Goal: Task Accomplishment & Management: Manage account settings

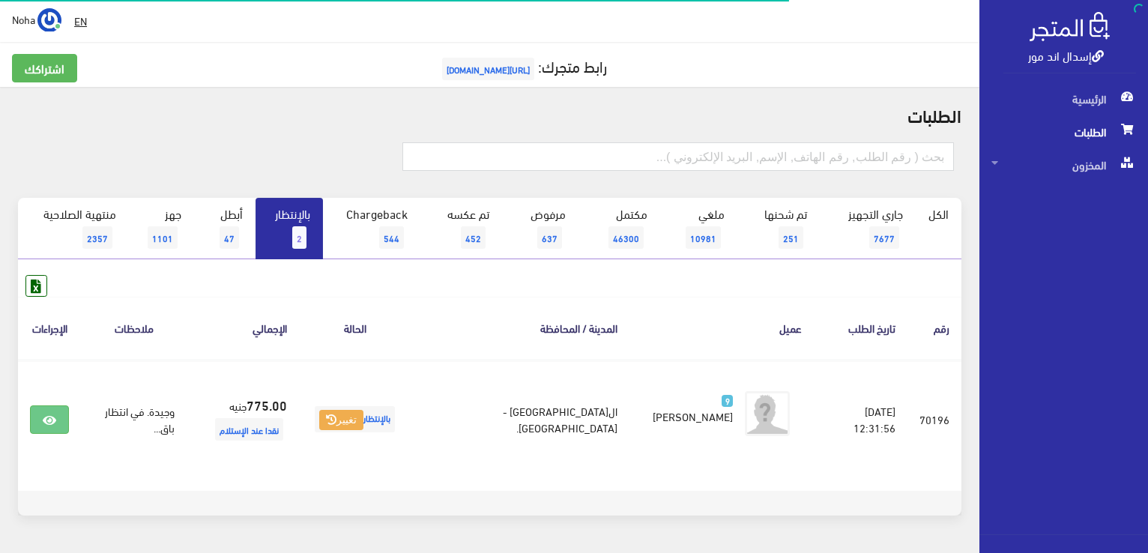
click at [308, 218] on link "بالإنتظار 2" at bounding box center [288, 228] width 67 height 61
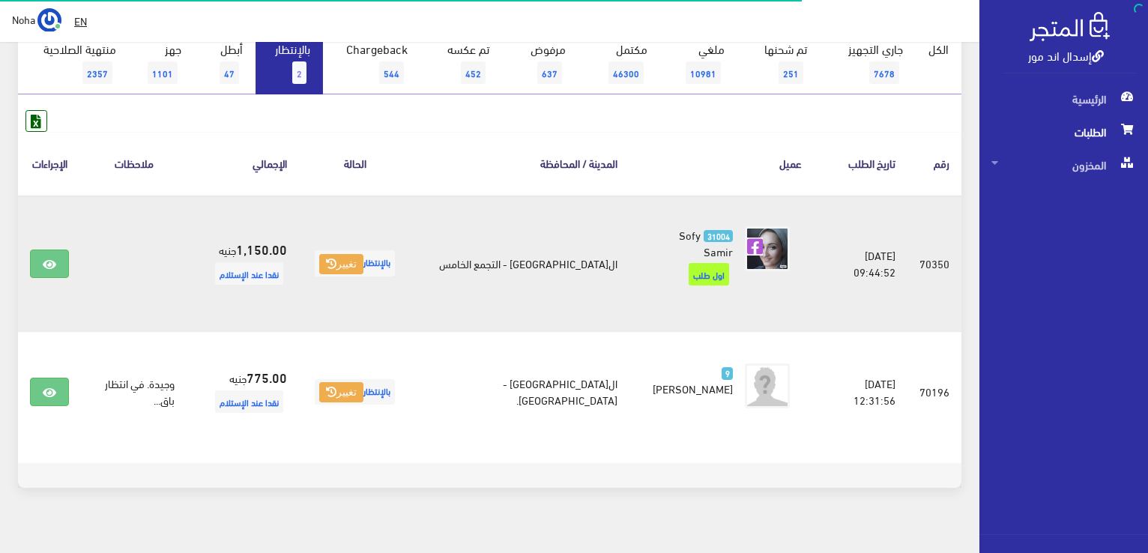
scroll to position [165, 0]
click at [53, 258] on icon at bounding box center [49, 264] width 13 height 12
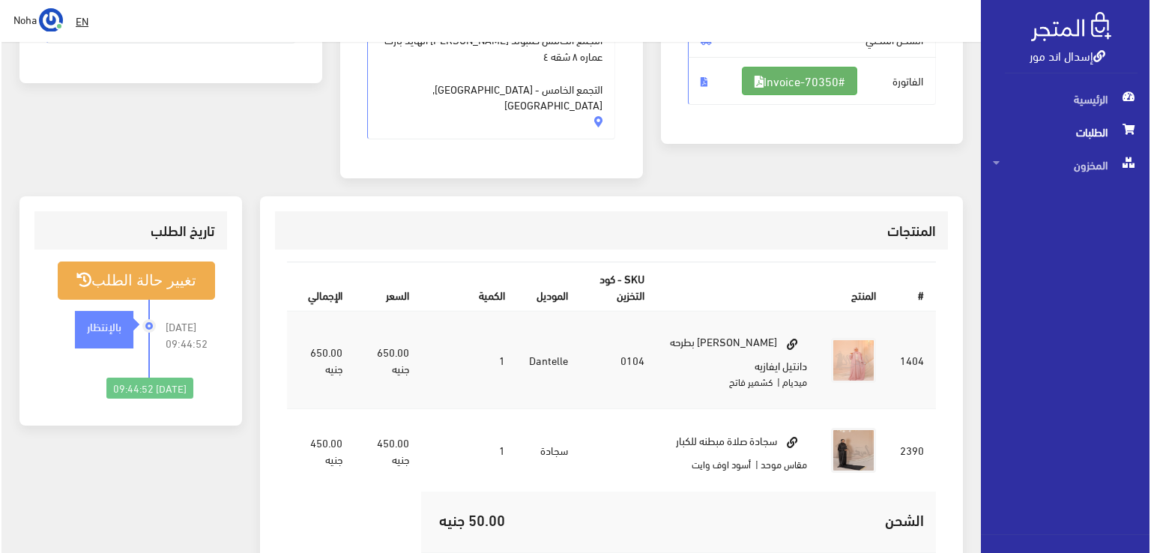
scroll to position [225, 0]
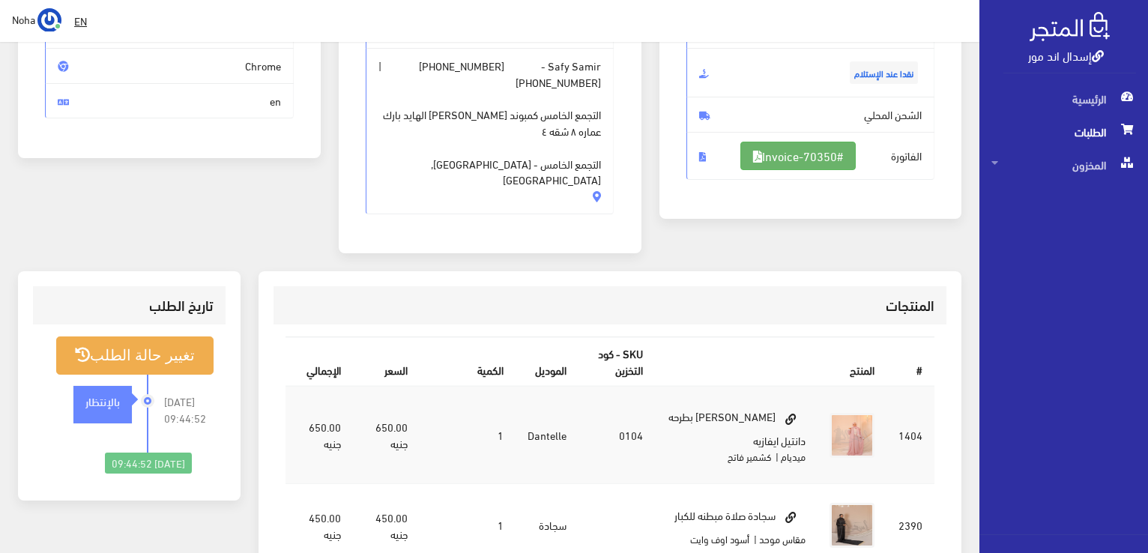
click at [801, 153] on link "#Invoice-70350" at bounding box center [797, 156] width 115 height 28
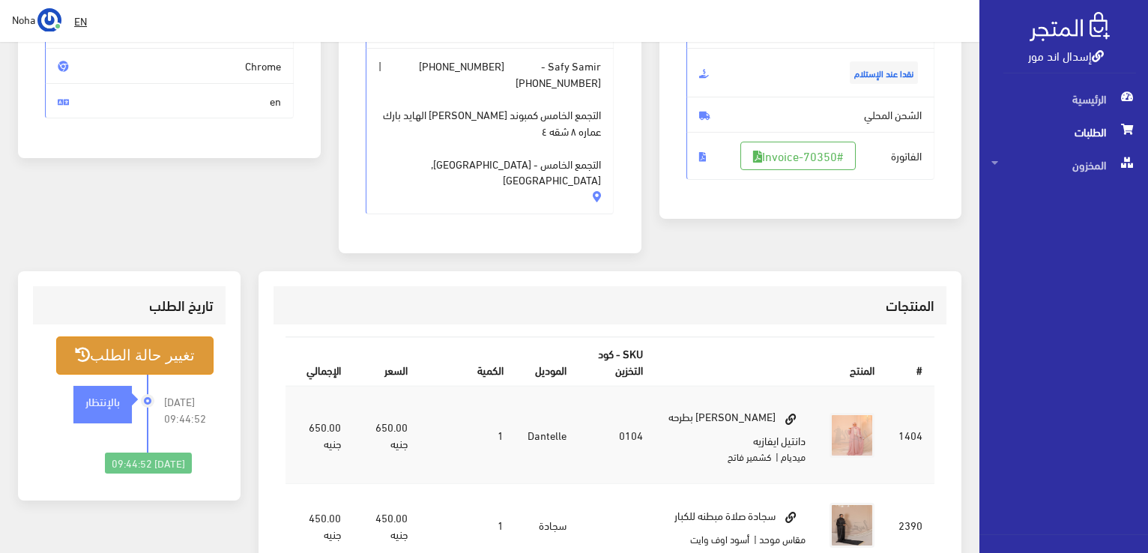
click at [163, 336] on button "تغيير حالة الطلب" at bounding box center [134, 355] width 157 height 38
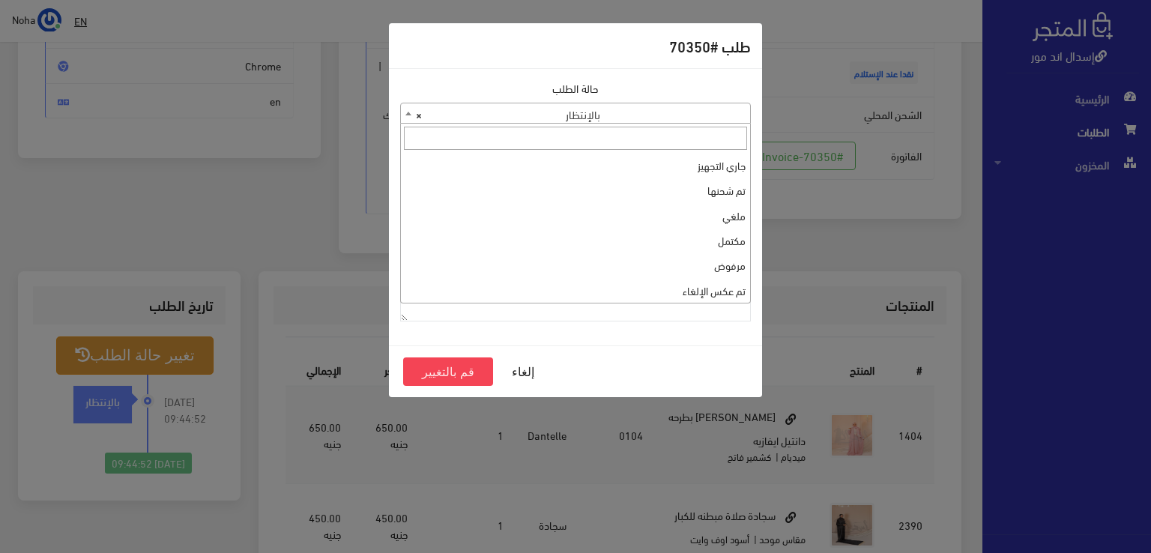
click at [734, 103] on span "× بالإنتظار" at bounding box center [575, 113] width 351 height 21
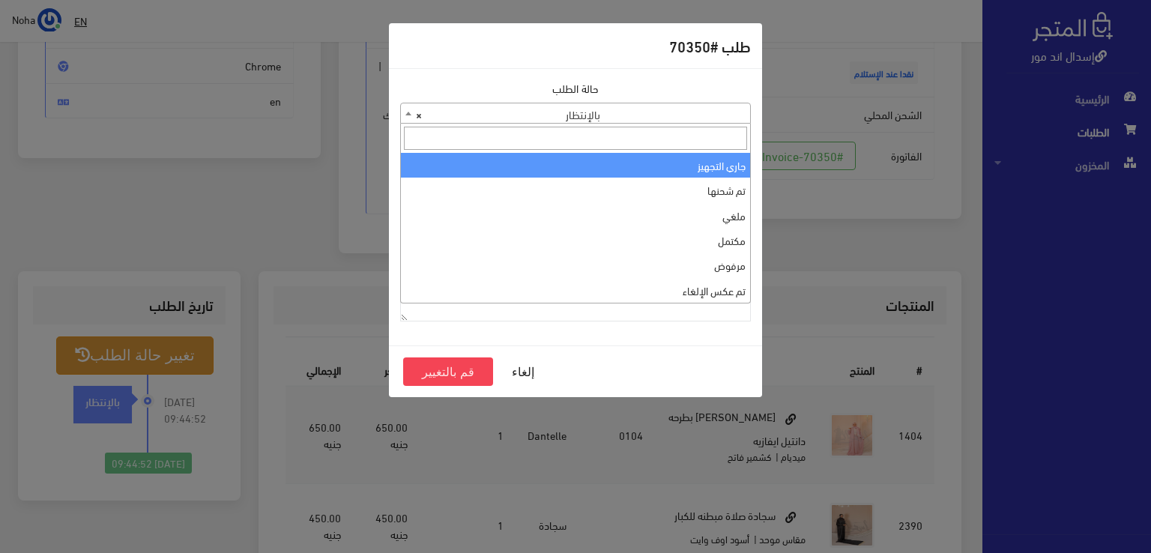
select select "1"
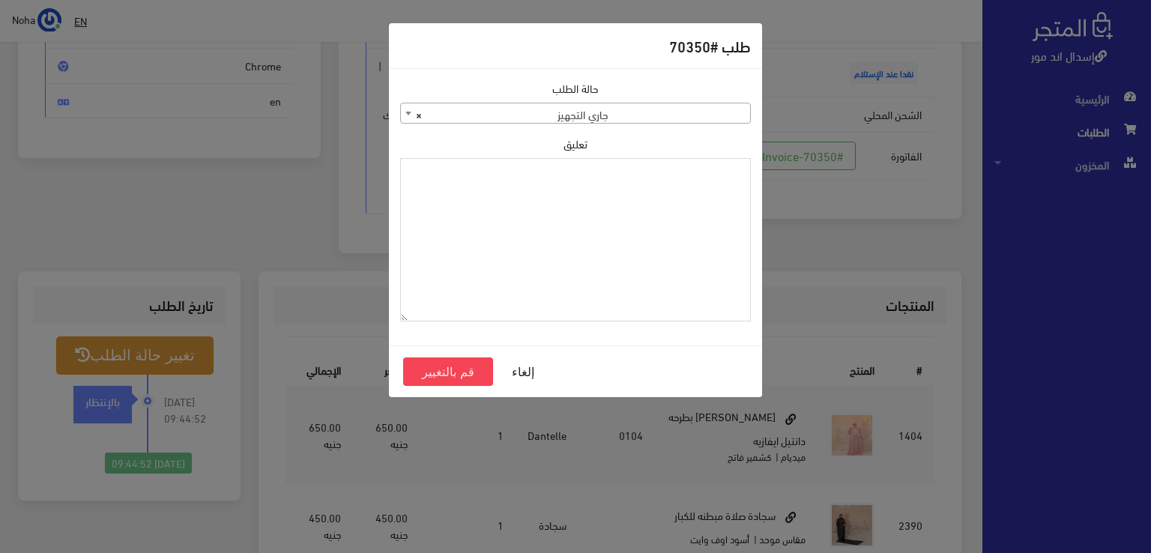
paste textarea "1118132"
type textarea "1118132"
click at [462, 366] on button "قم بالتغيير" at bounding box center [448, 371] width 90 height 28
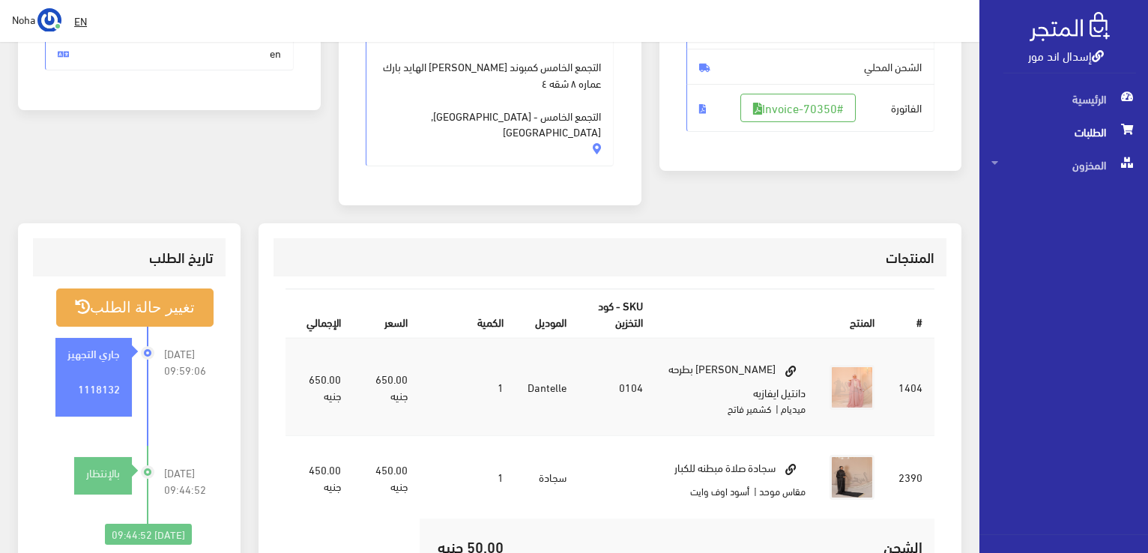
scroll to position [300, 0]
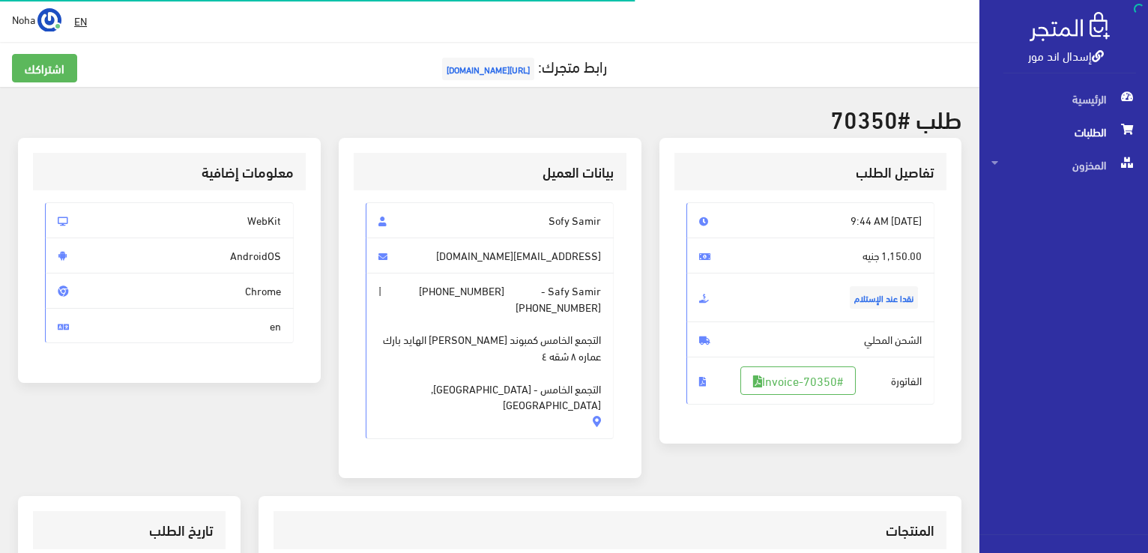
scroll to position [215, 0]
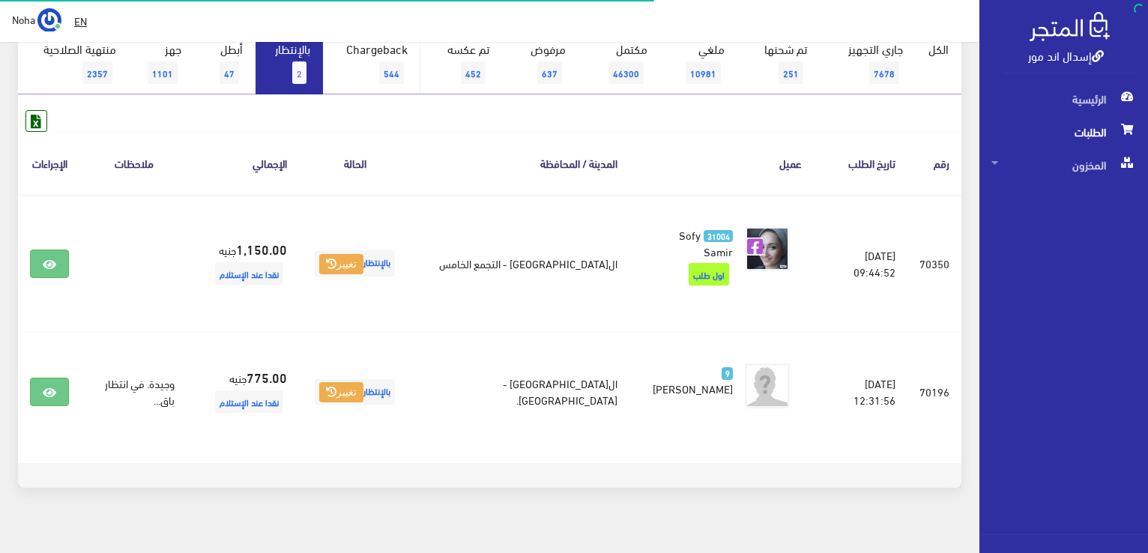
scroll to position [165, 0]
click at [292, 76] on link "بالإنتظار 2" at bounding box center [288, 63] width 67 height 61
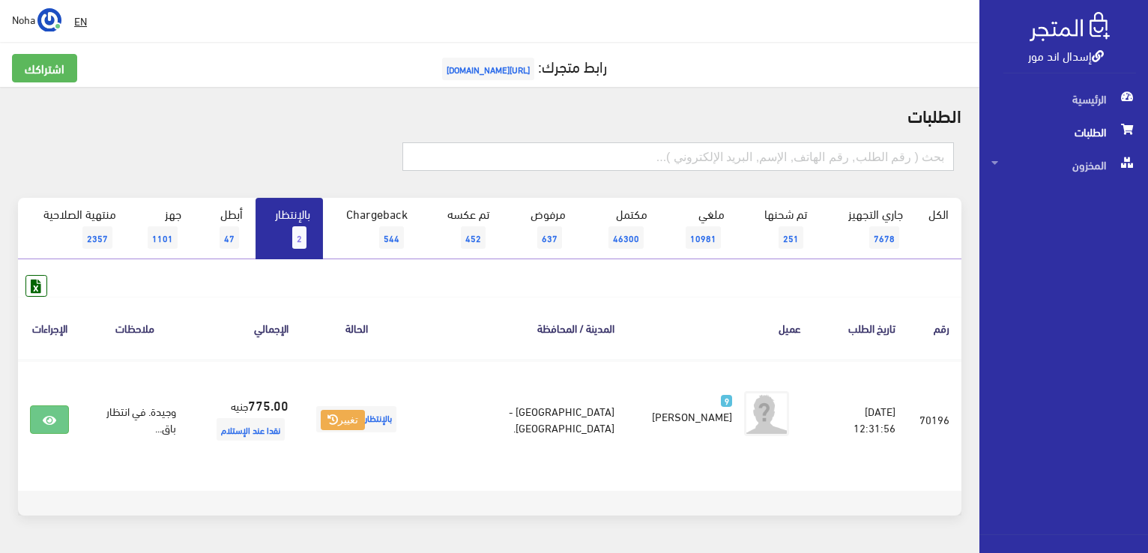
click at [776, 145] on input "text" at bounding box center [677, 156] width 551 height 28
type input "01118433265"
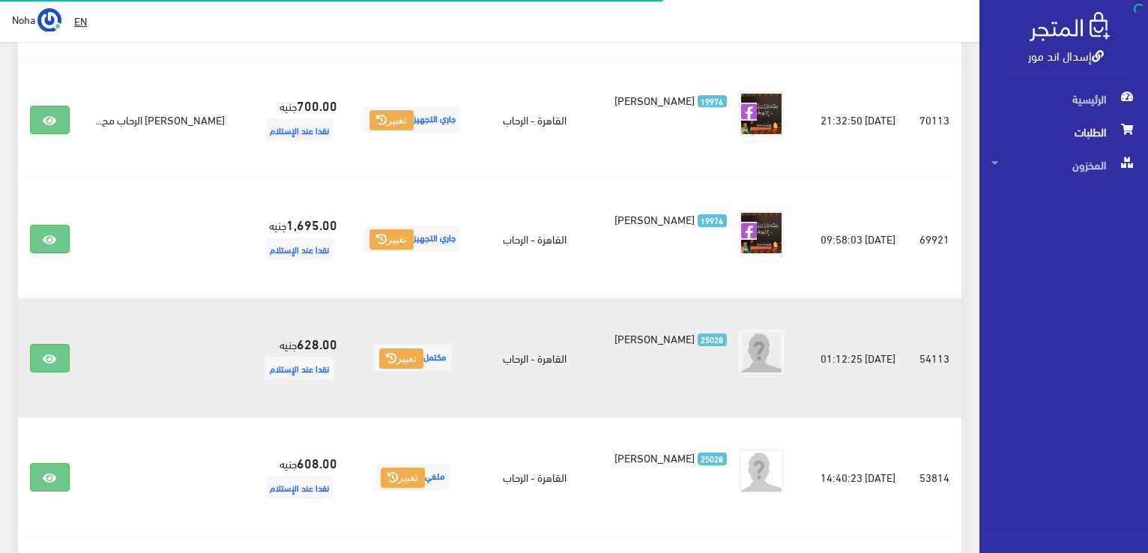
scroll to position [300, 0]
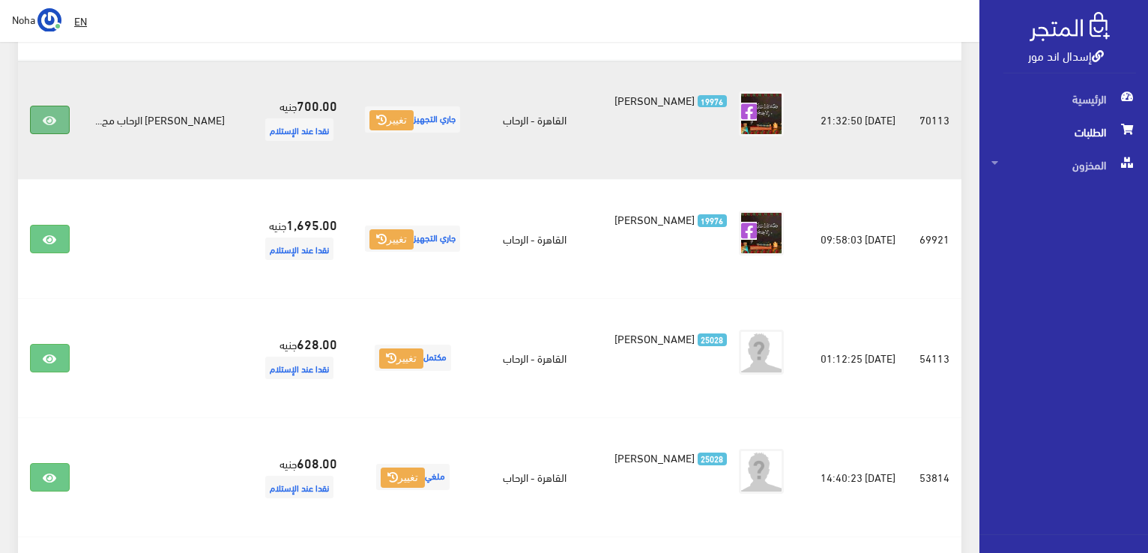
click at [55, 130] on link at bounding box center [49, 120] width 39 height 28
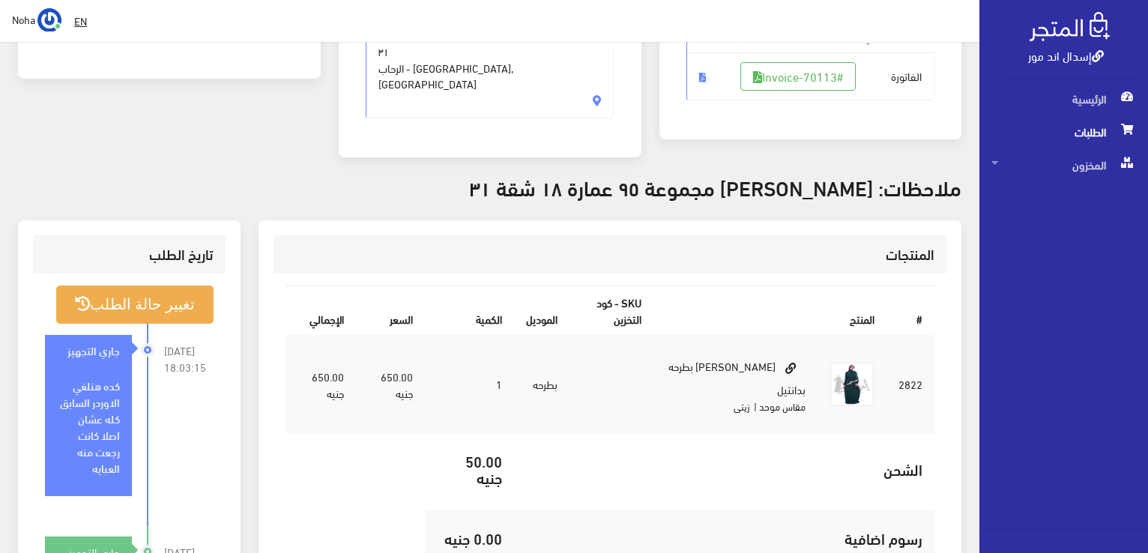
scroll to position [300, 0]
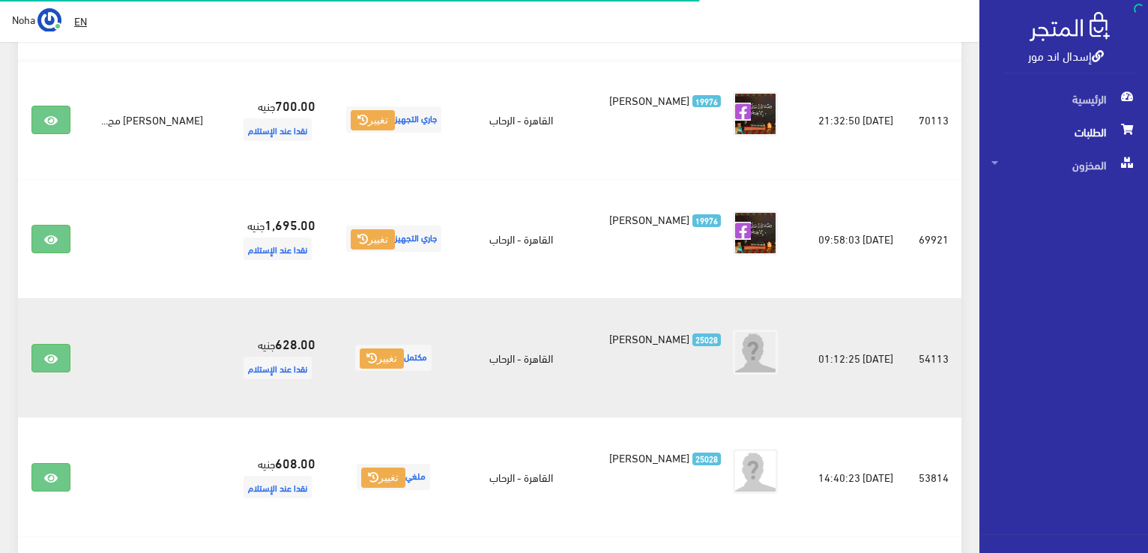
scroll to position [300, 0]
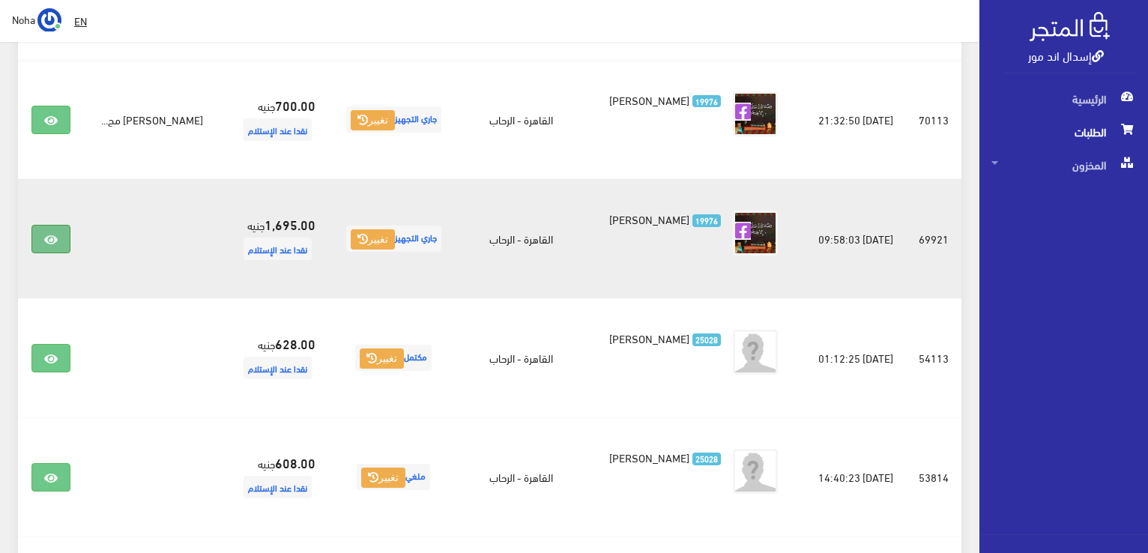
click at [47, 243] on icon at bounding box center [50, 240] width 13 height 12
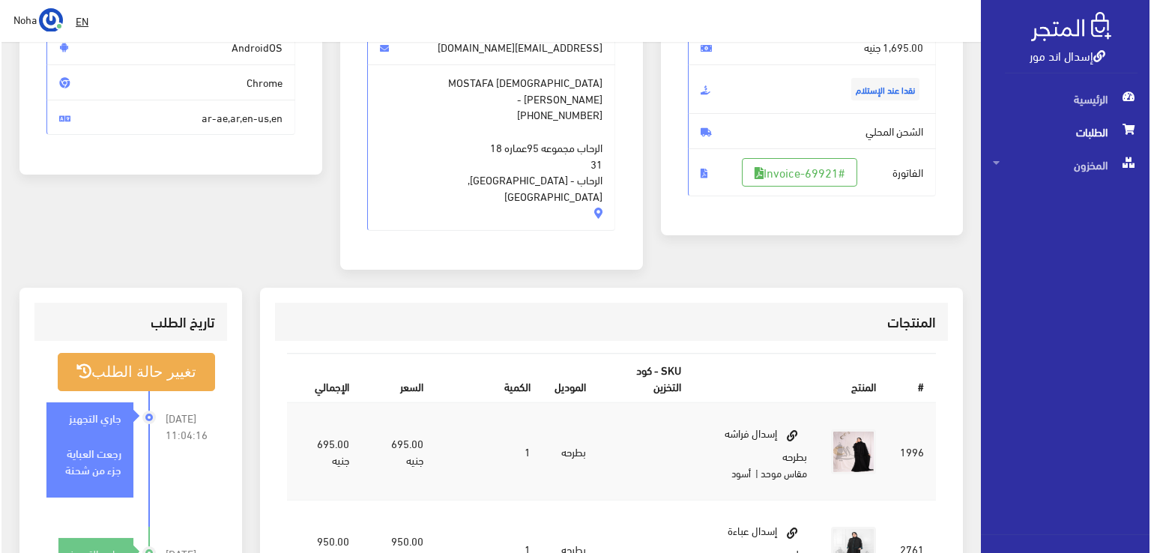
scroll to position [300, 0]
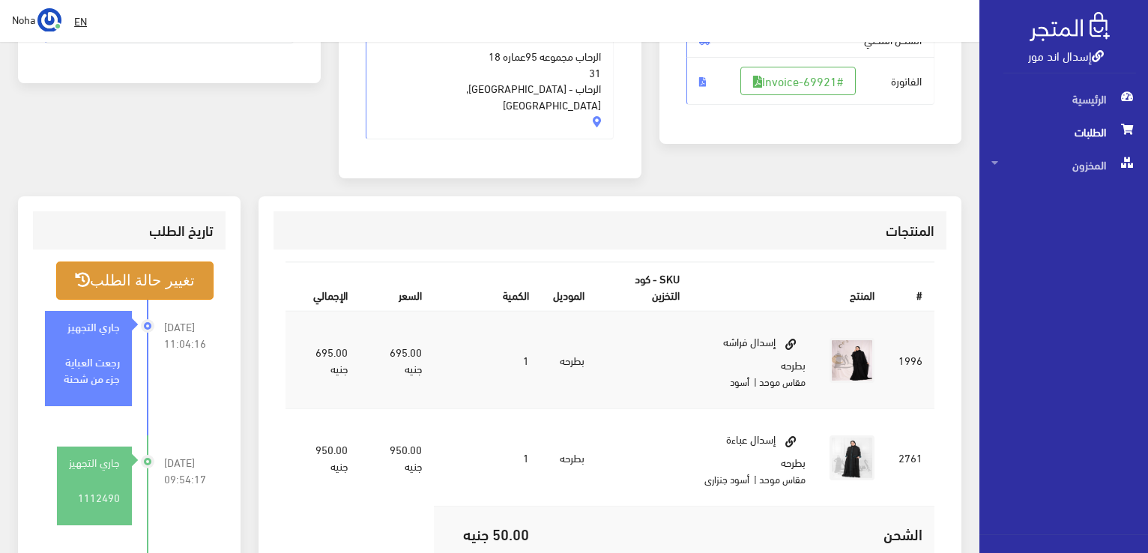
click at [113, 261] on button "تغيير حالة الطلب" at bounding box center [134, 280] width 157 height 38
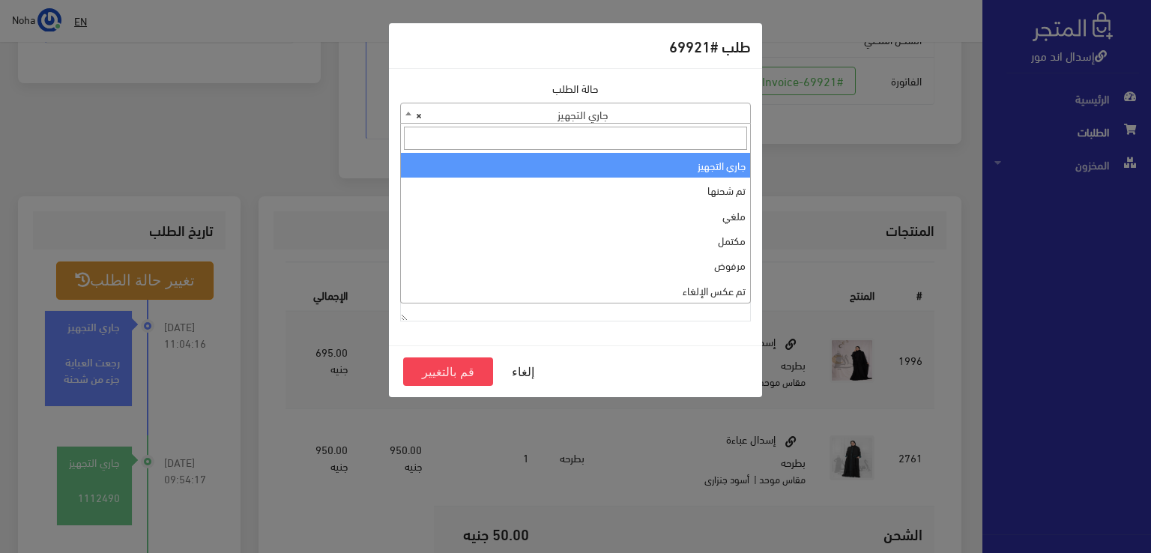
click at [725, 108] on span "× جاري التجهيز" at bounding box center [575, 113] width 349 height 21
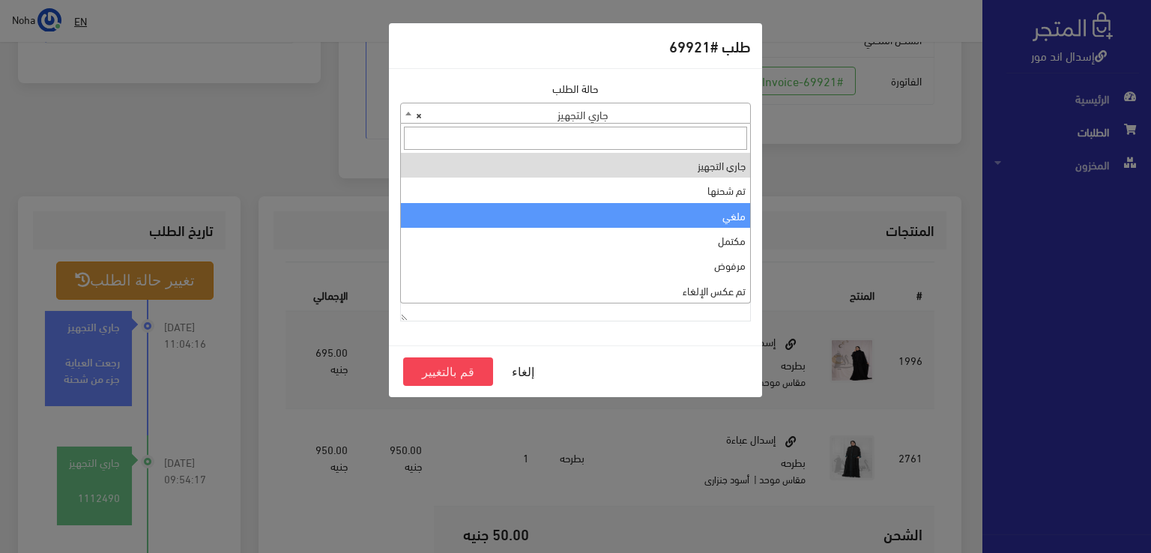
select select "3"
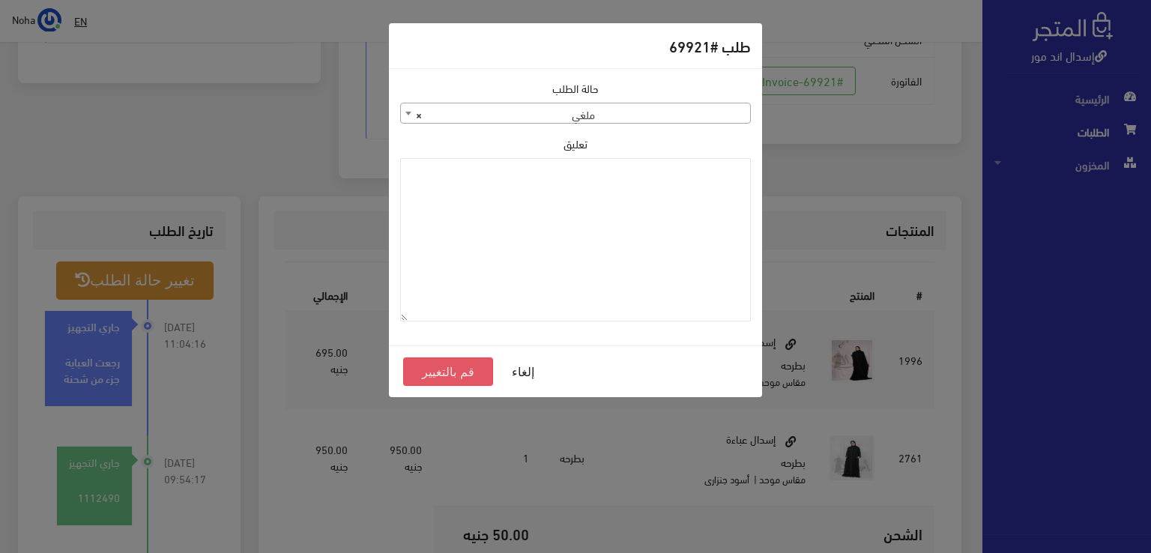
click at [458, 373] on button "قم بالتغيير" at bounding box center [448, 371] width 90 height 28
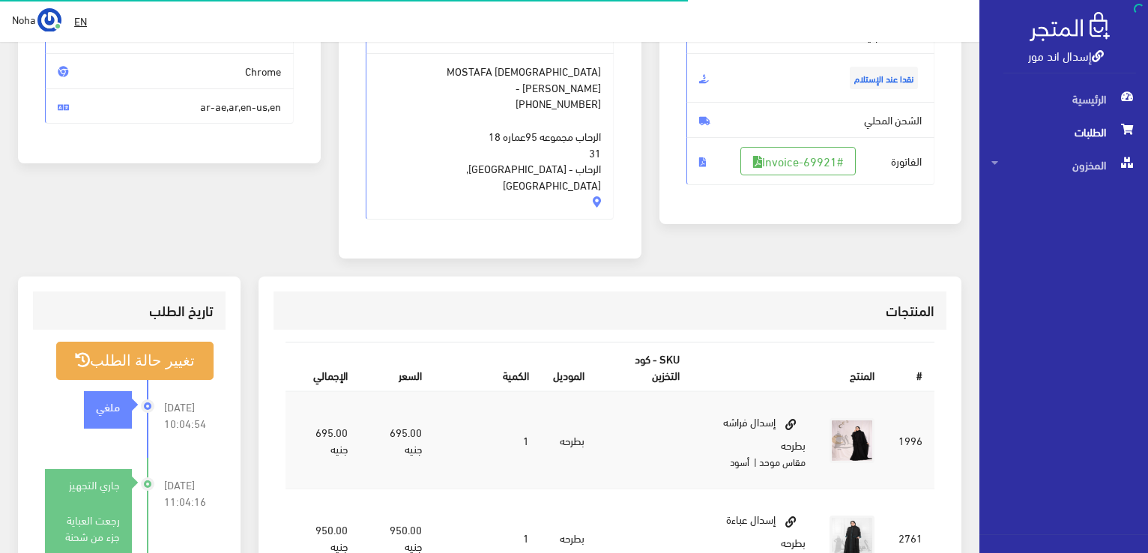
scroll to position [300, 0]
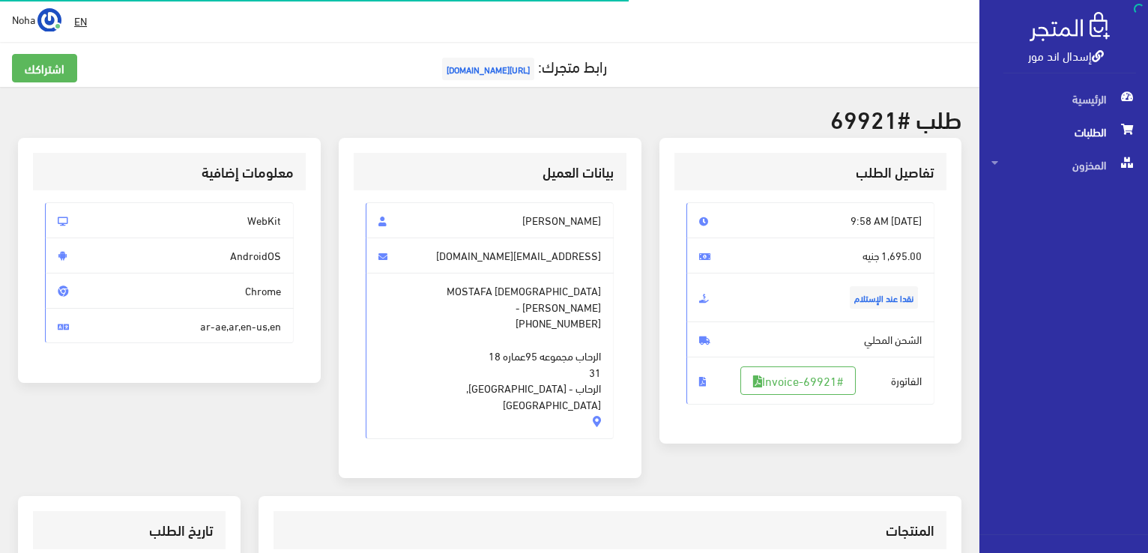
scroll to position [294, 0]
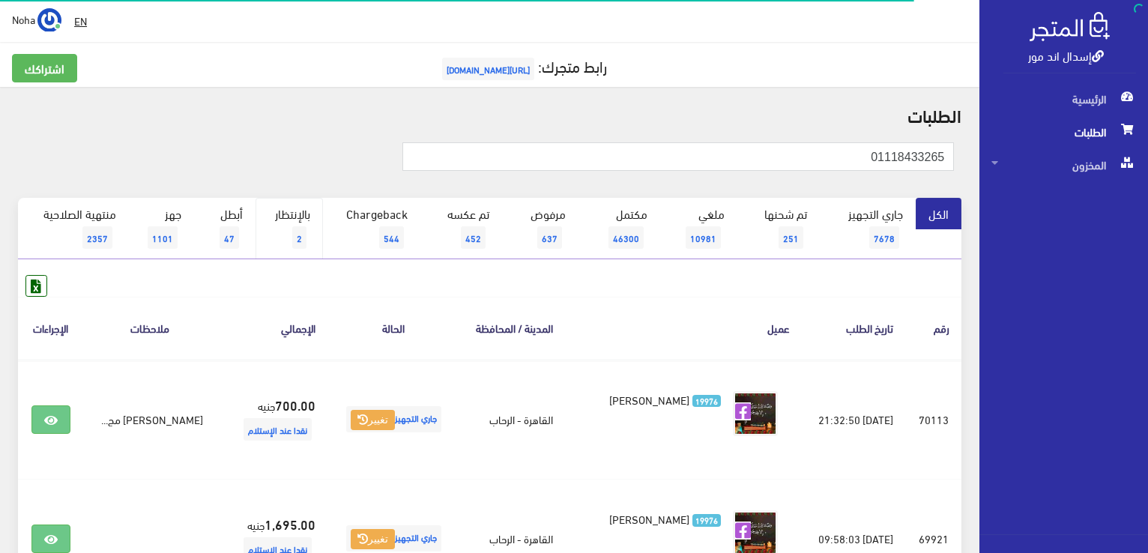
click at [295, 234] on span "2" at bounding box center [299, 237] width 14 height 22
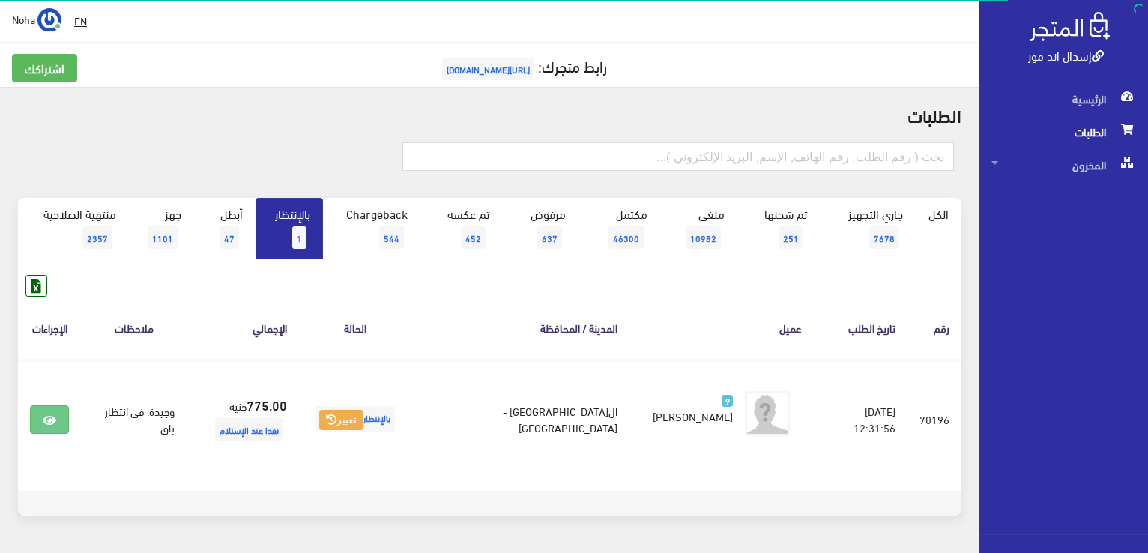
click at [527, 66] on span "[URL][DOMAIN_NAME]" at bounding box center [488, 69] width 92 height 22
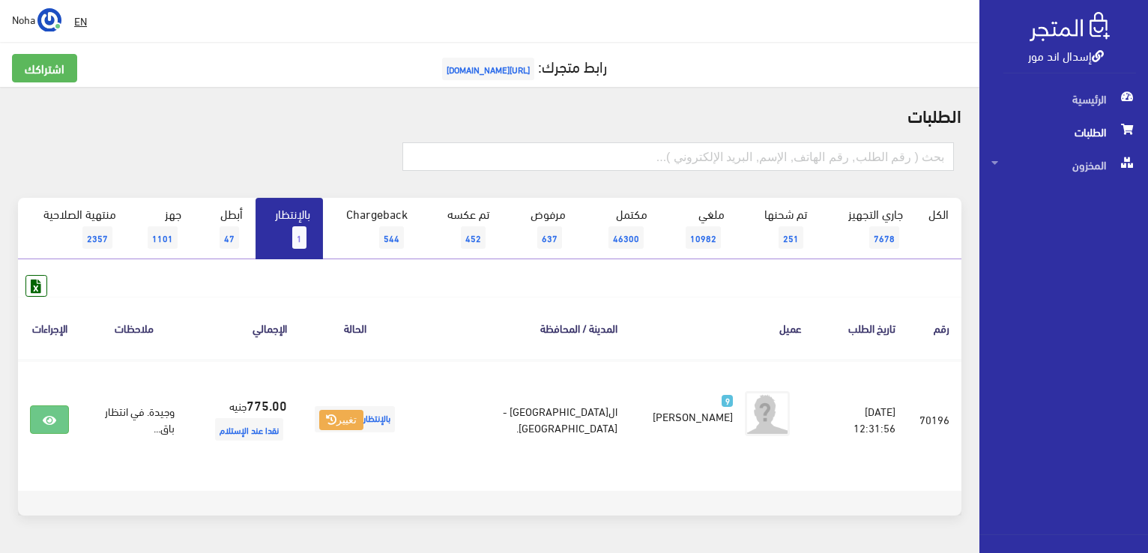
click at [289, 234] on link "بالإنتظار 1" at bounding box center [288, 228] width 67 height 61
click at [721, 151] on input "text" at bounding box center [677, 156] width 551 height 28
type input "70251"
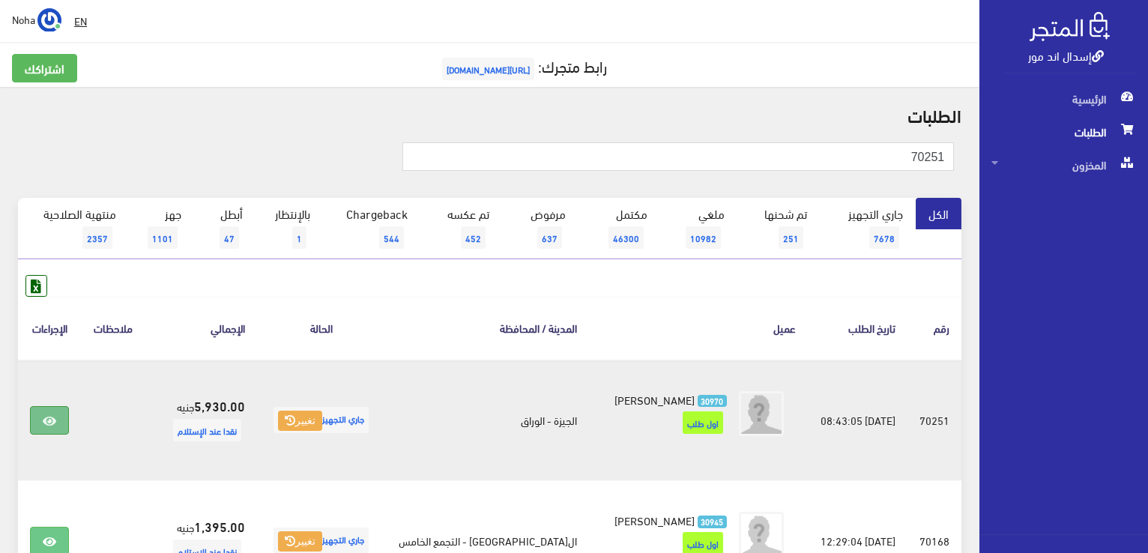
click at [50, 419] on icon at bounding box center [49, 421] width 13 height 12
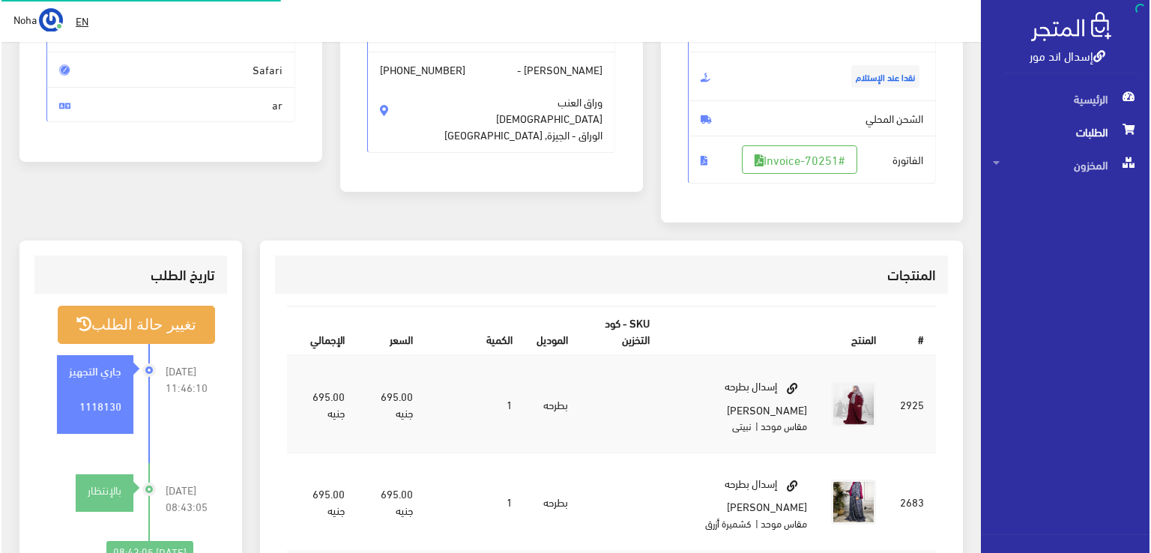
scroll to position [225, 0]
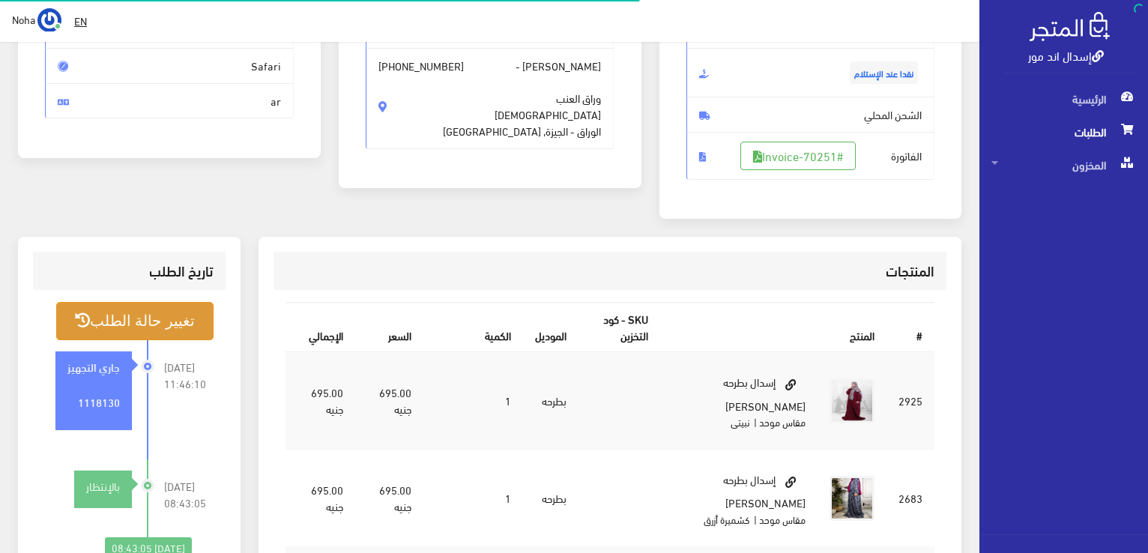
click at [201, 318] on button "تغيير حالة الطلب" at bounding box center [134, 321] width 157 height 38
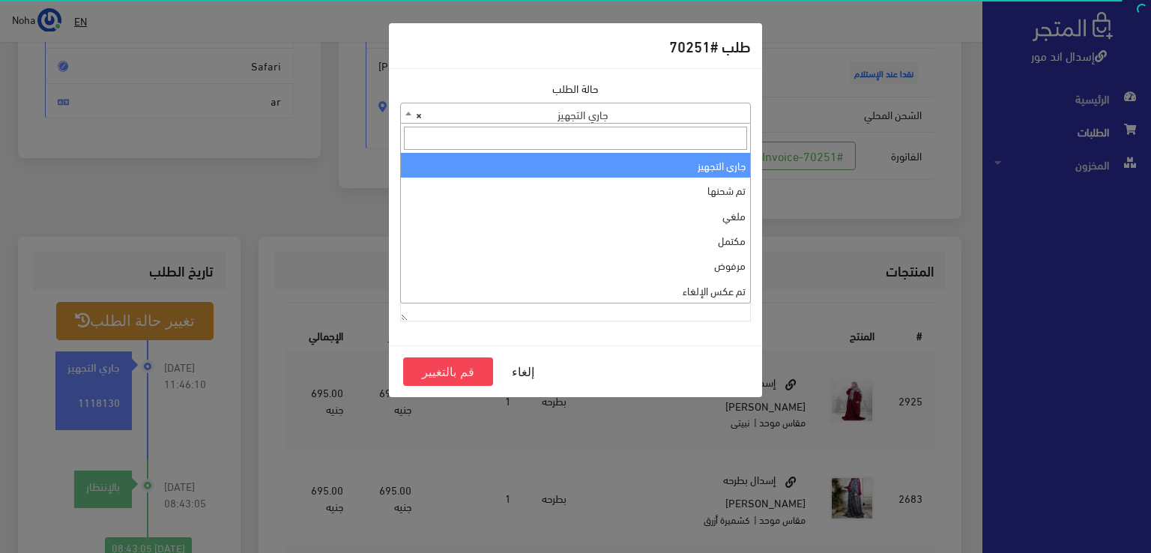
click at [548, 111] on span "× جاري التجهيز" at bounding box center [575, 113] width 349 height 21
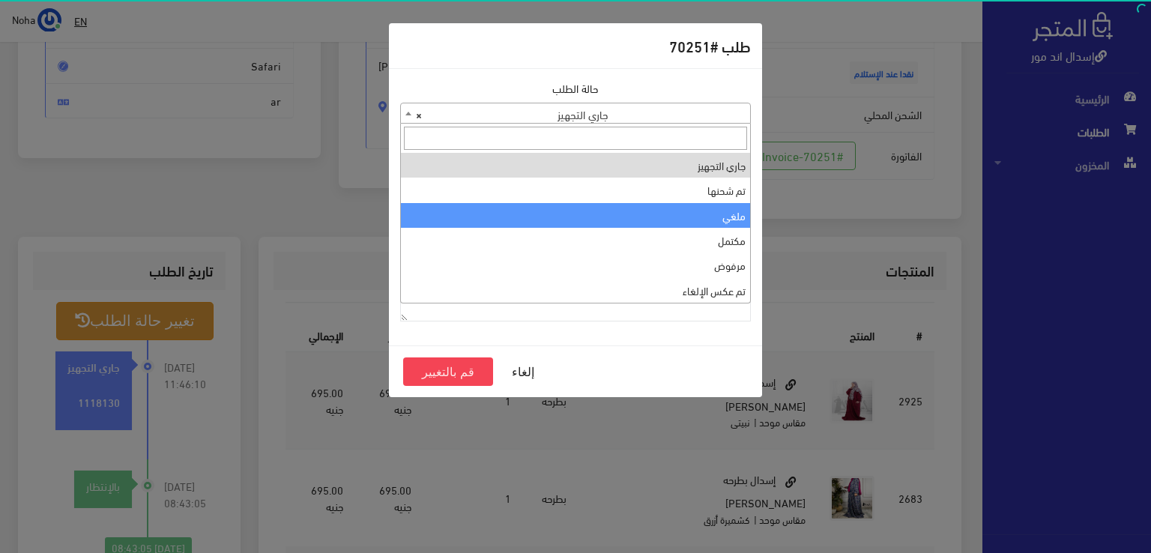
select select "3"
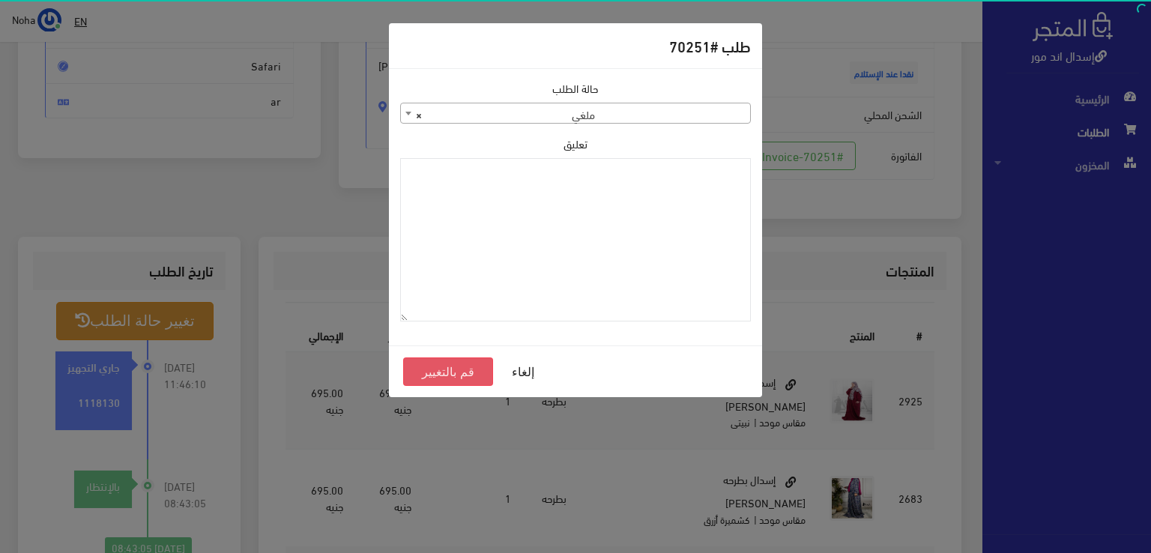
click at [461, 375] on button "قم بالتغيير" at bounding box center [448, 371] width 90 height 28
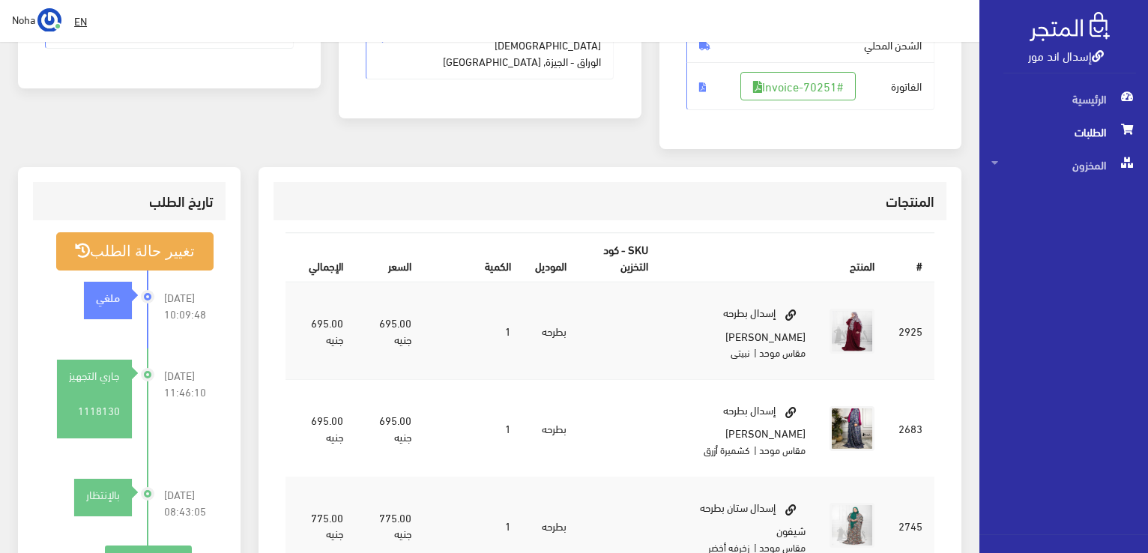
scroll to position [300, 0]
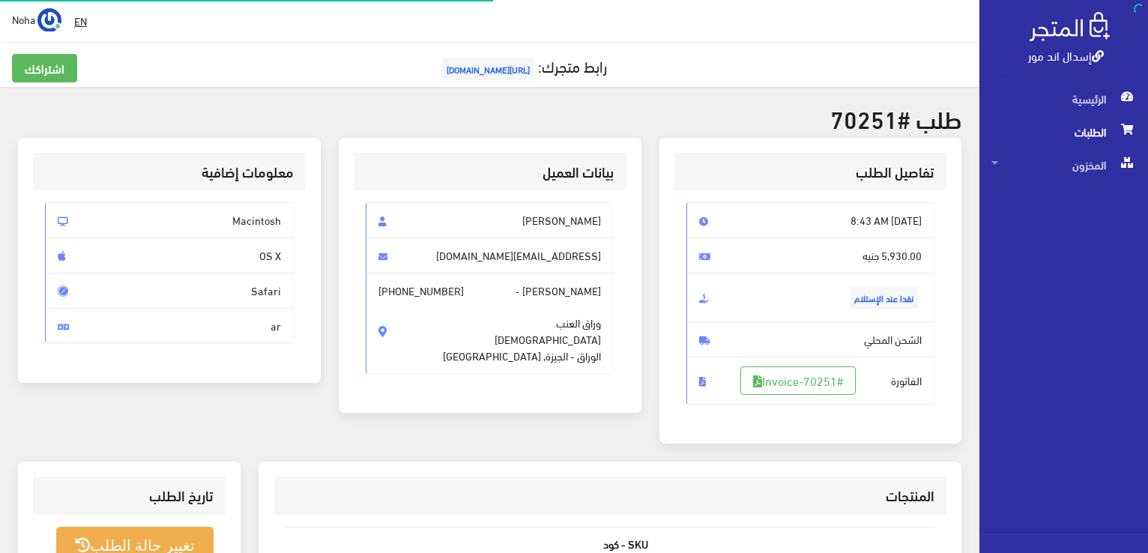
scroll to position [215, 0]
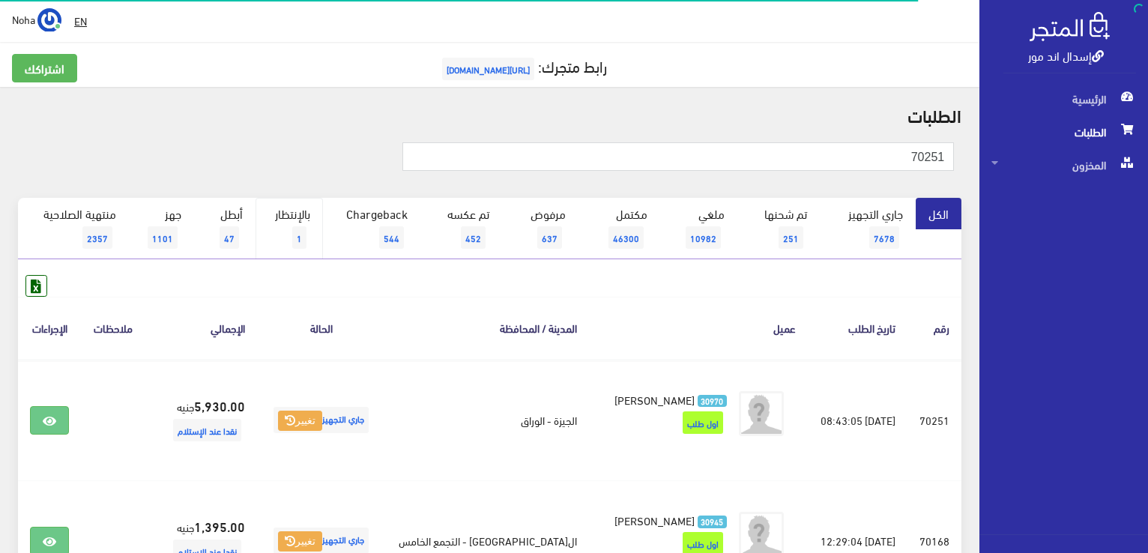
click at [292, 217] on link "بالإنتظار 1" at bounding box center [288, 228] width 67 height 61
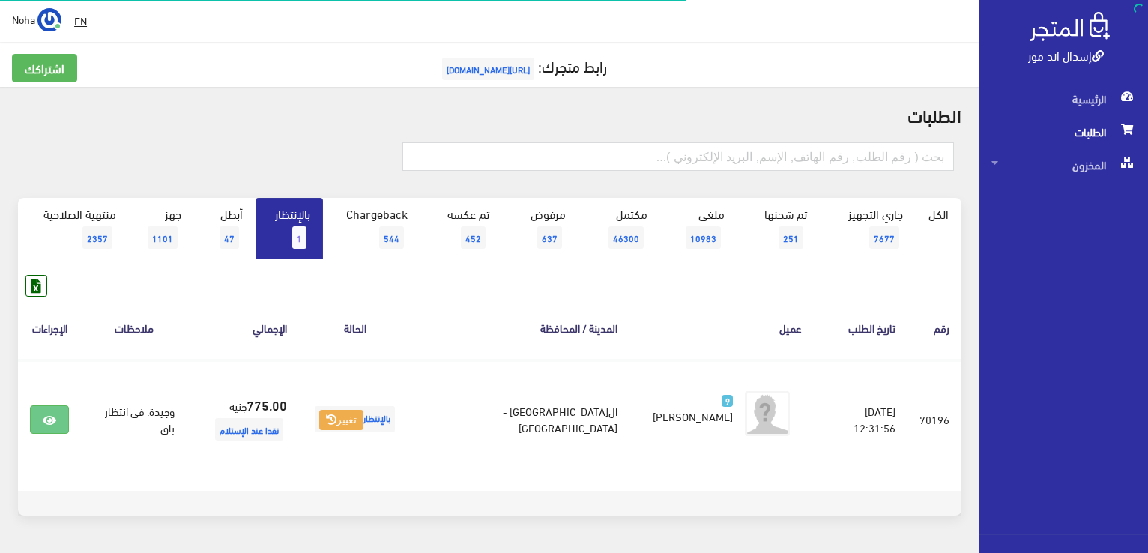
scroll to position [45, 0]
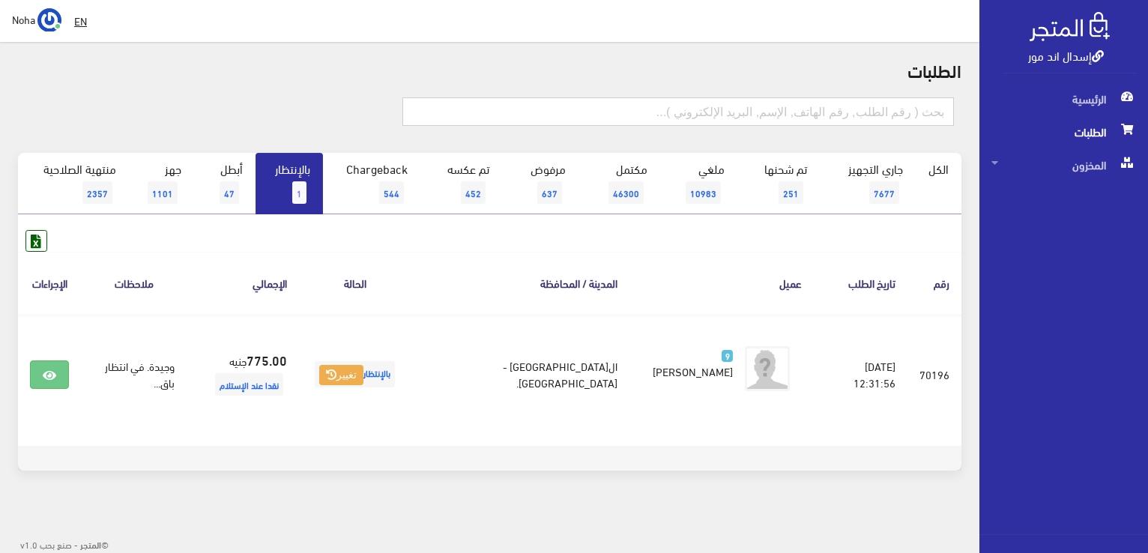
click at [781, 114] on input "text" at bounding box center [677, 111] width 551 height 28
type input "01555166159"
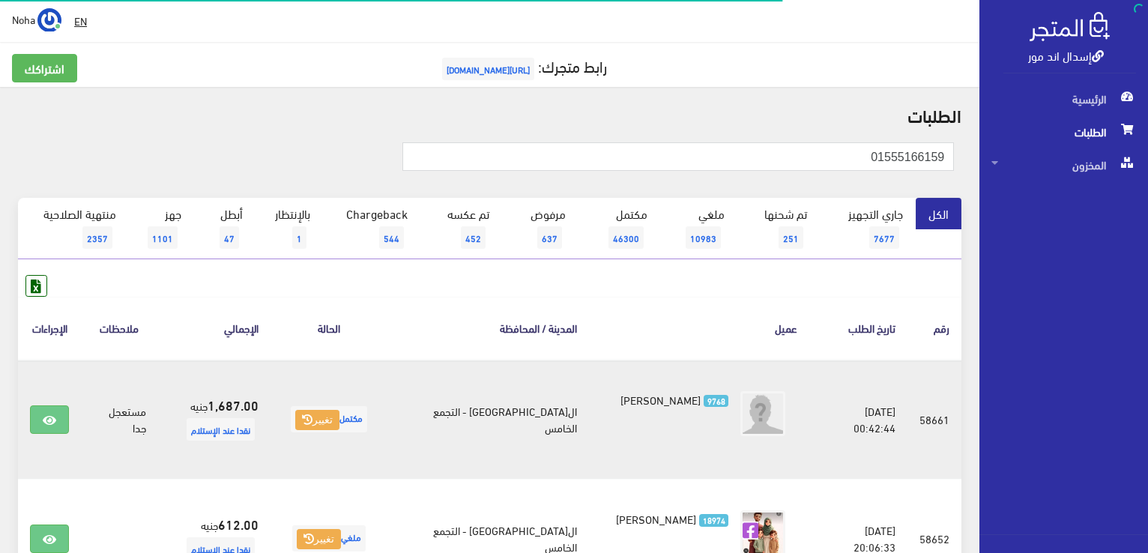
scroll to position [75, 0]
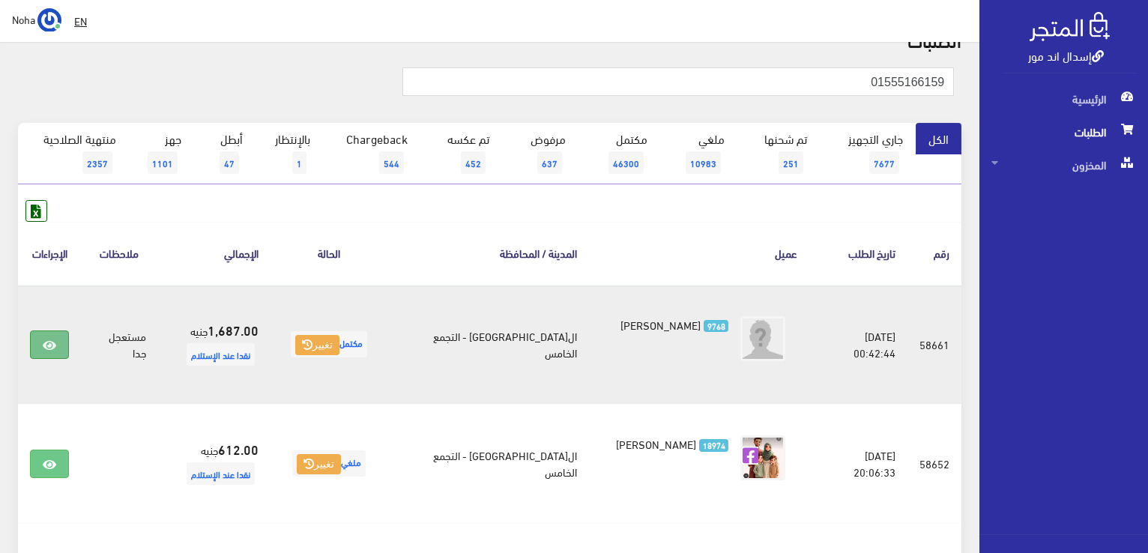
click at [49, 349] on icon at bounding box center [49, 345] width 13 height 12
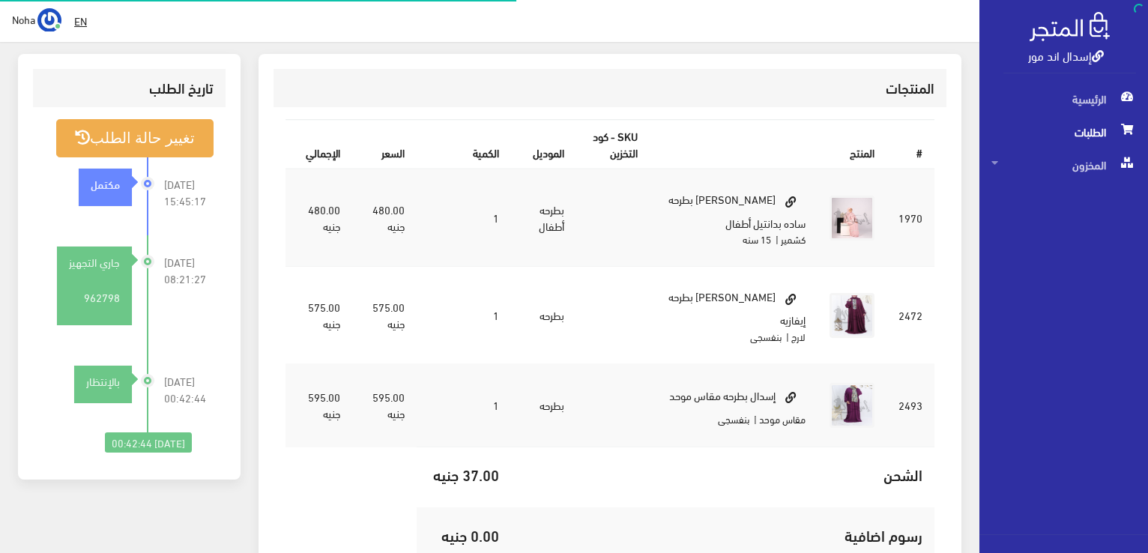
scroll to position [524, 0]
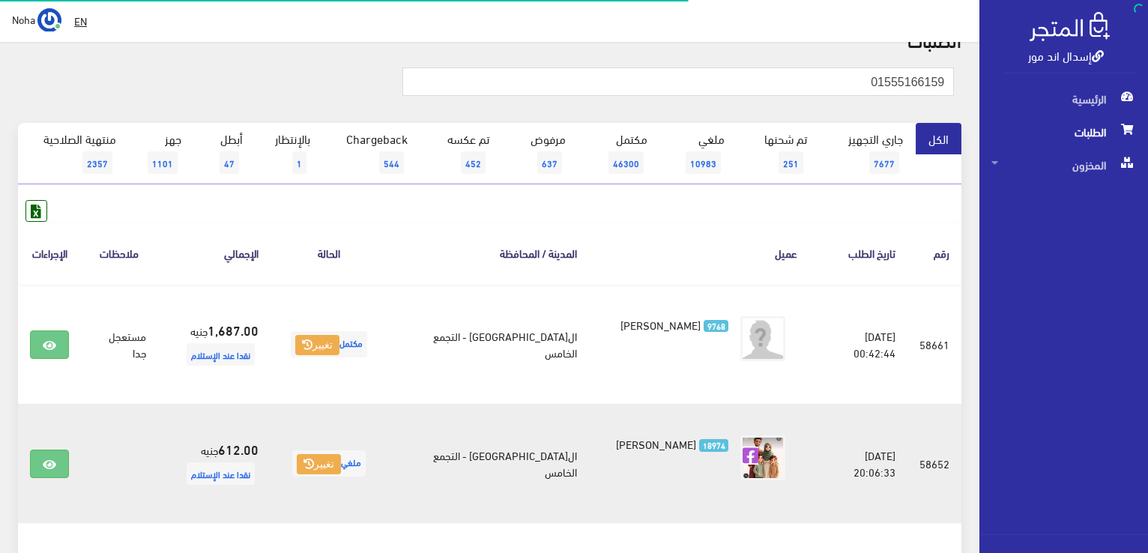
scroll to position [75, 0]
click at [61, 471] on link at bounding box center [49, 463] width 39 height 28
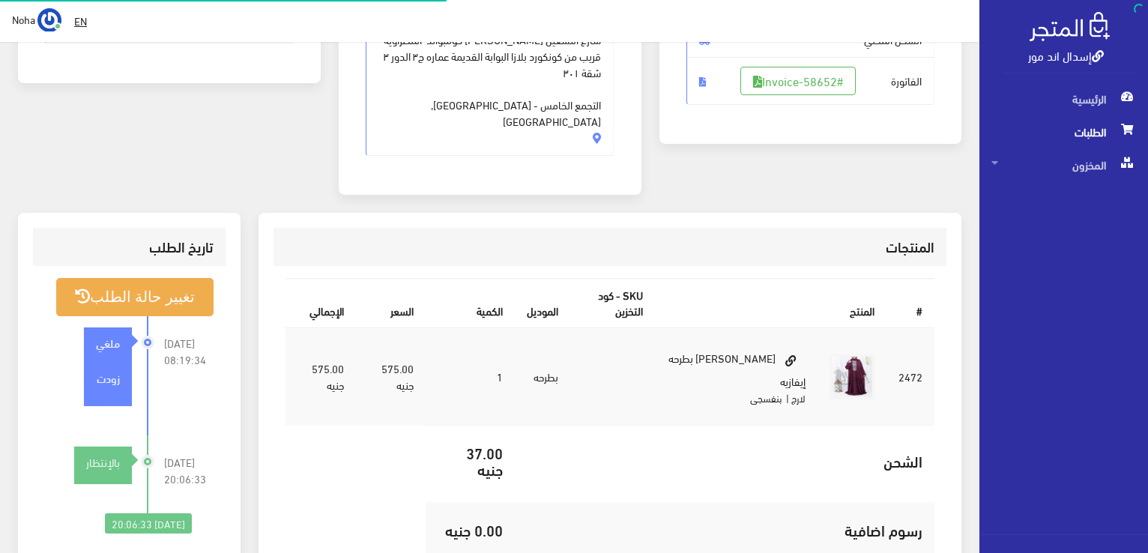
scroll to position [300, 0]
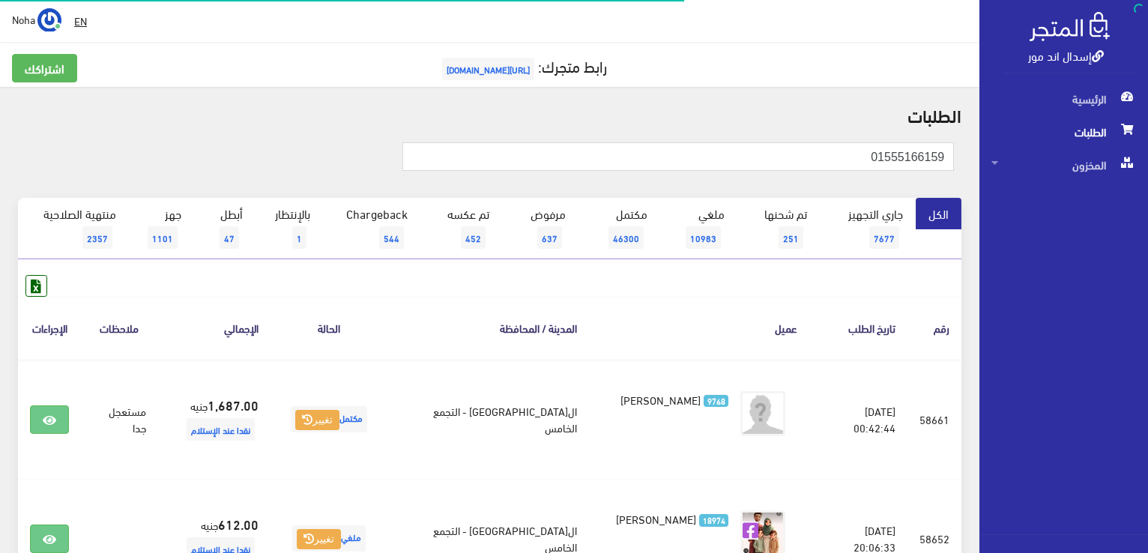
scroll to position [300, 0]
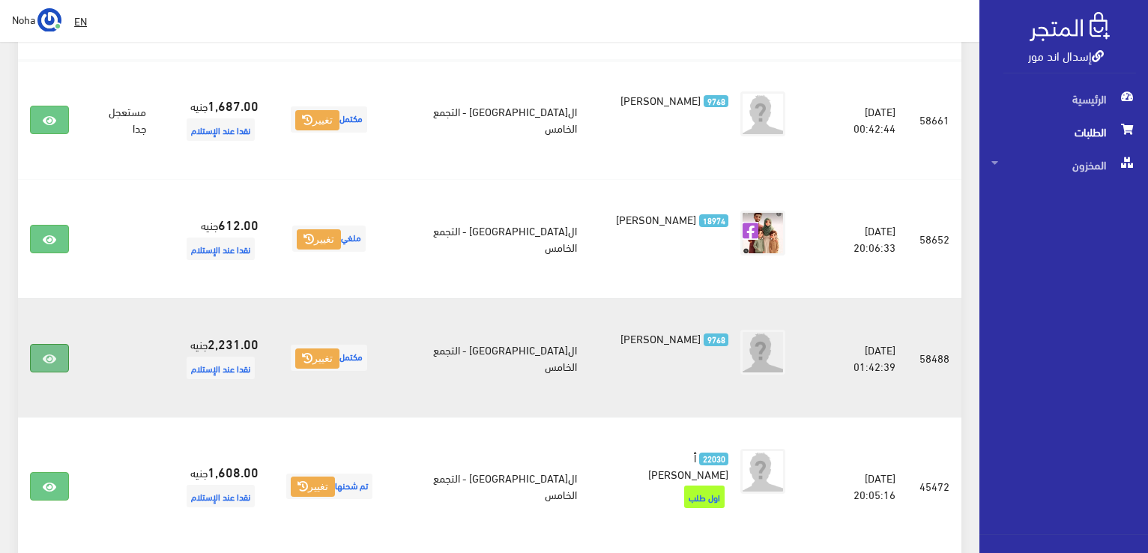
click at [61, 365] on link at bounding box center [49, 358] width 39 height 28
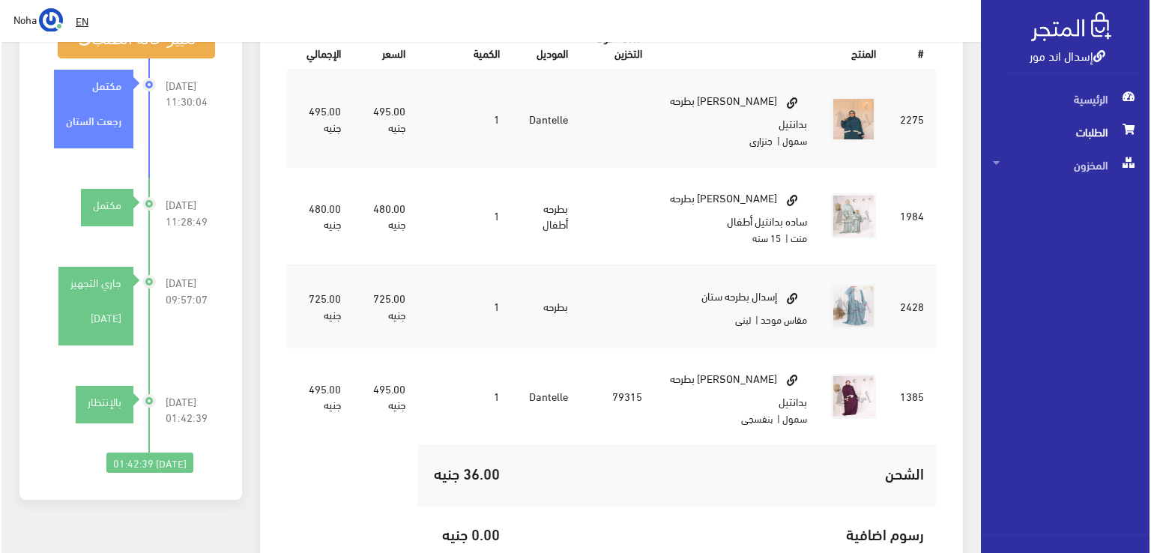
scroll to position [524, 0]
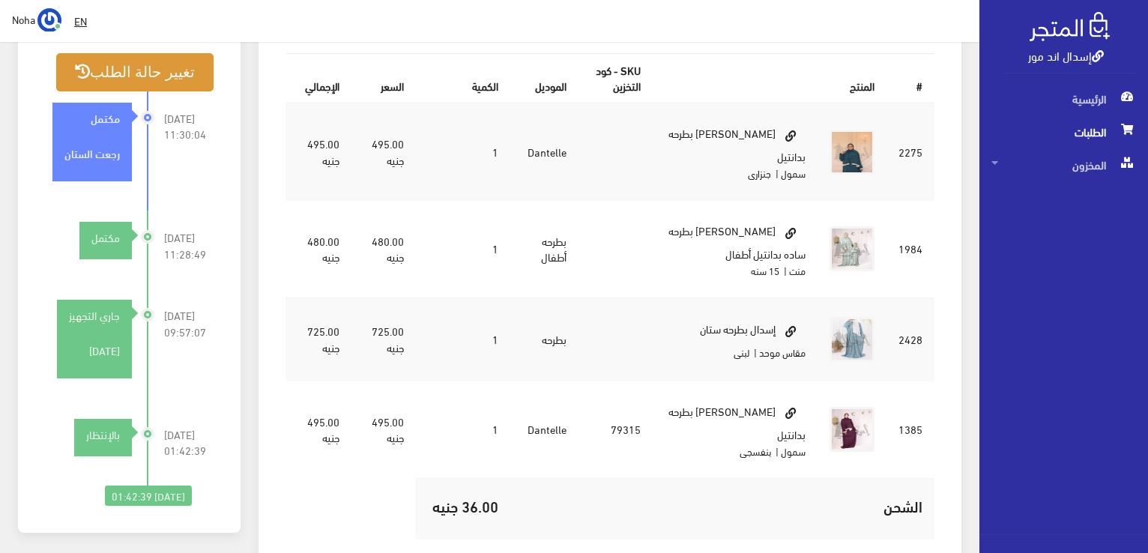
click at [195, 58] on button "تغيير حالة الطلب" at bounding box center [134, 72] width 157 height 38
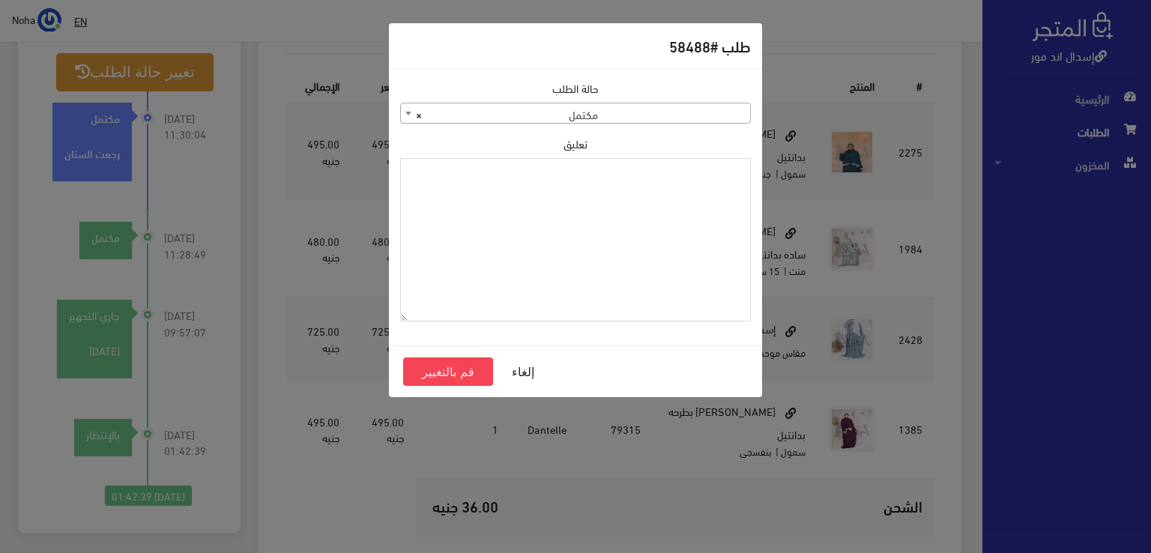
click at [575, 222] on textarea "تعليق" at bounding box center [575, 240] width 351 height 164
type textarea "رجعت الاطفال والجنزاري علشان يتصلح"
click at [455, 372] on button "قم بالتغيير" at bounding box center [448, 371] width 90 height 28
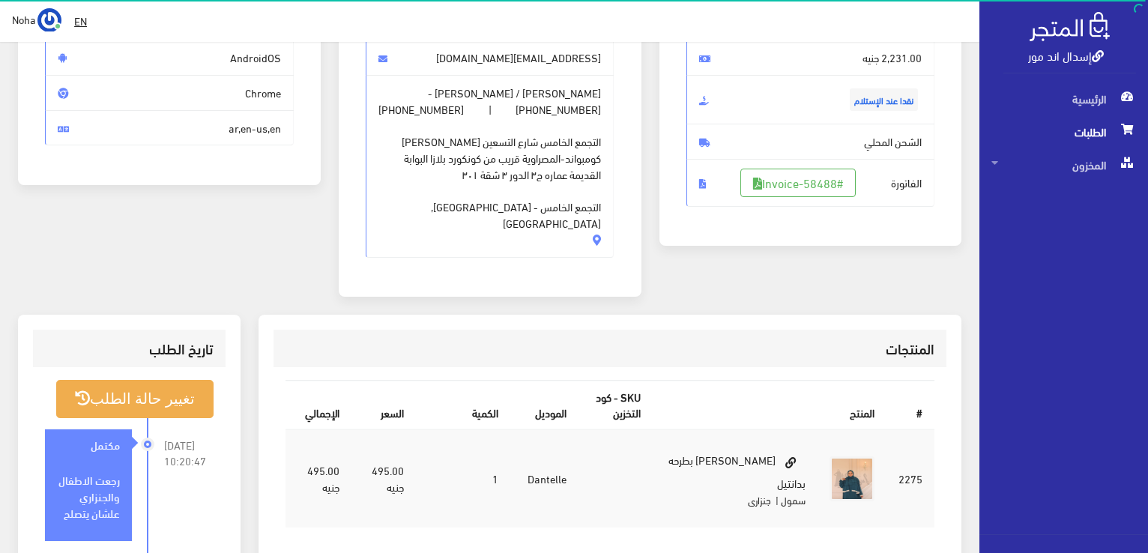
scroll to position [225, 0]
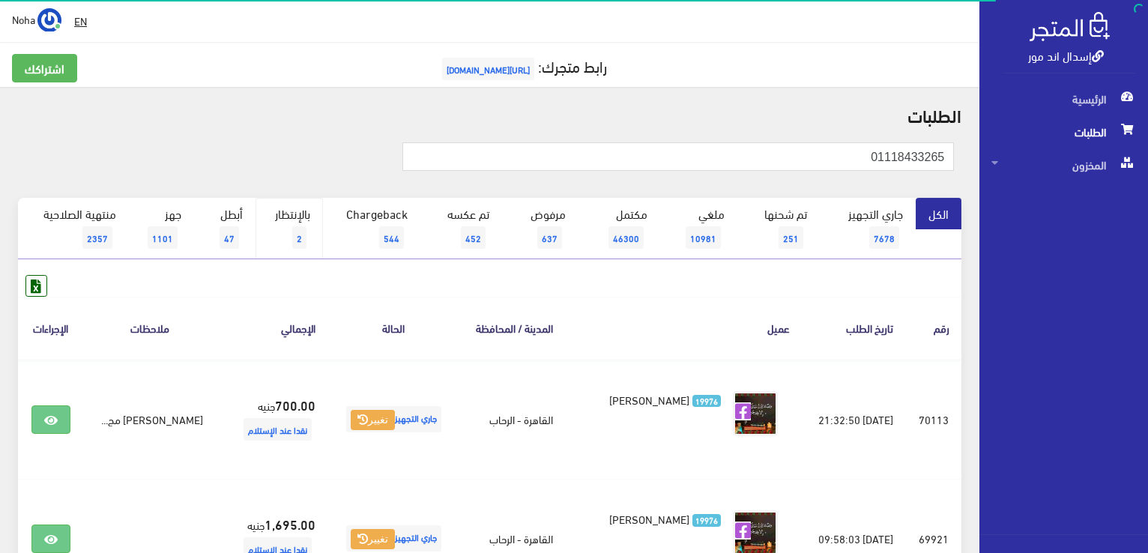
click at [309, 226] on link "بالإنتظار 2" at bounding box center [288, 228] width 67 height 61
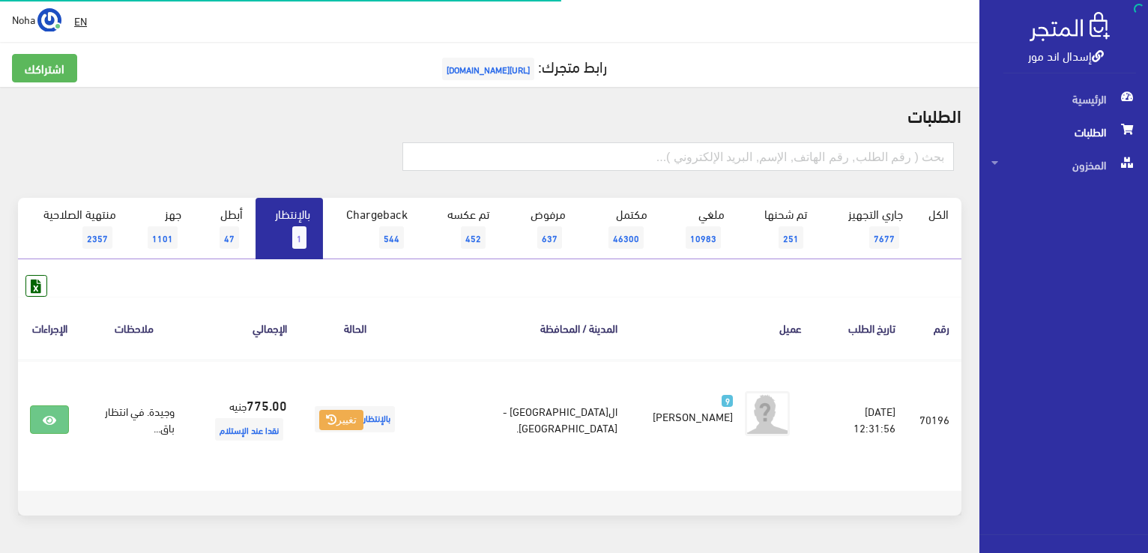
scroll to position [45, 0]
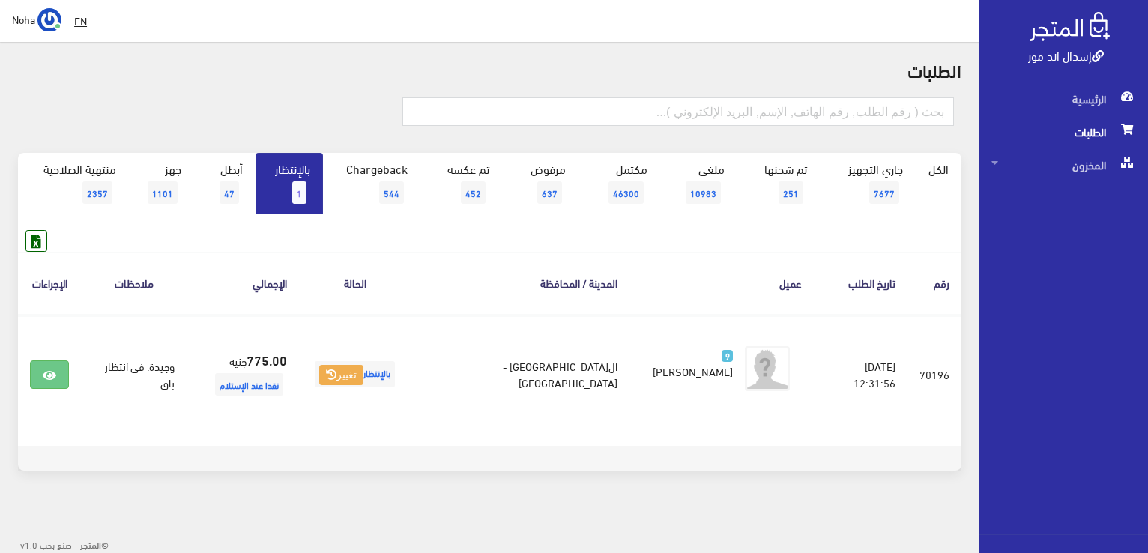
click at [291, 184] on link "بالإنتظار 1" at bounding box center [288, 183] width 67 height 61
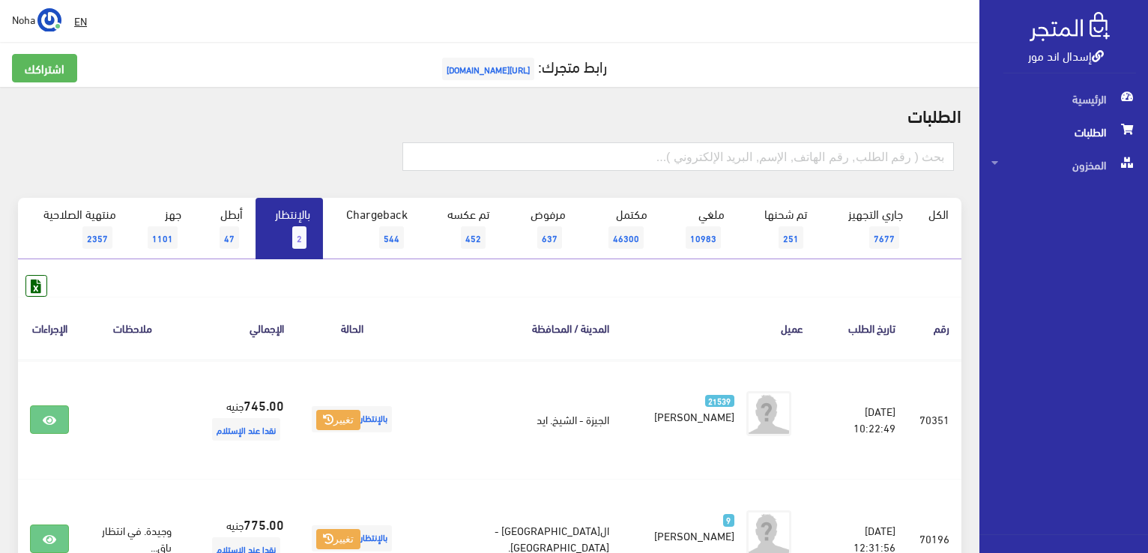
scroll to position [150, 0]
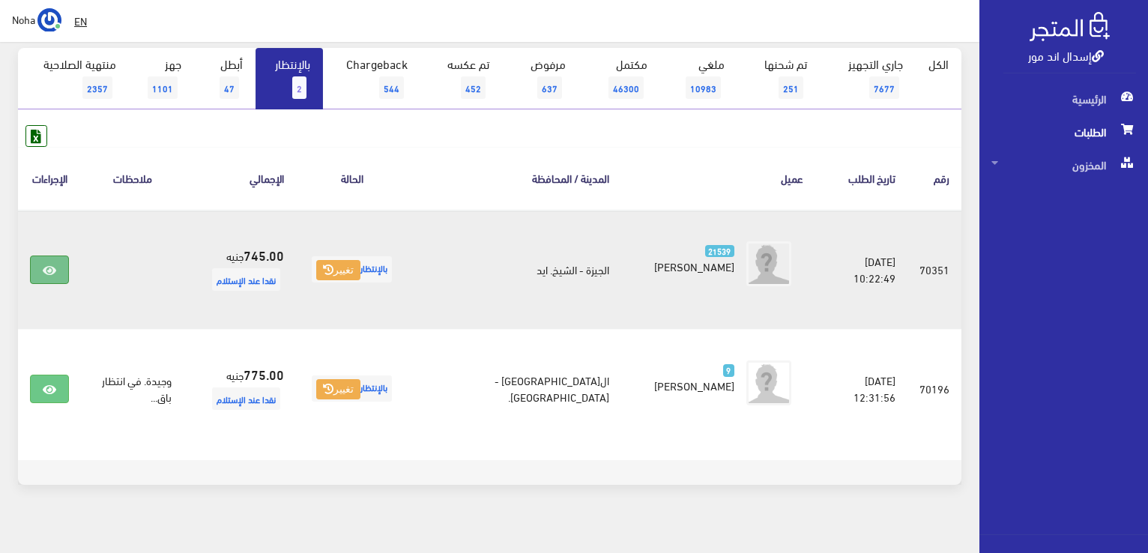
click at [48, 281] on link at bounding box center [49, 269] width 39 height 28
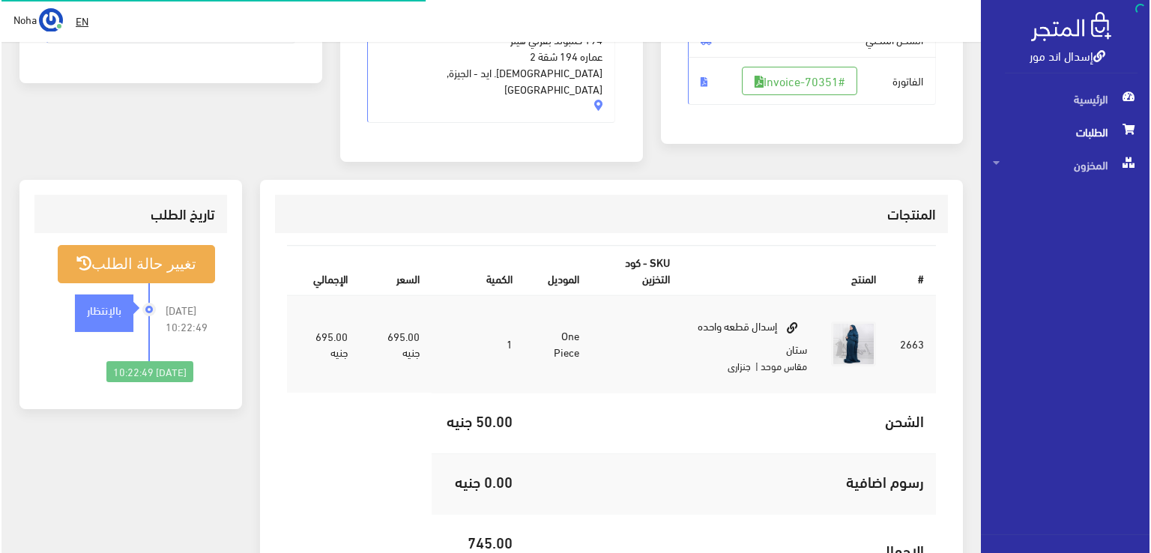
scroll to position [300, 0]
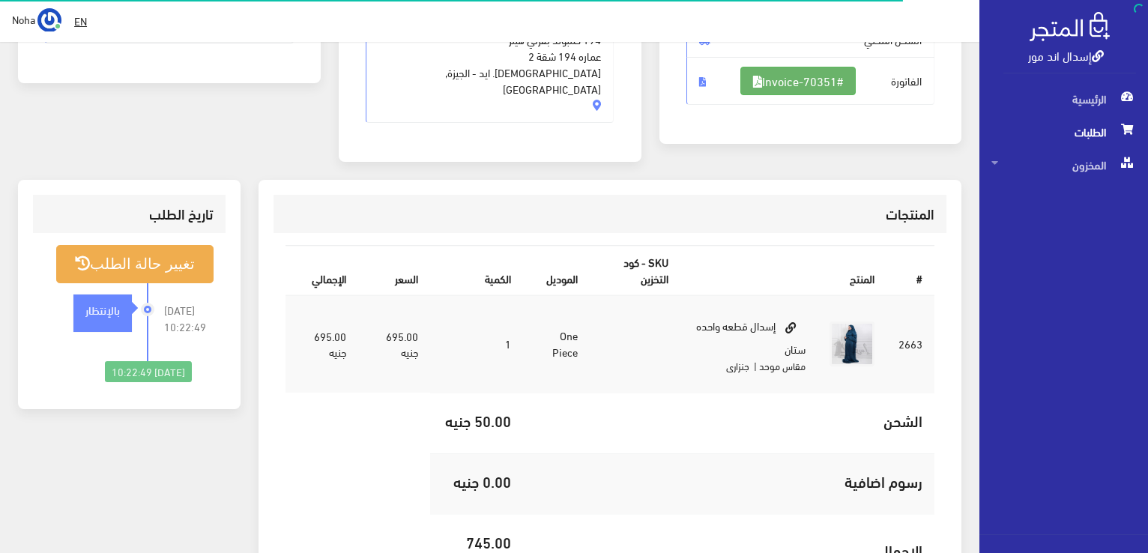
click at [825, 85] on link "#Invoice-70351" at bounding box center [797, 81] width 115 height 28
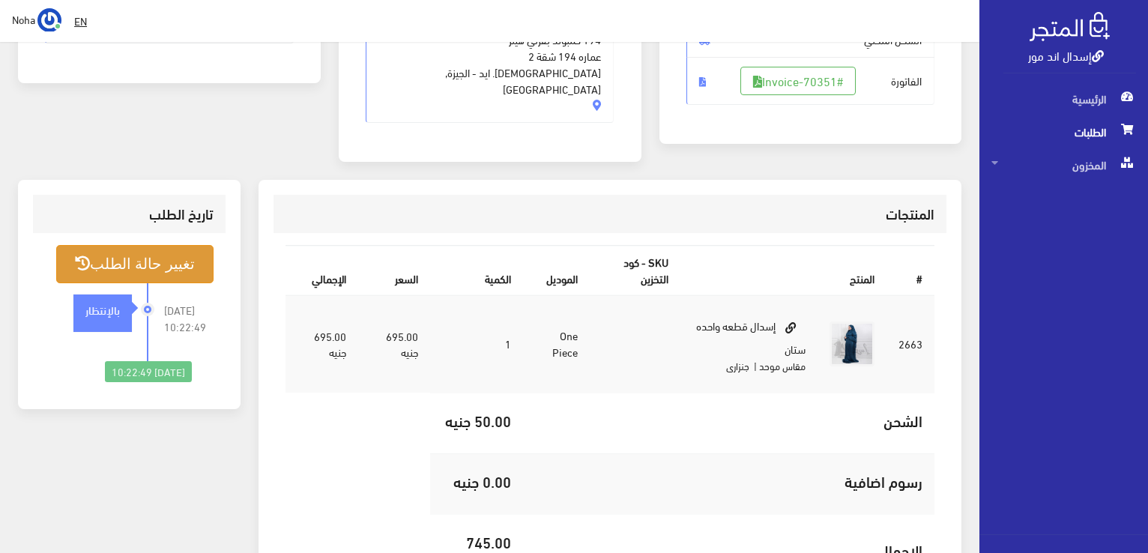
click at [163, 246] on button "تغيير حالة الطلب" at bounding box center [134, 264] width 157 height 38
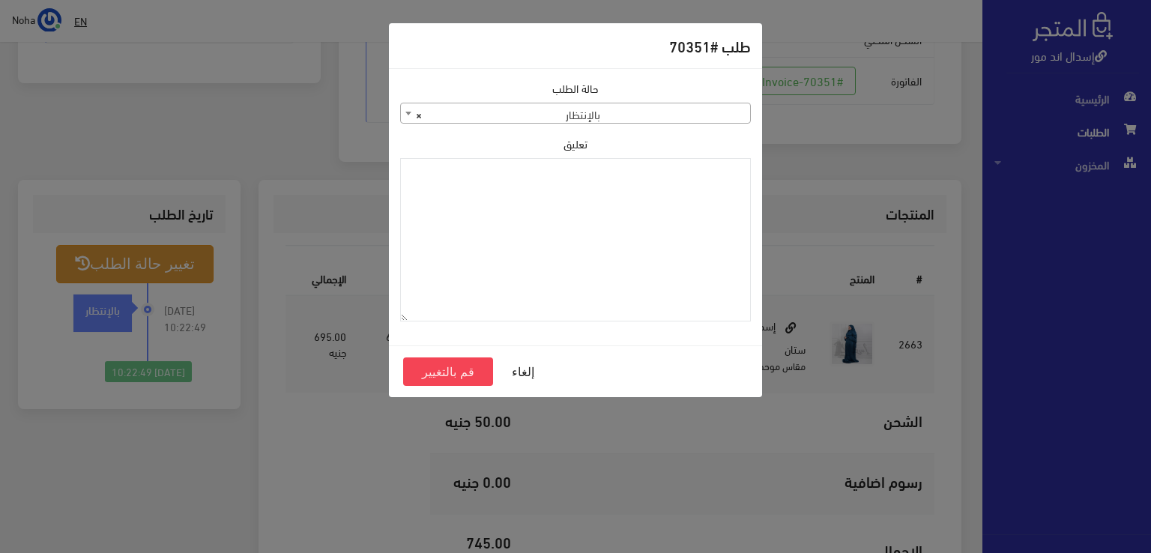
click at [669, 115] on span "× بالإنتظار" at bounding box center [575, 113] width 349 height 21
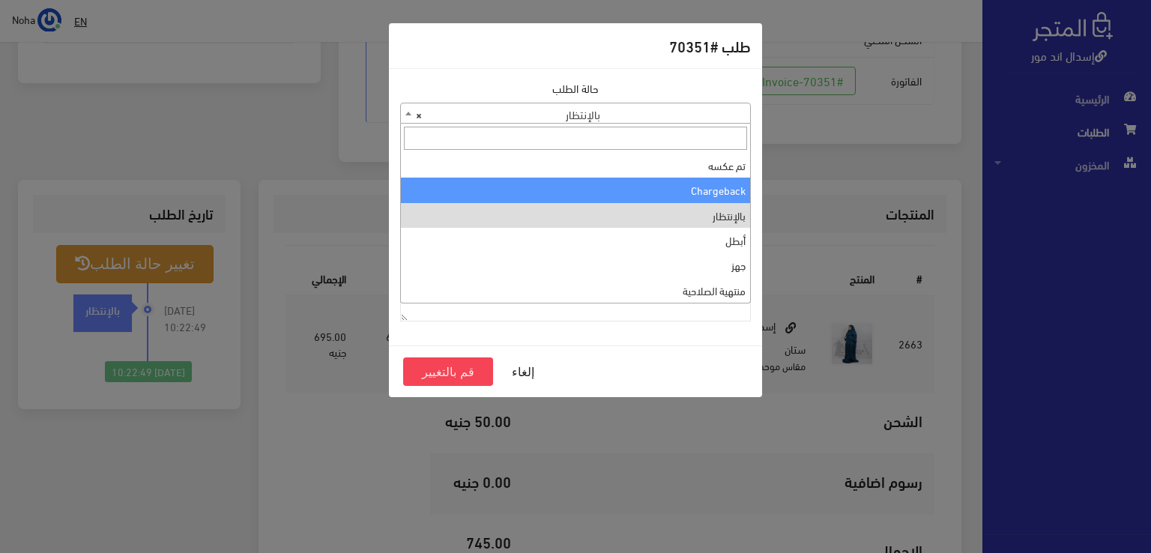
scroll to position [0, 0]
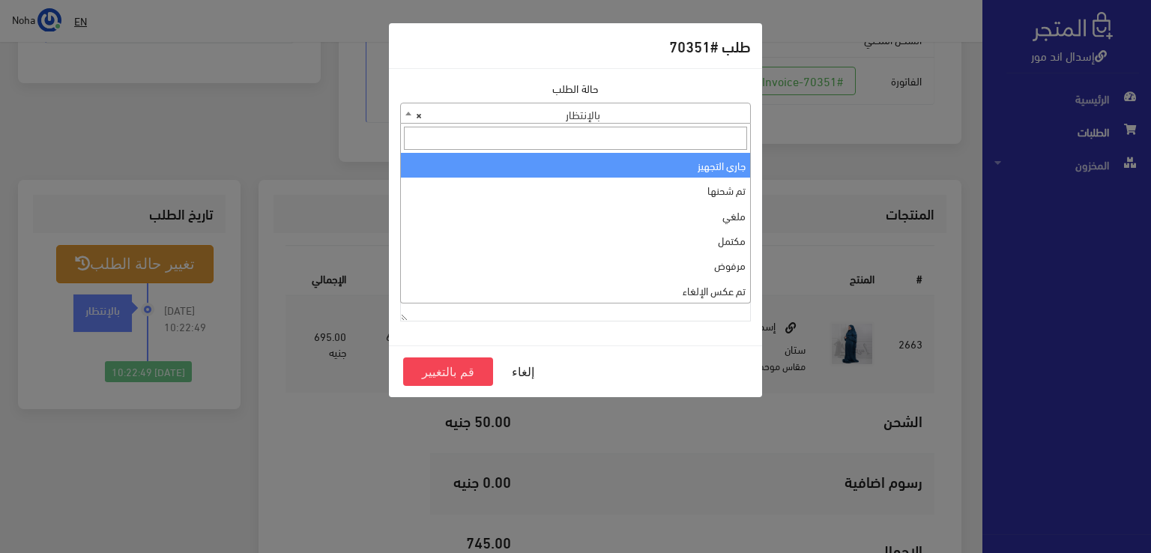
select select "1"
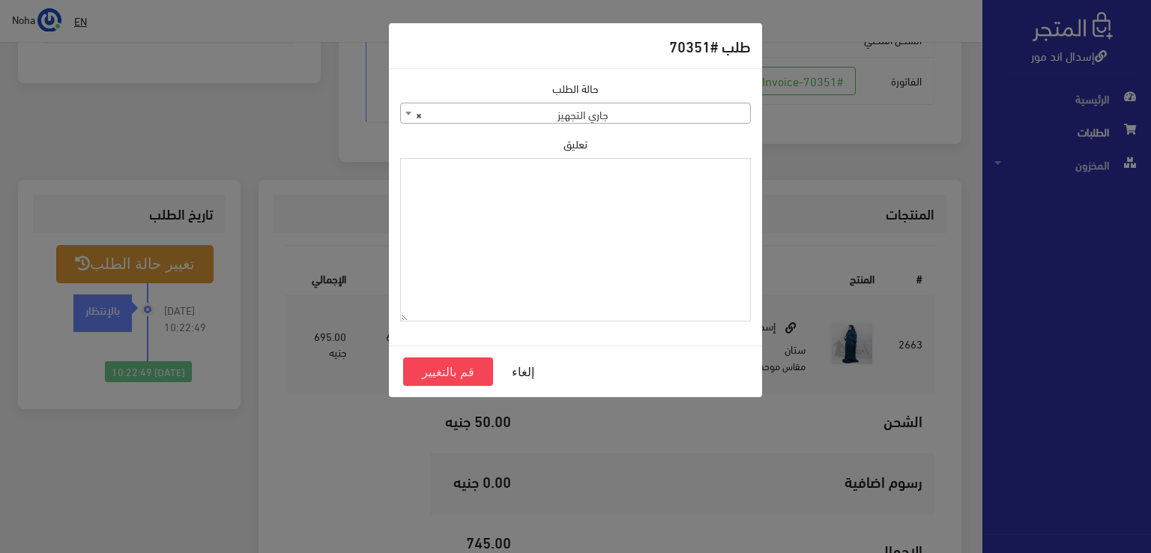
paste textarea "1118132"
type textarea "1118132"
click at [455, 375] on button "قم بالتغيير" at bounding box center [448, 371] width 90 height 28
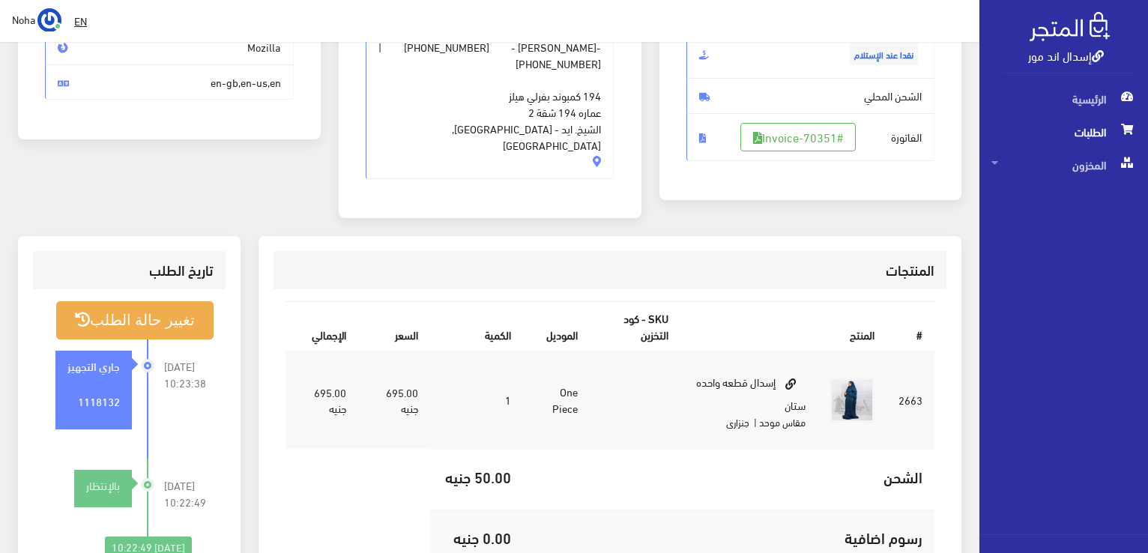
scroll to position [375, 0]
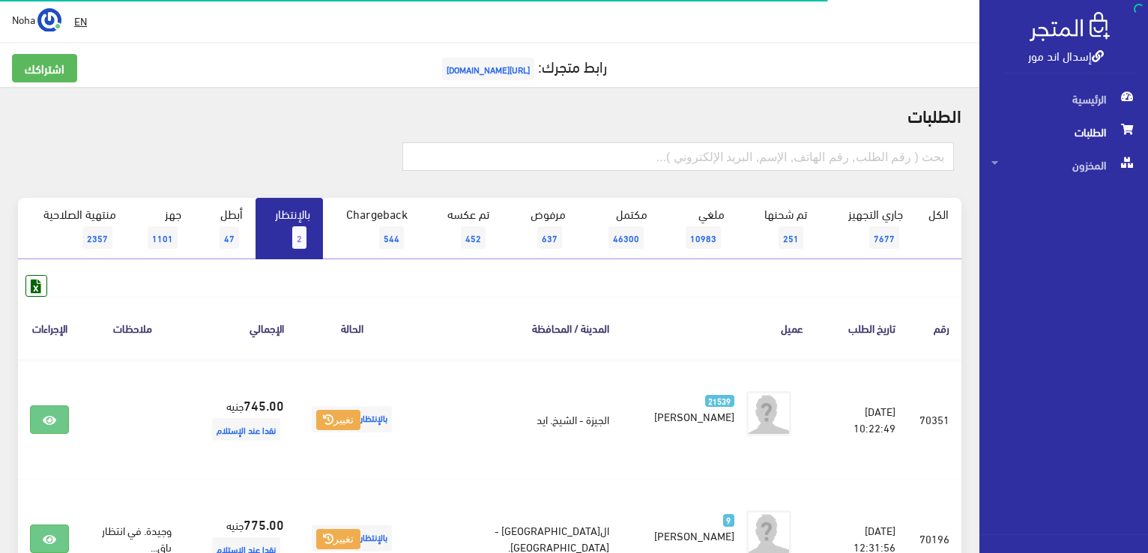
scroll to position [150, 0]
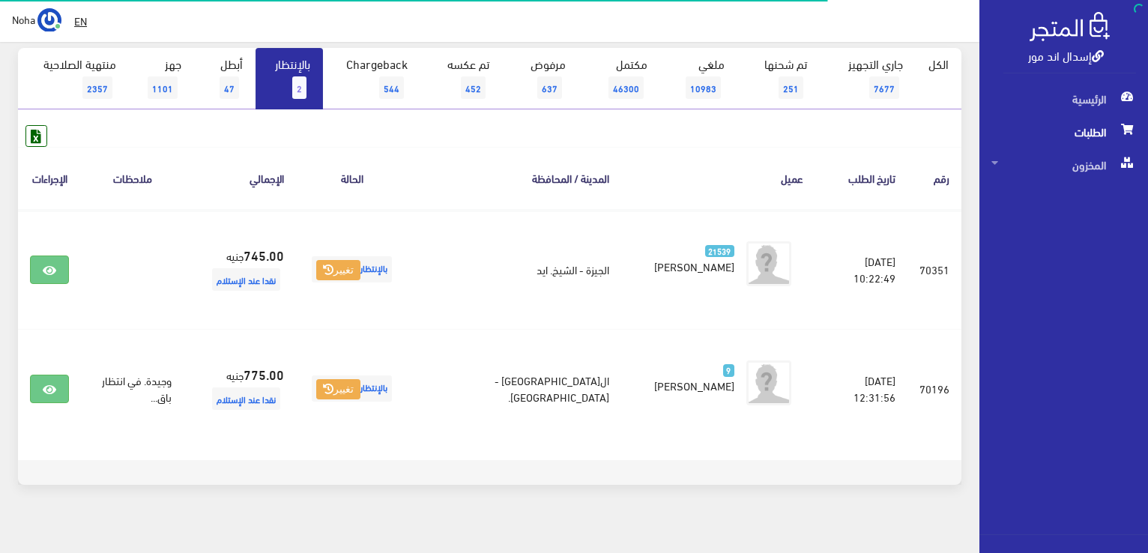
click at [269, 91] on link "بالإنتظار 2" at bounding box center [288, 78] width 67 height 61
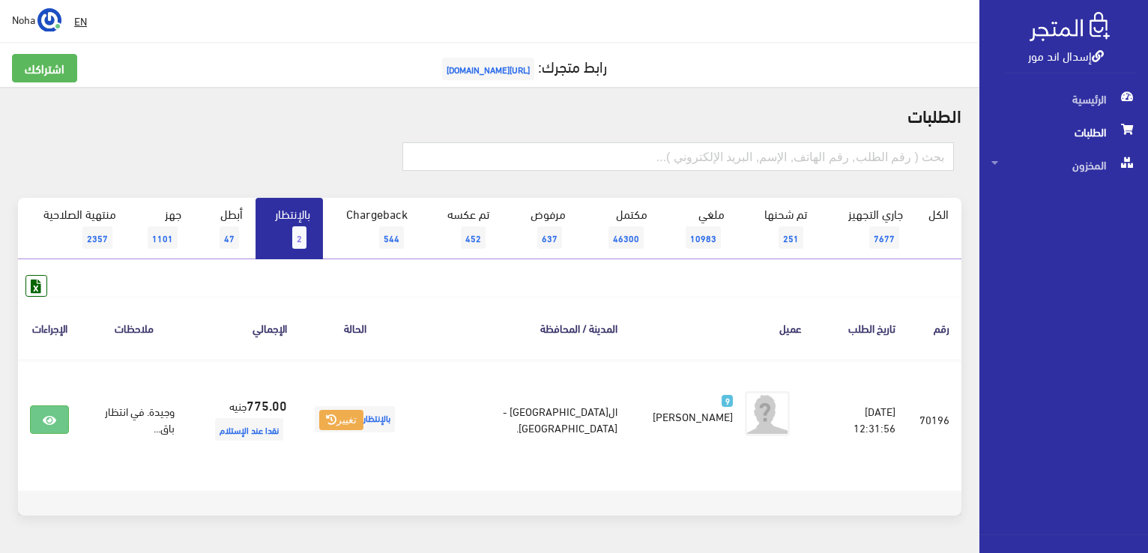
click at [299, 243] on span "2" at bounding box center [299, 237] width 14 height 22
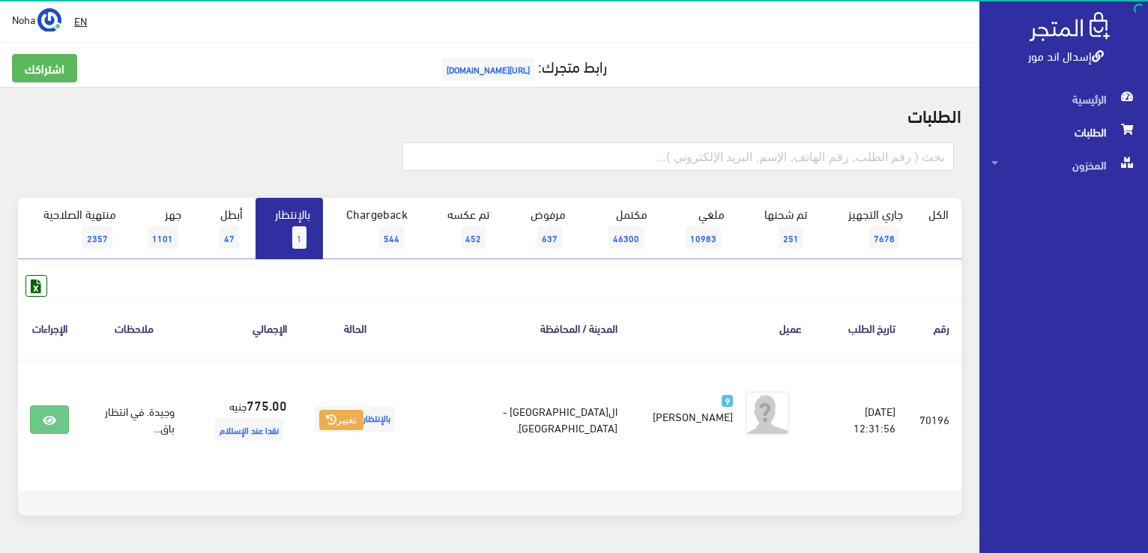
click at [313, 236] on link "بالإنتظار 1" at bounding box center [288, 228] width 67 height 61
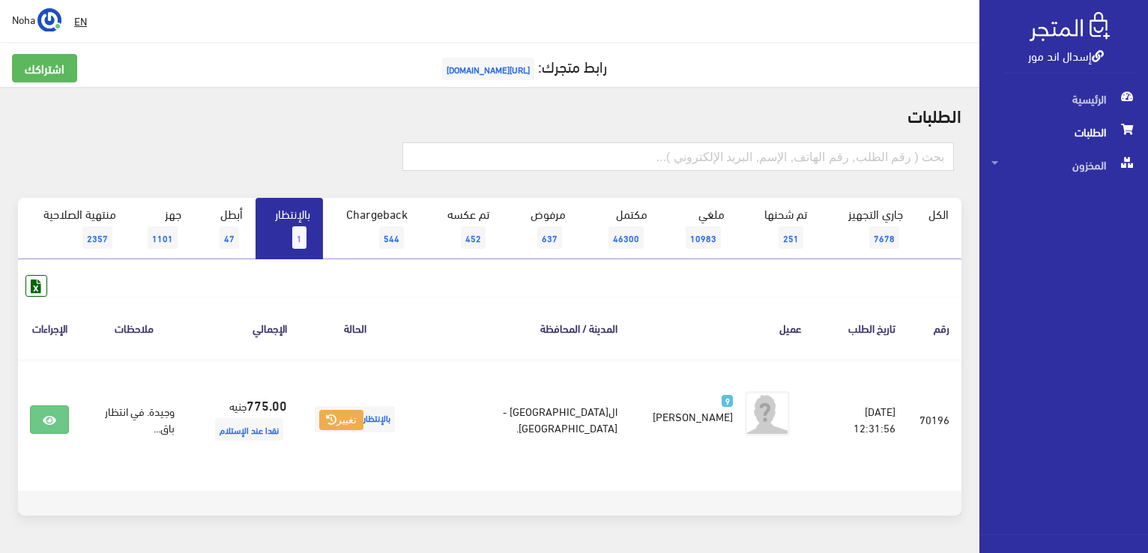
click at [314, 243] on link "بالإنتظار 1" at bounding box center [288, 228] width 67 height 61
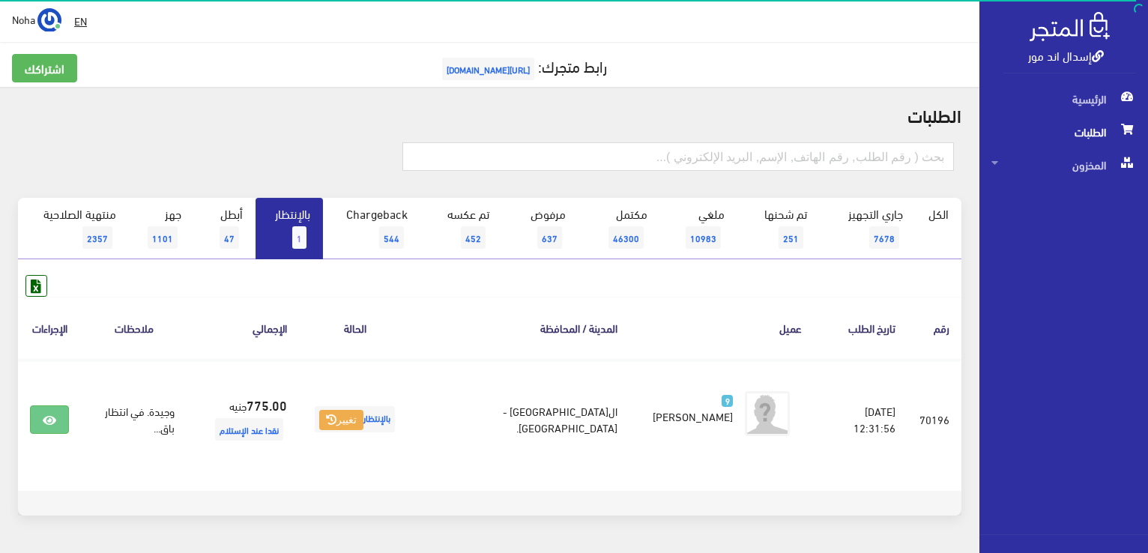
click at [303, 216] on link "بالإنتظار 1" at bounding box center [288, 228] width 67 height 61
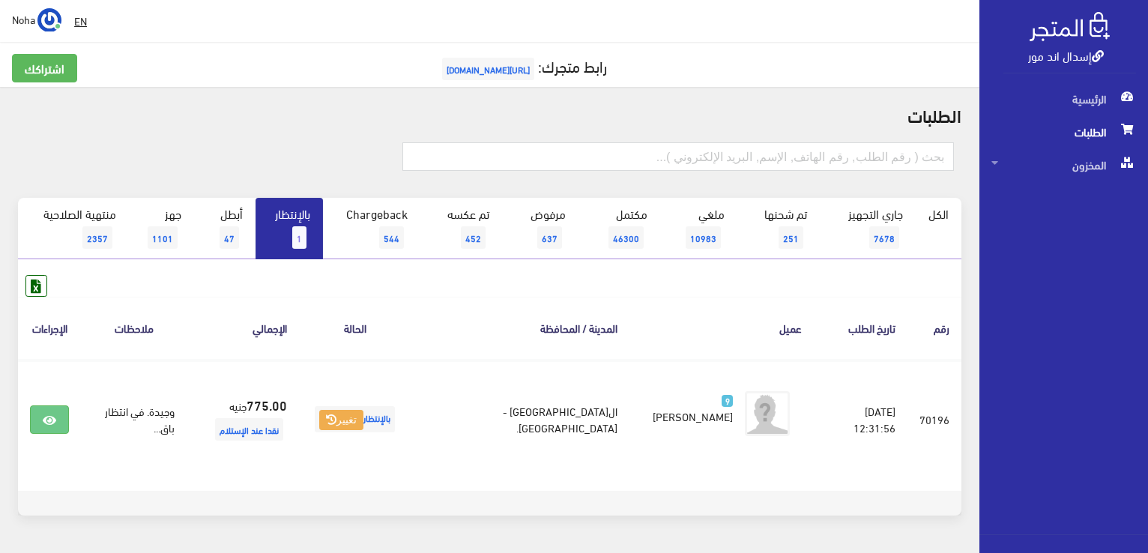
click at [299, 228] on span "1" at bounding box center [299, 237] width 14 height 22
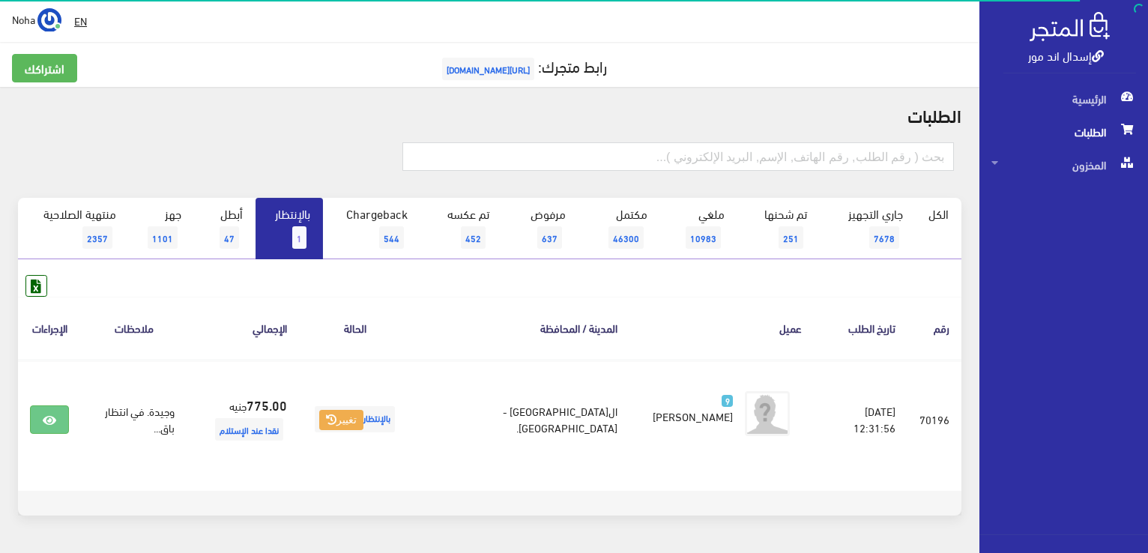
click at [291, 223] on link "بالإنتظار 1" at bounding box center [288, 228] width 67 height 61
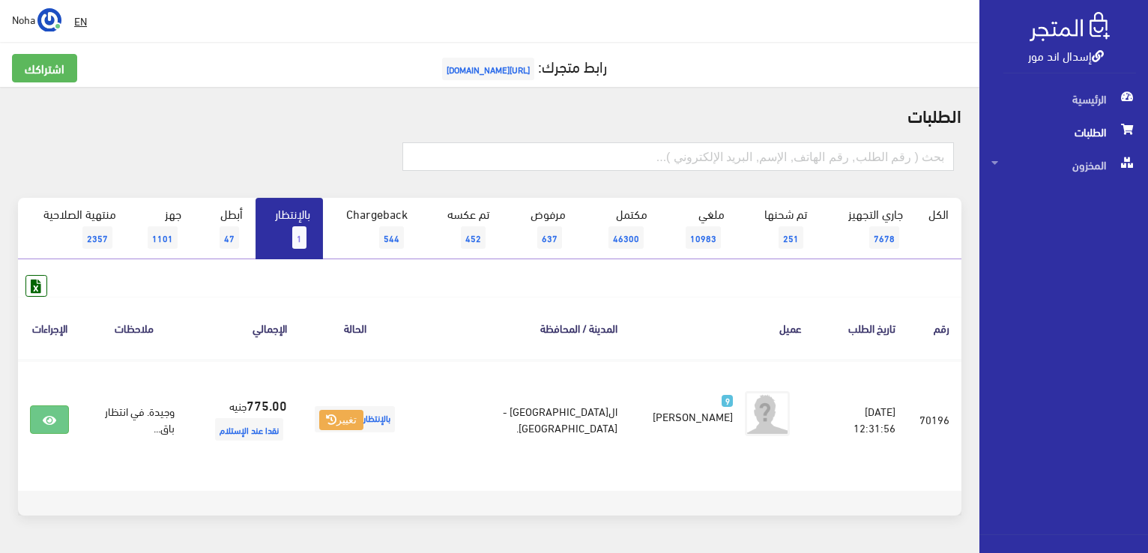
click at [303, 232] on span "1" at bounding box center [299, 237] width 14 height 22
click at [305, 227] on span "1" at bounding box center [299, 237] width 14 height 22
click at [299, 210] on link "بالإنتظار 1" at bounding box center [288, 228] width 67 height 61
click at [275, 227] on link "بالإنتظار 1" at bounding box center [288, 228] width 67 height 61
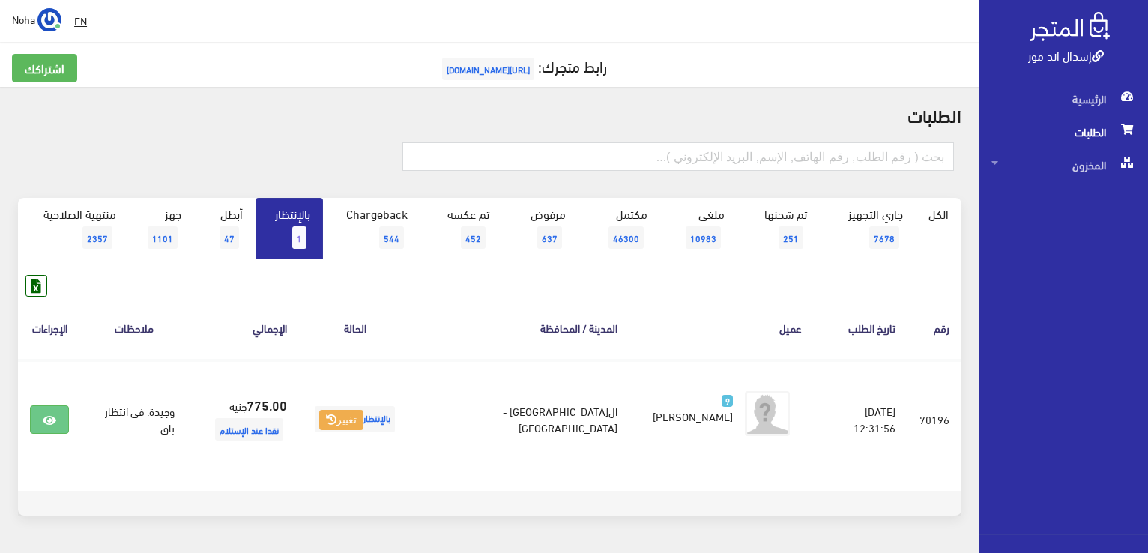
click at [291, 210] on link "بالإنتظار 1" at bounding box center [288, 228] width 67 height 61
click at [275, 208] on link "بالإنتظار 1" at bounding box center [288, 228] width 67 height 61
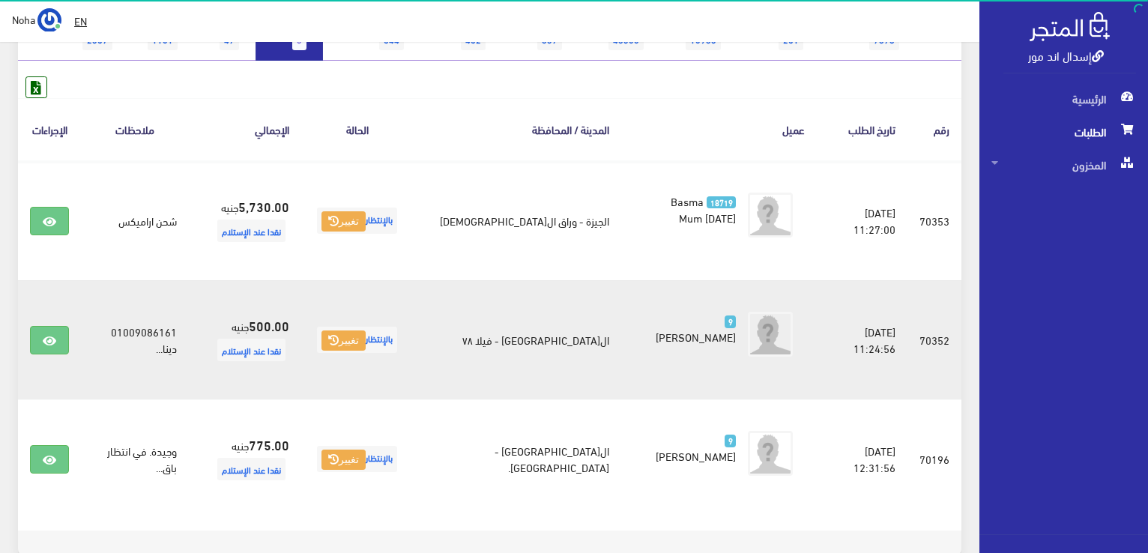
scroll to position [225, 0]
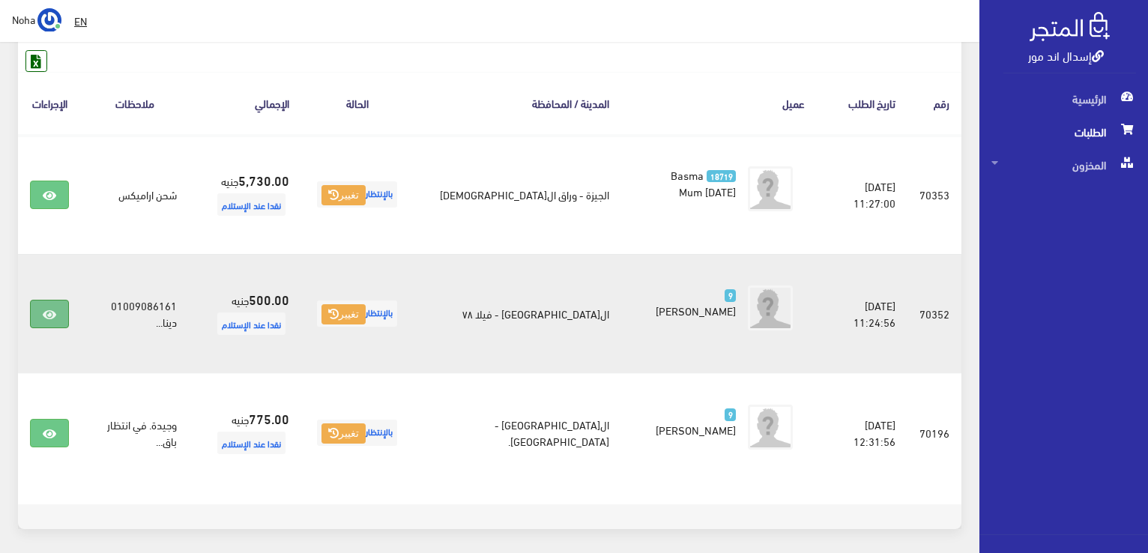
click at [64, 303] on link at bounding box center [49, 314] width 39 height 28
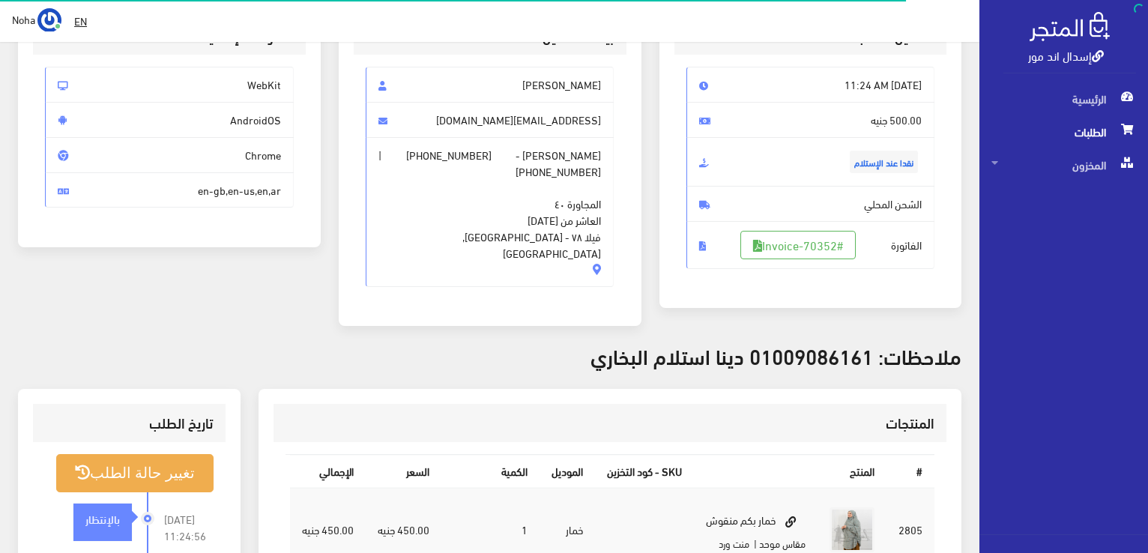
scroll to position [225, 0]
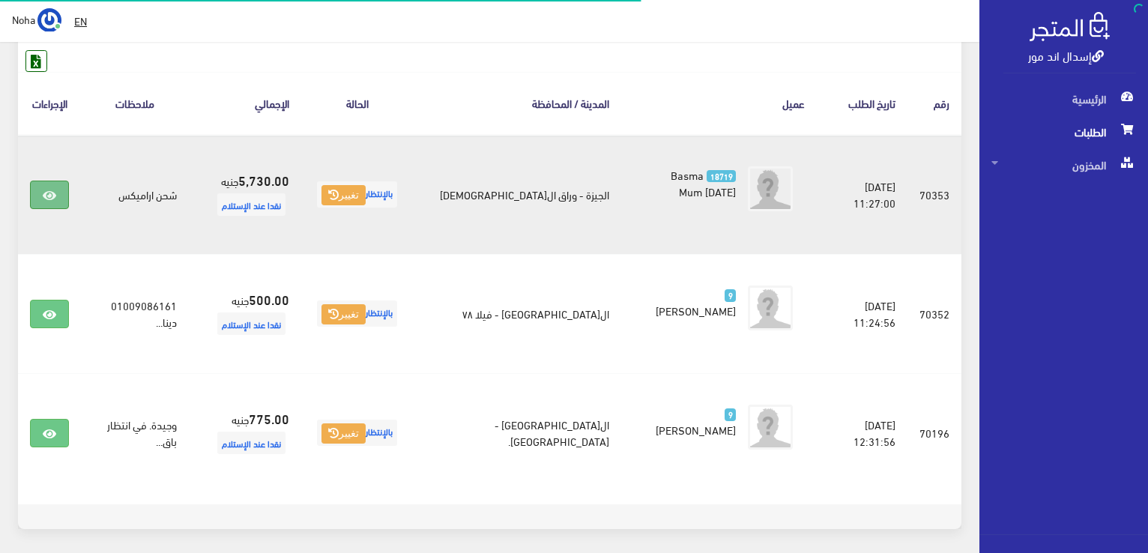
scroll to position [225, 0]
click at [36, 192] on link at bounding box center [49, 195] width 39 height 28
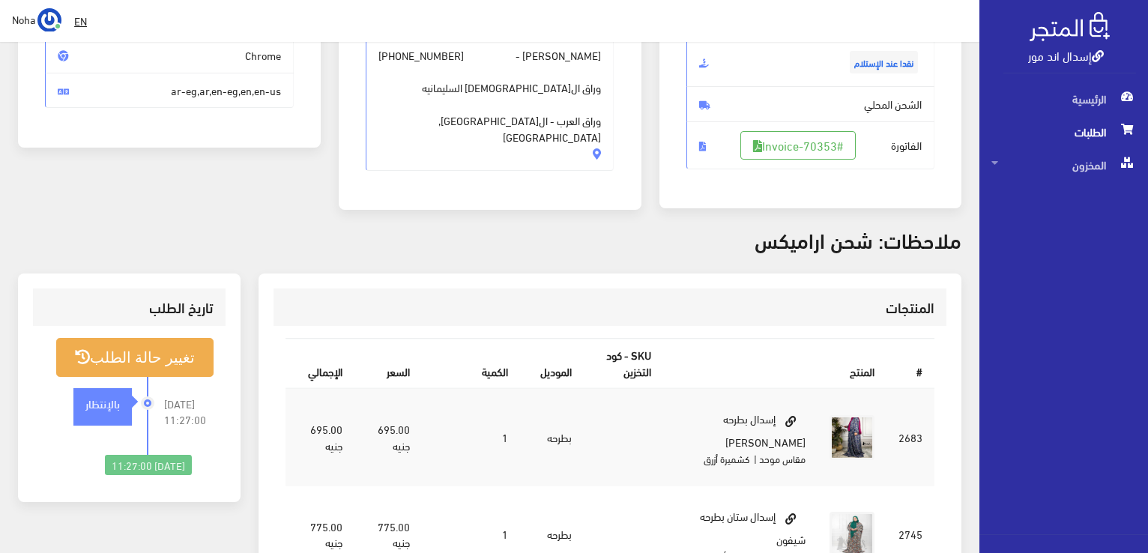
scroll to position [150, 0]
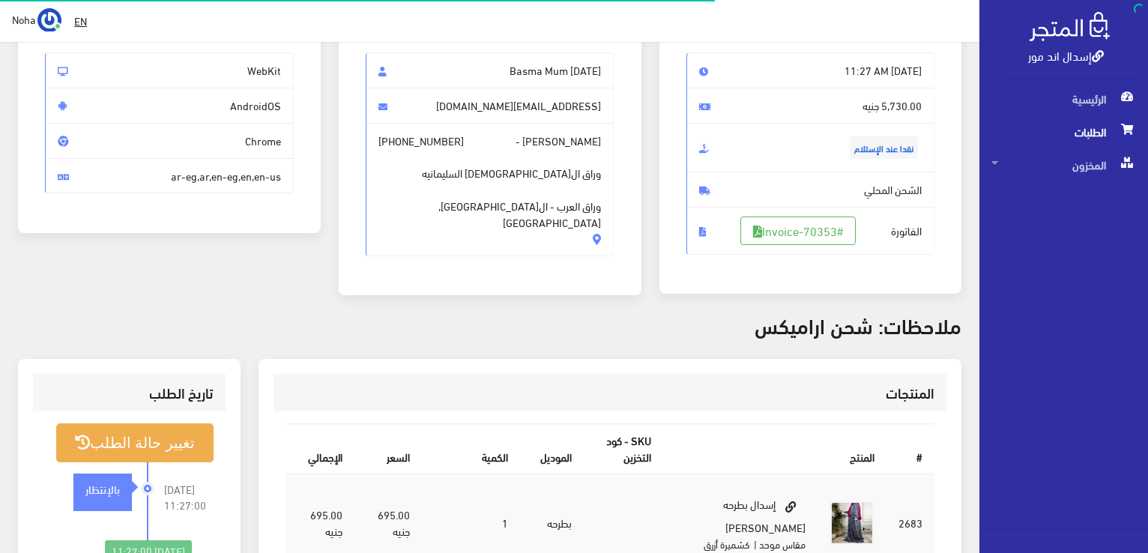
scroll to position [150, 0]
click at [1106, 126] on span "الطلبات" at bounding box center [1063, 131] width 145 height 33
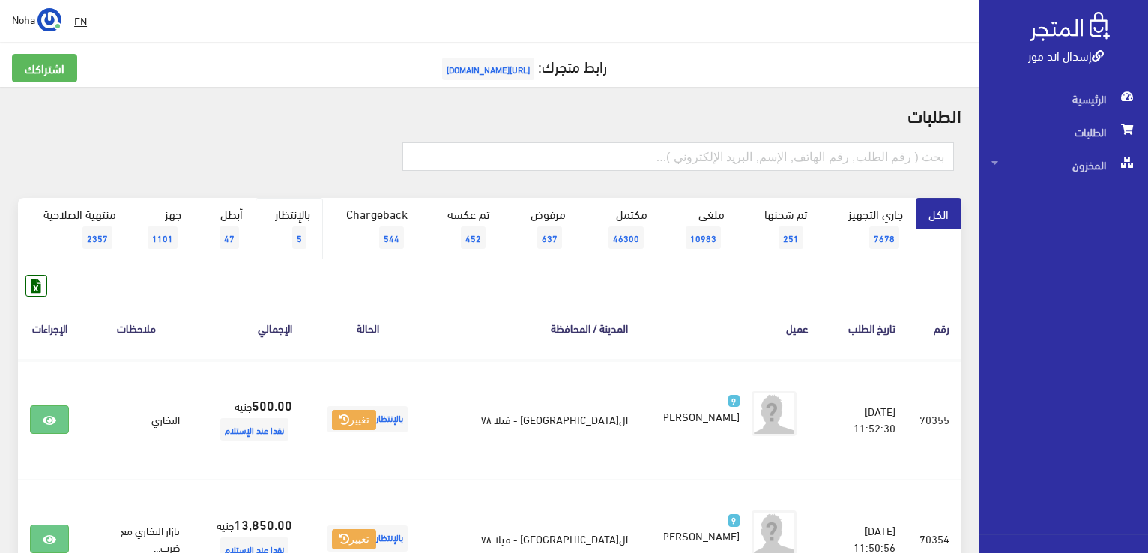
click at [297, 237] on span "5" at bounding box center [299, 237] width 14 height 22
click at [300, 211] on link "بالإنتظار 5" at bounding box center [288, 228] width 67 height 61
click at [301, 216] on link "بالإنتظار 5" at bounding box center [288, 228] width 67 height 61
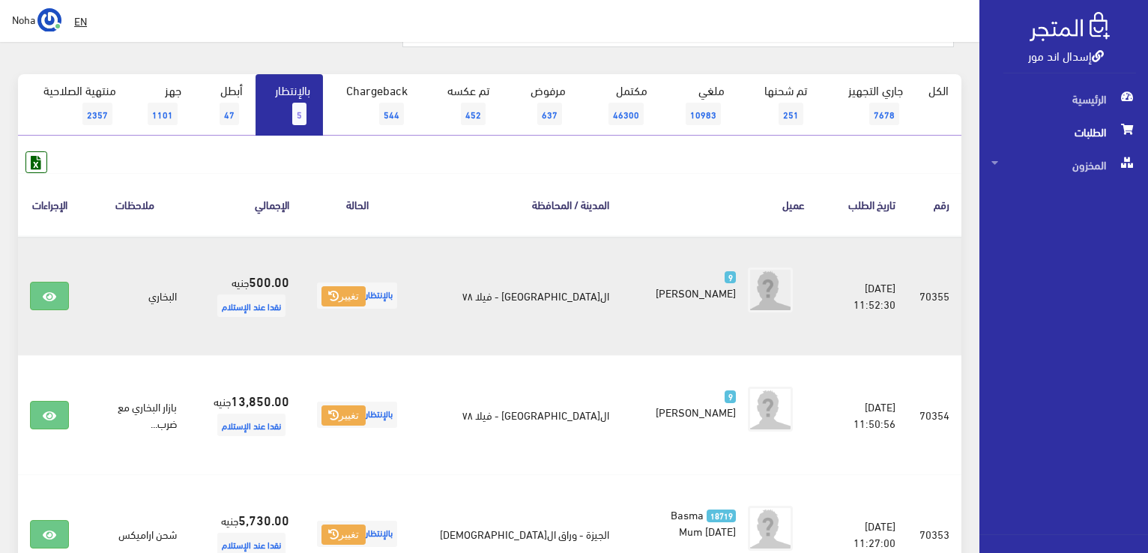
scroll to position [150, 0]
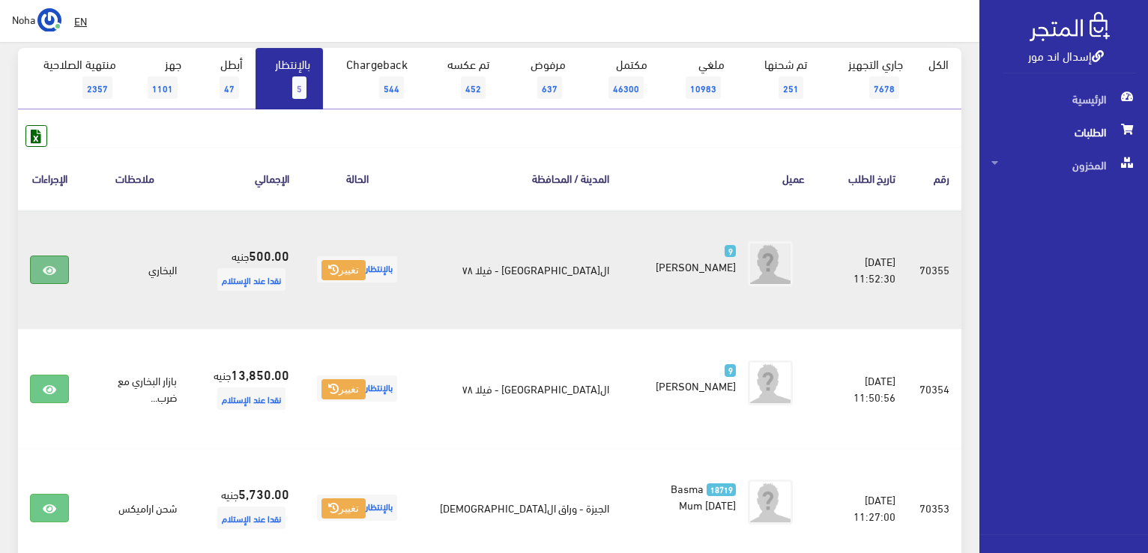
click at [58, 270] on link at bounding box center [49, 269] width 39 height 28
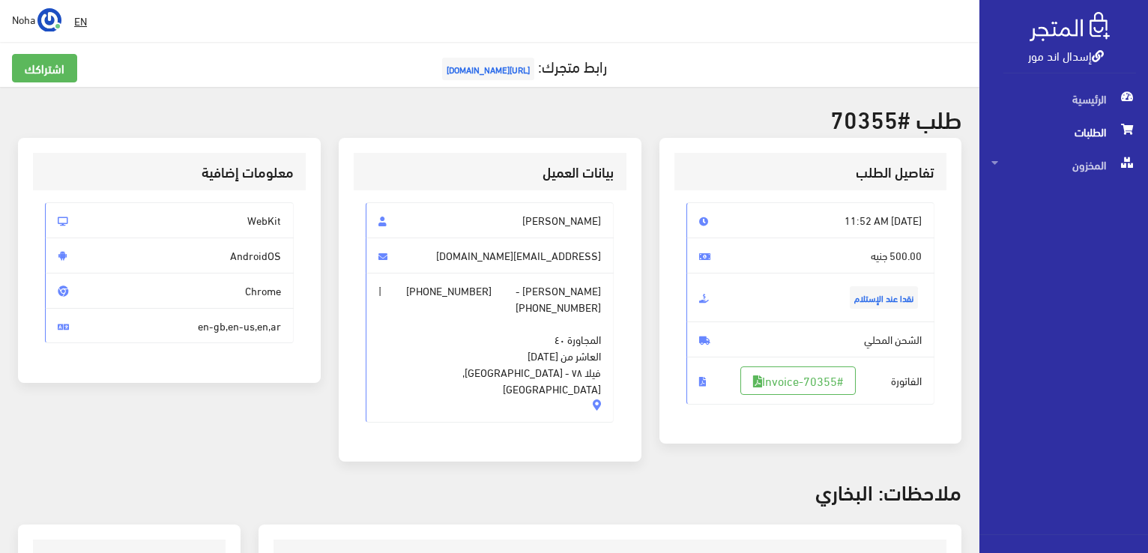
click at [1091, 135] on span "الطلبات" at bounding box center [1063, 131] width 145 height 33
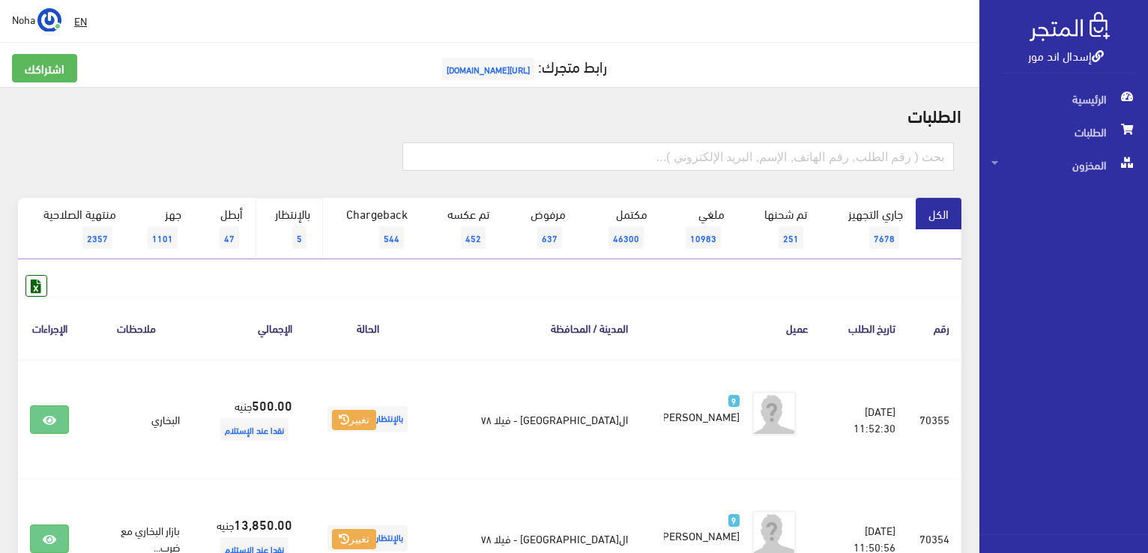
click at [308, 238] on link "بالإنتظار 5" at bounding box center [288, 228] width 67 height 61
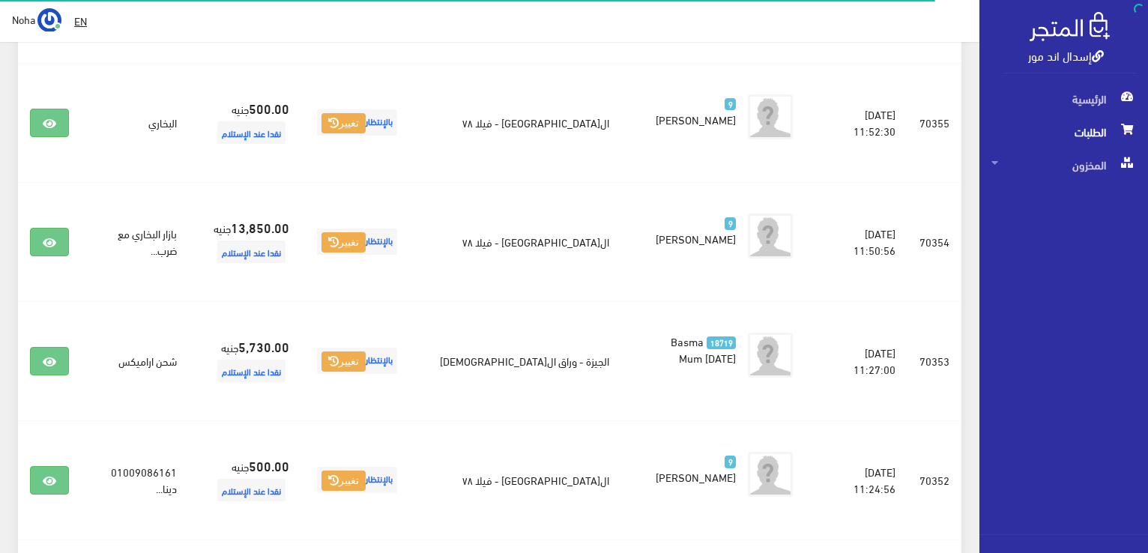
scroll to position [300, 0]
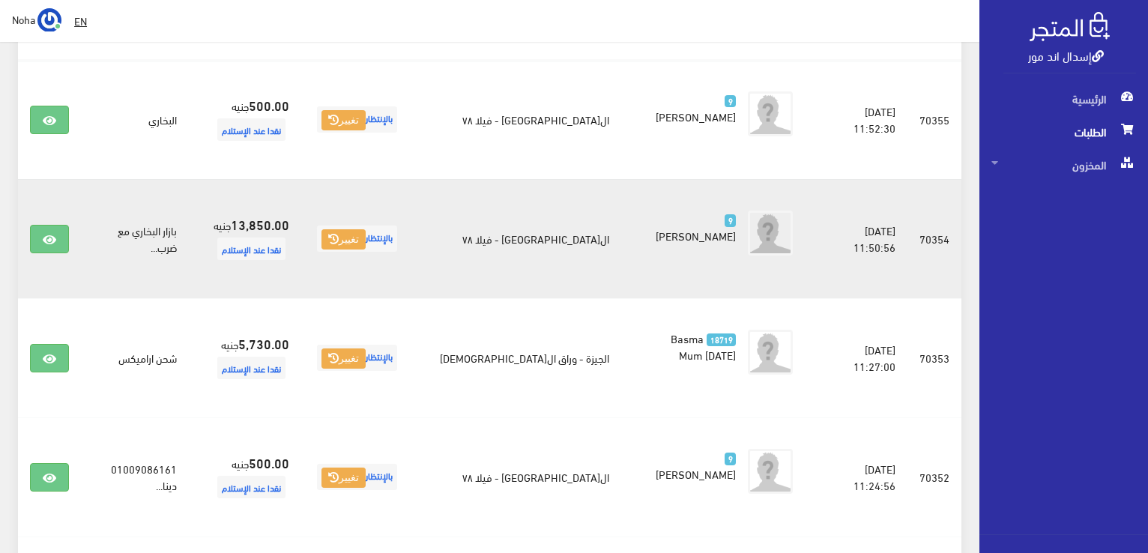
click at [247, 233] on td "13,850.00 جنيه نقدا عند الإستلام" at bounding box center [245, 238] width 112 height 119
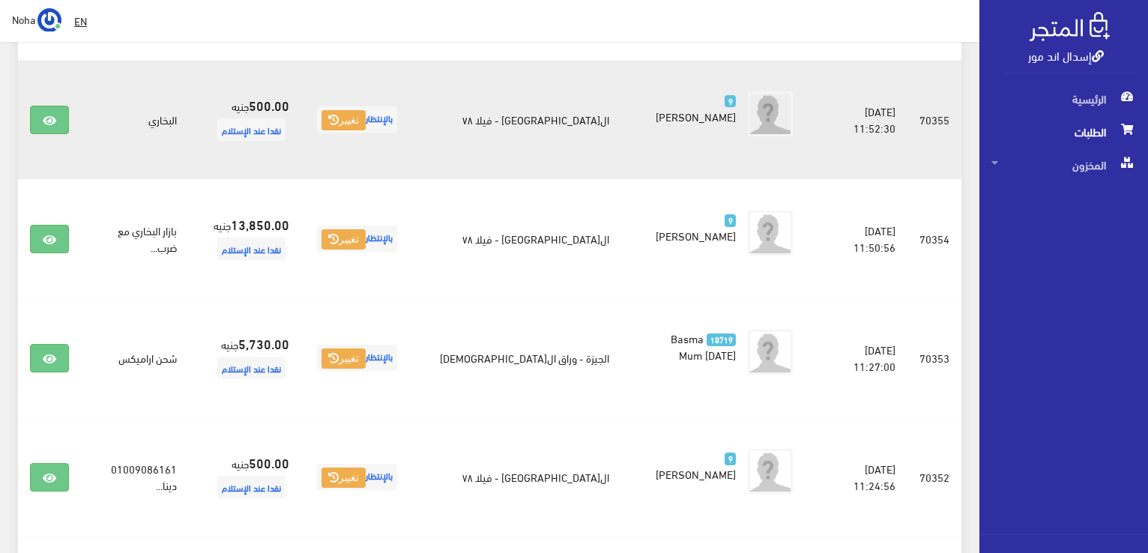
click at [169, 94] on td "البخاري" at bounding box center [135, 120] width 108 height 120
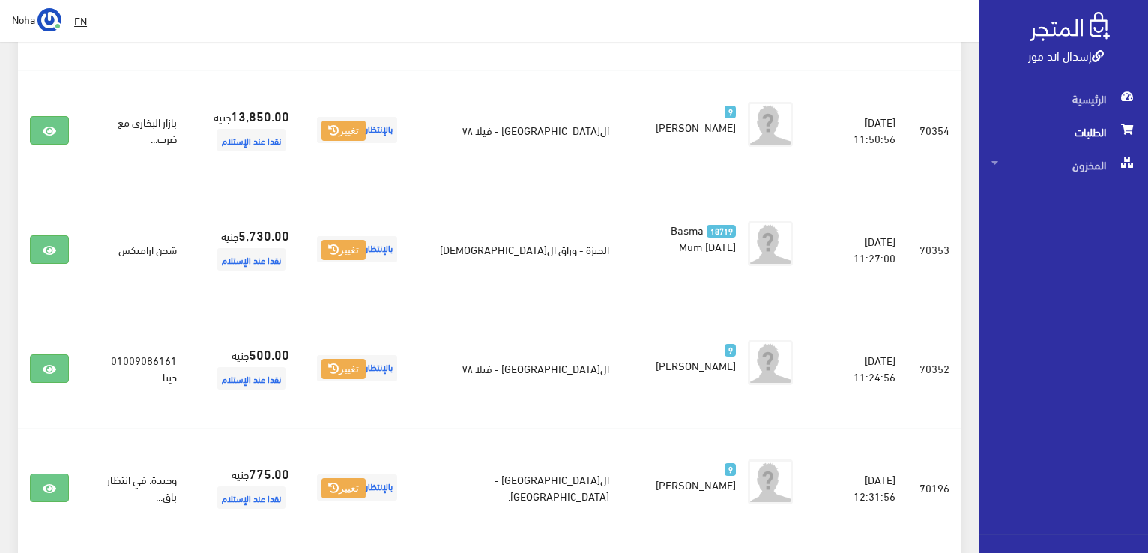
scroll to position [372, 0]
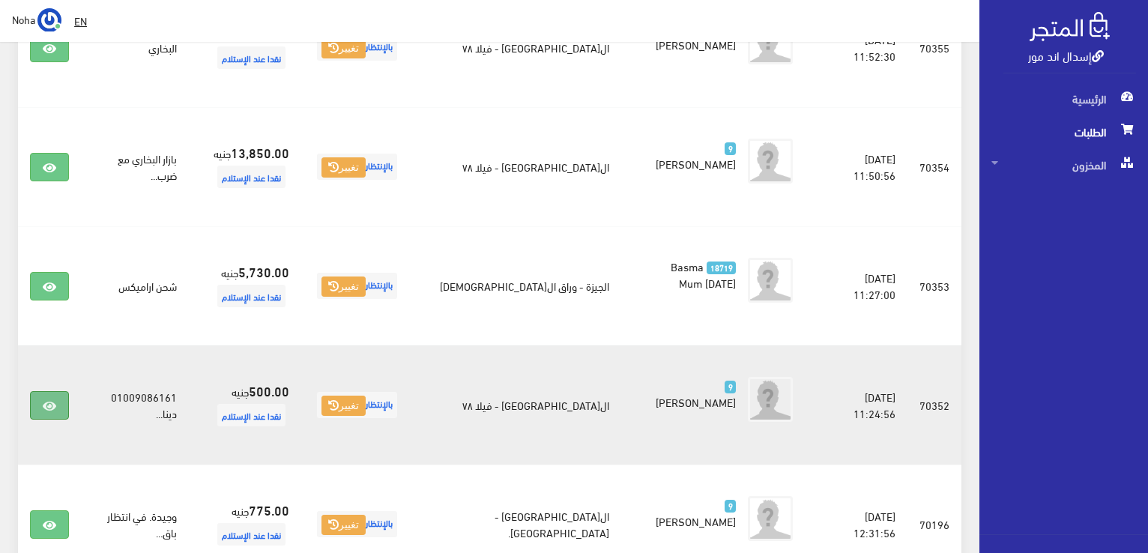
click at [60, 412] on link at bounding box center [49, 405] width 39 height 28
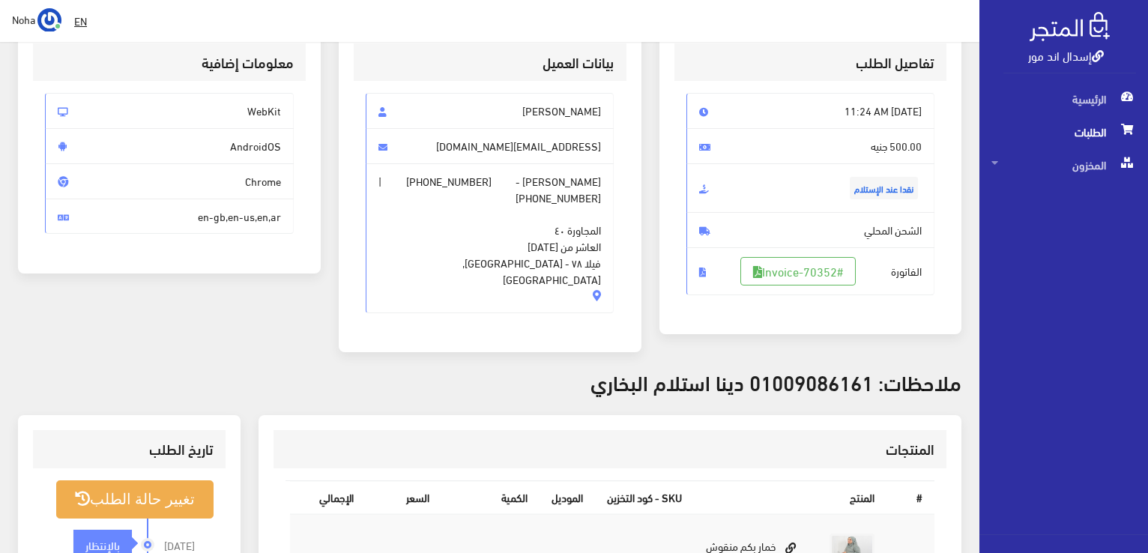
scroll to position [409, 0]
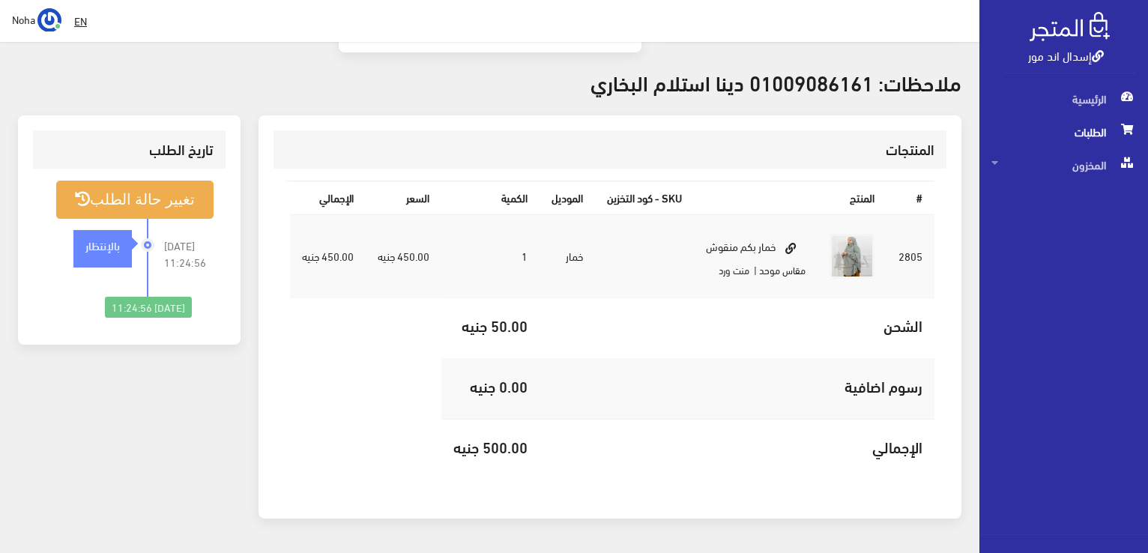
drag, startPoint x: 154, startPoint y: 551, endPoint x: 435, endPoint y: 91, distance: 538.9
click at [435, 91] on div "طلب #70352 تفاصيل الطلب Mon, Sep 1, 2025 11:24 AM نقدا عند الإستلام" at bounding box center [489, 116] width 979 height 876
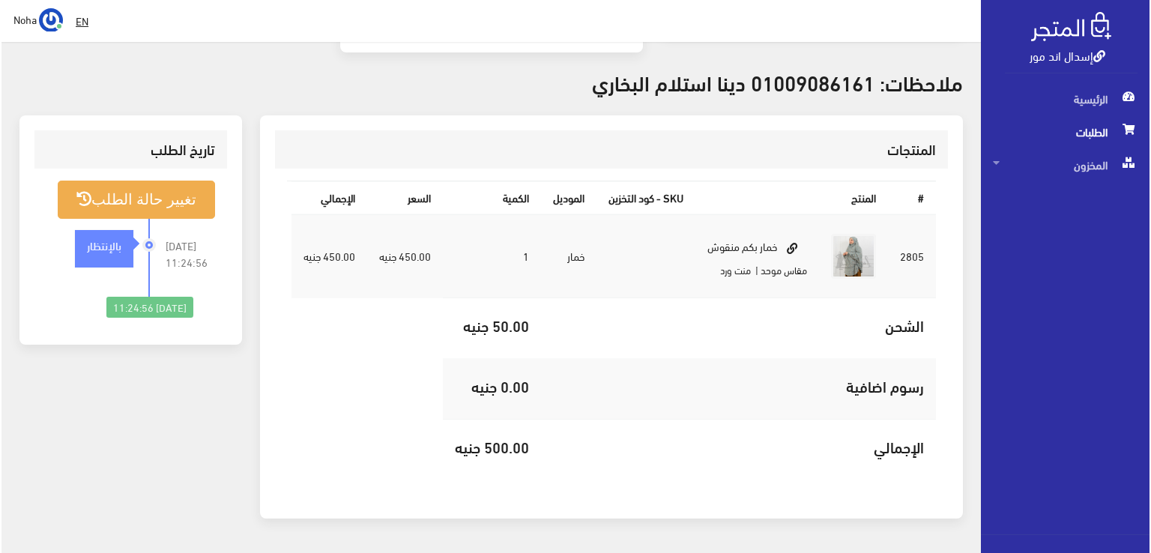
scroll to position [259, 0]
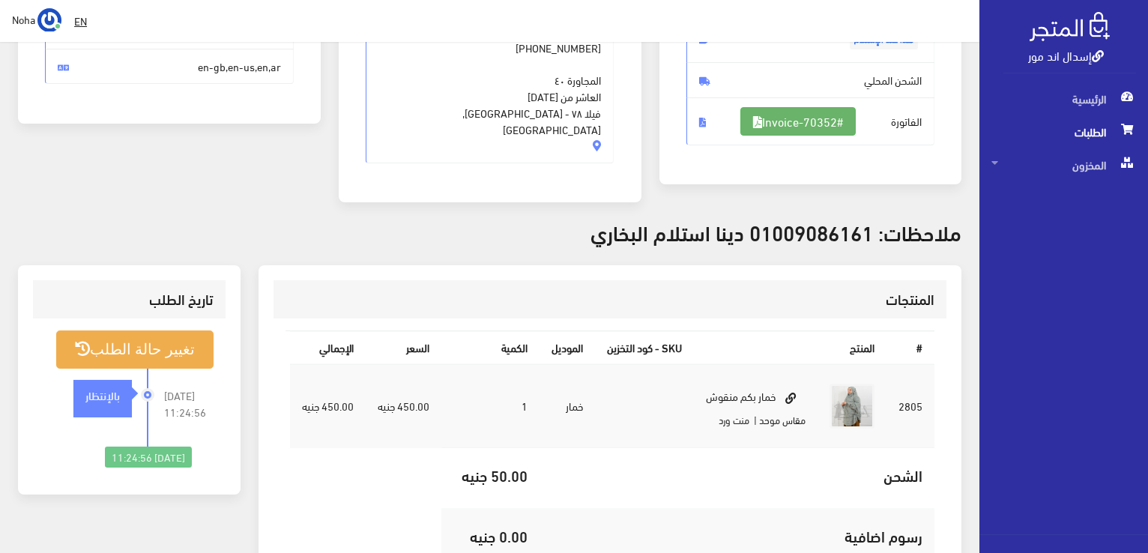
click at [828, 124] on link "#Invoice-70352" at bounding box center [797, 121] width 115 height 28
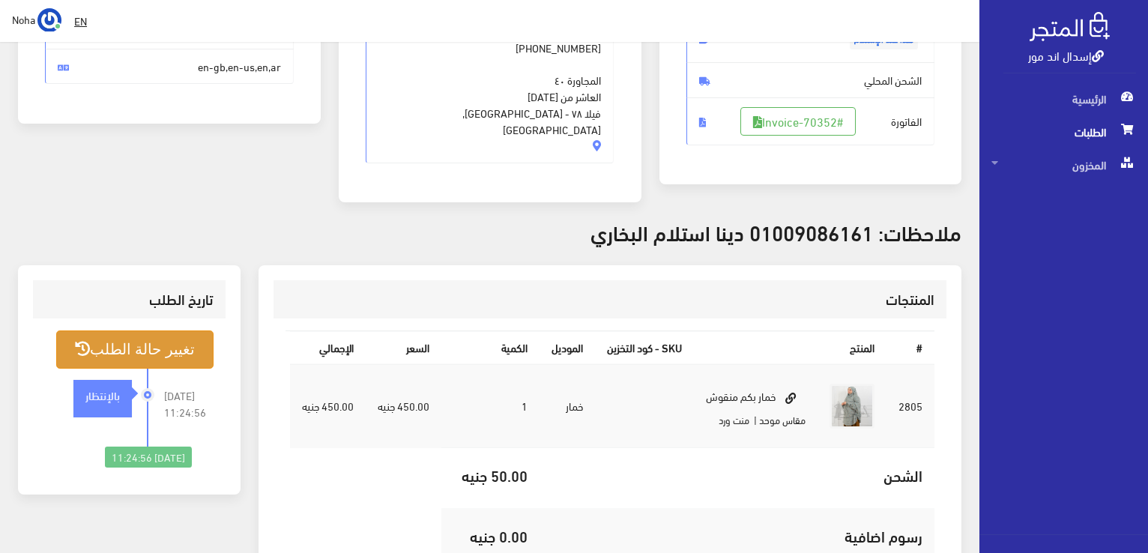
click at [153, 330] on button "تغيير حالة الطلب" at bounding box center [134, 349] width 157 height 38
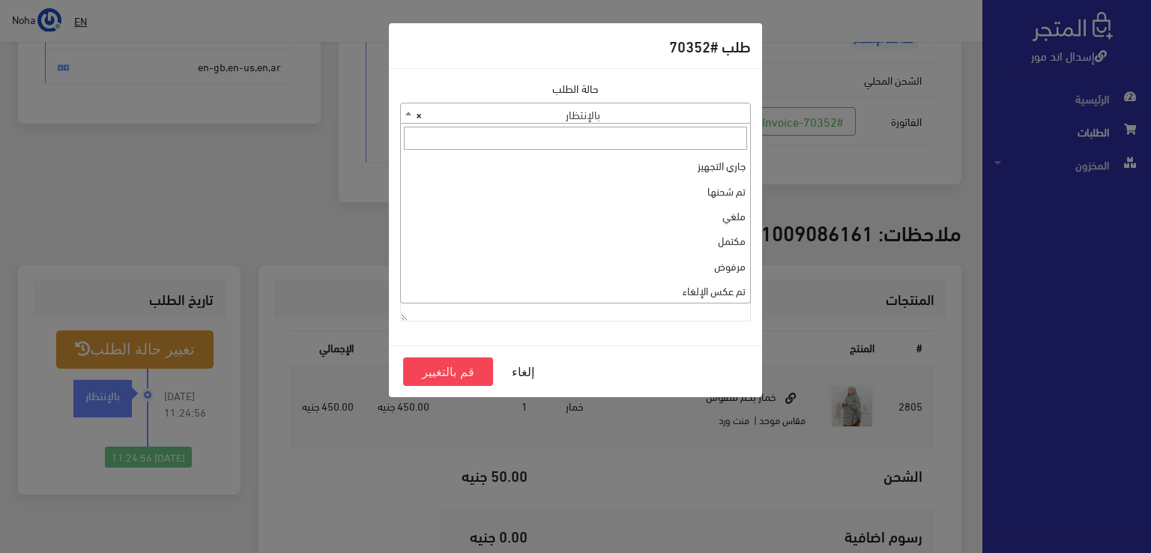
click at [514, 106] on span "× بالإنتظار" at bounding box center [575, 113] width 349 height 21
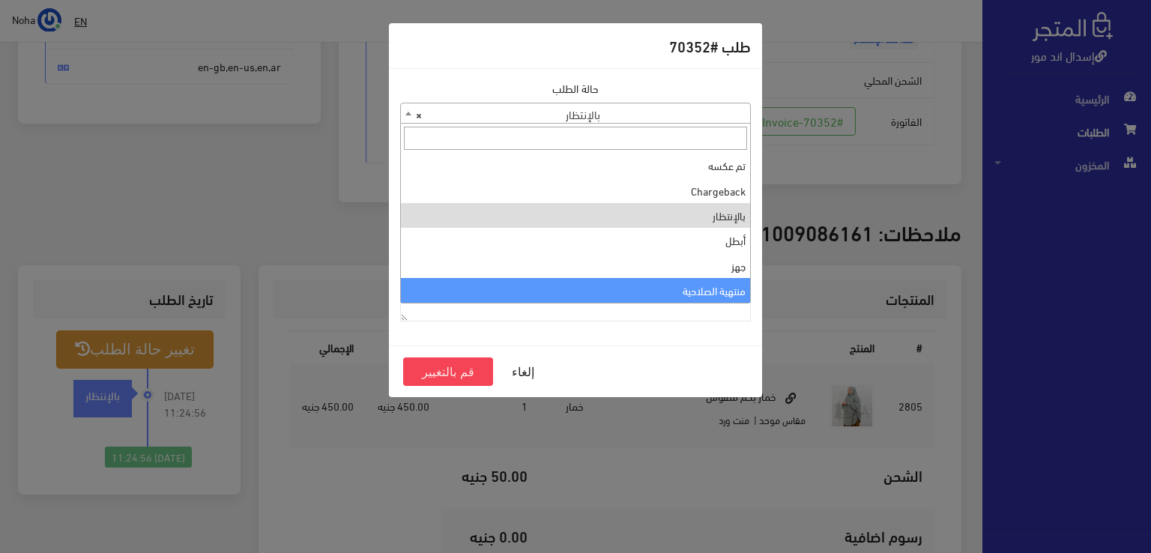
select select "14"
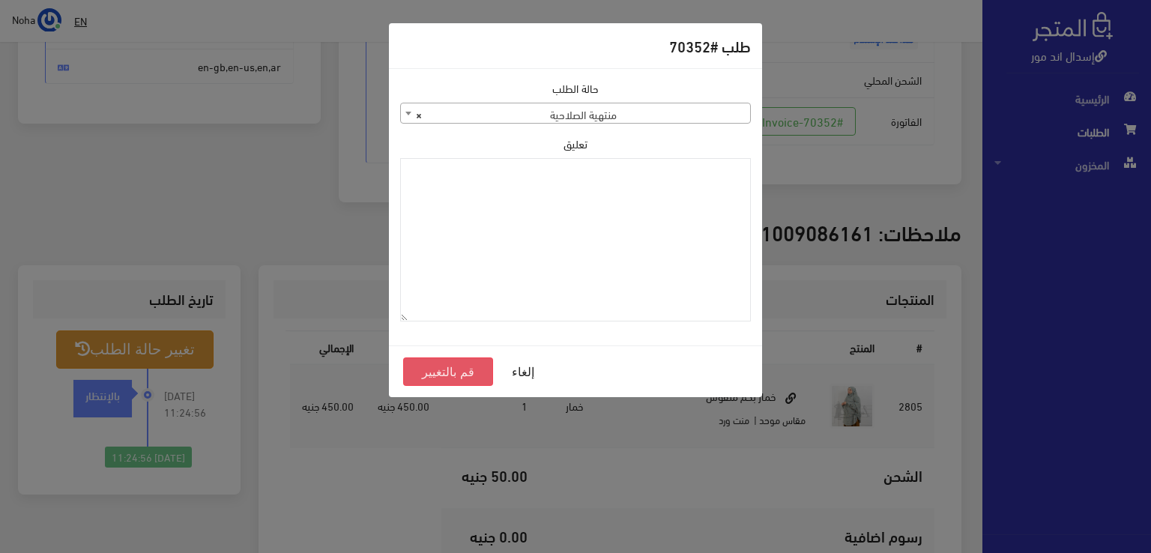
click at [452, 374] on button "قم بالتغيير" at bounding box center [448, 371] width 90 height 28
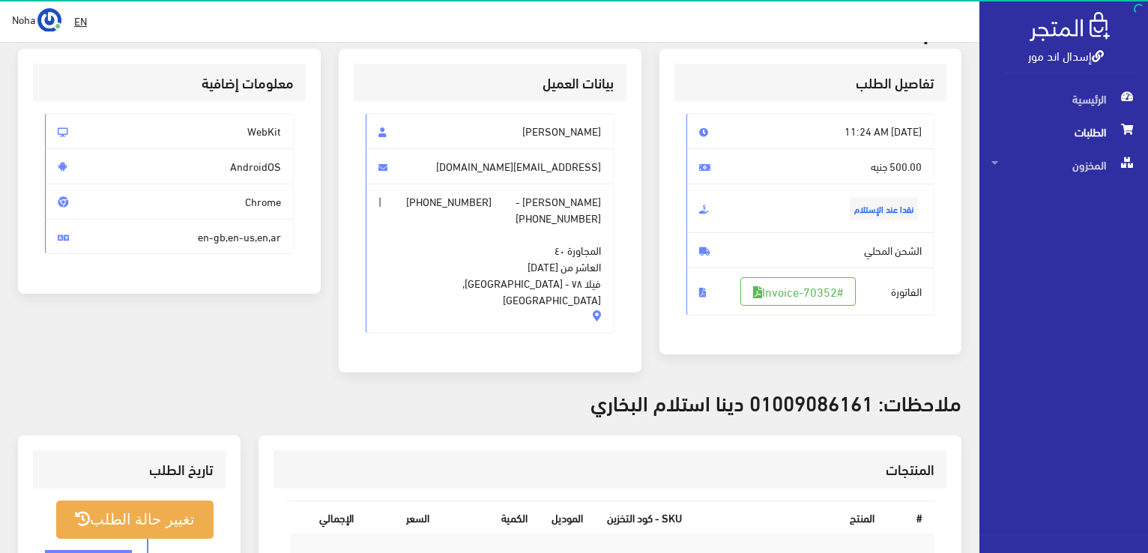
scroll to position [225, 0]
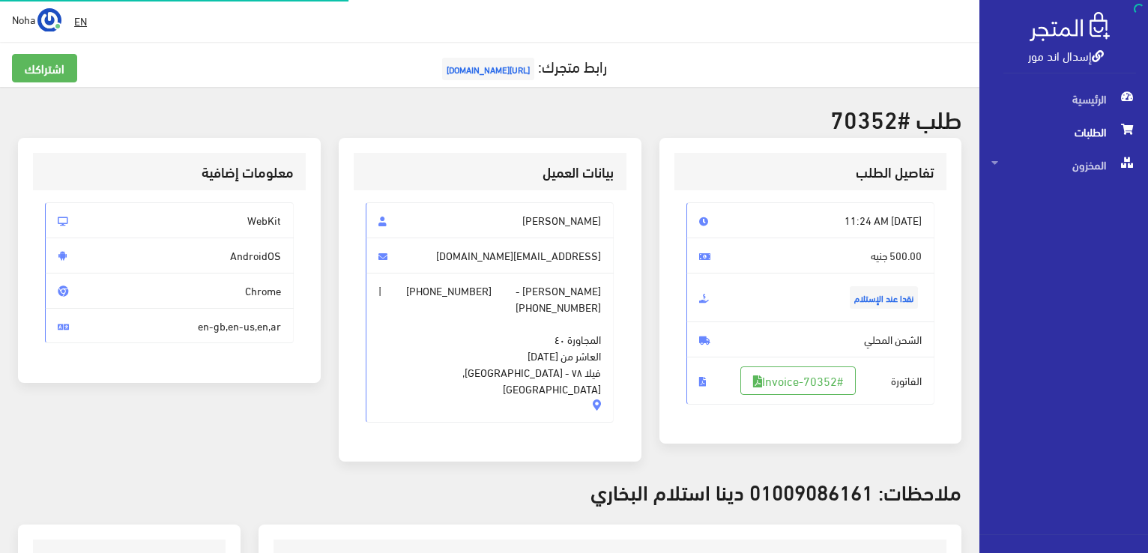
scroll to position [249, 0]
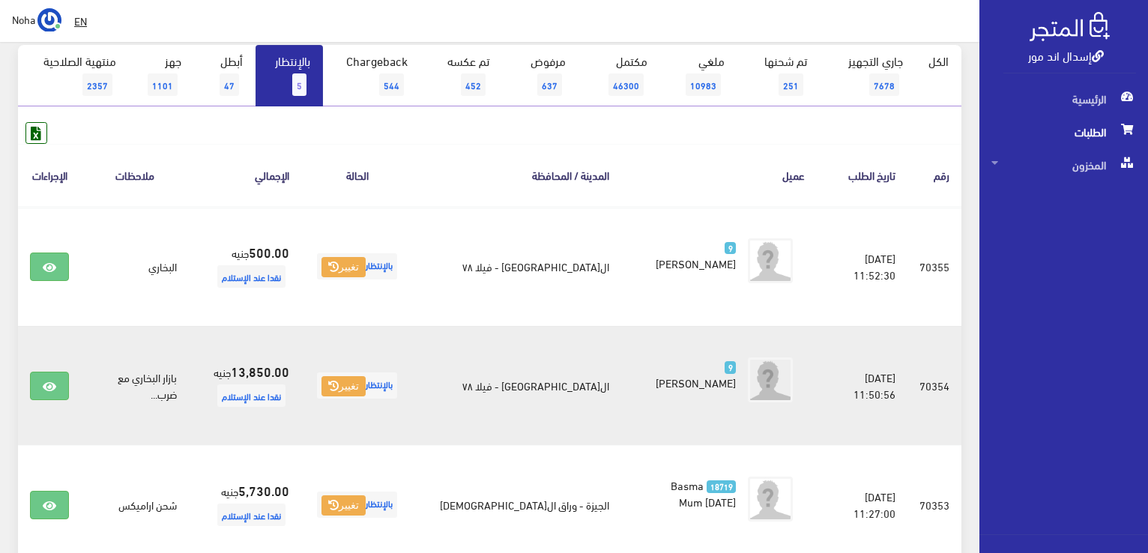
scroll to position [147, 0]
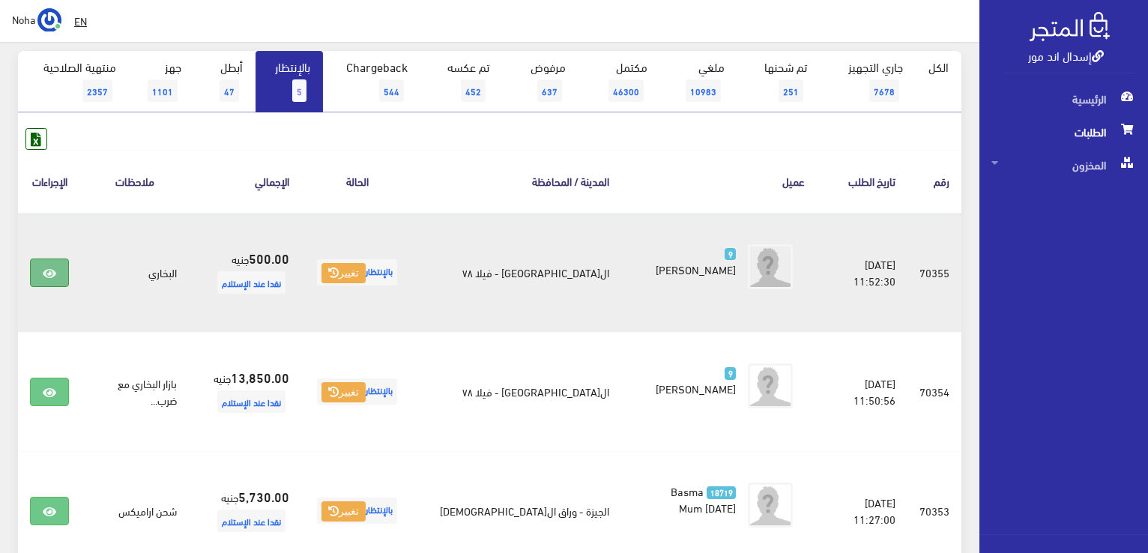
click at [45, 277] on icon at bounding box center [49, 273] width 13 height 12
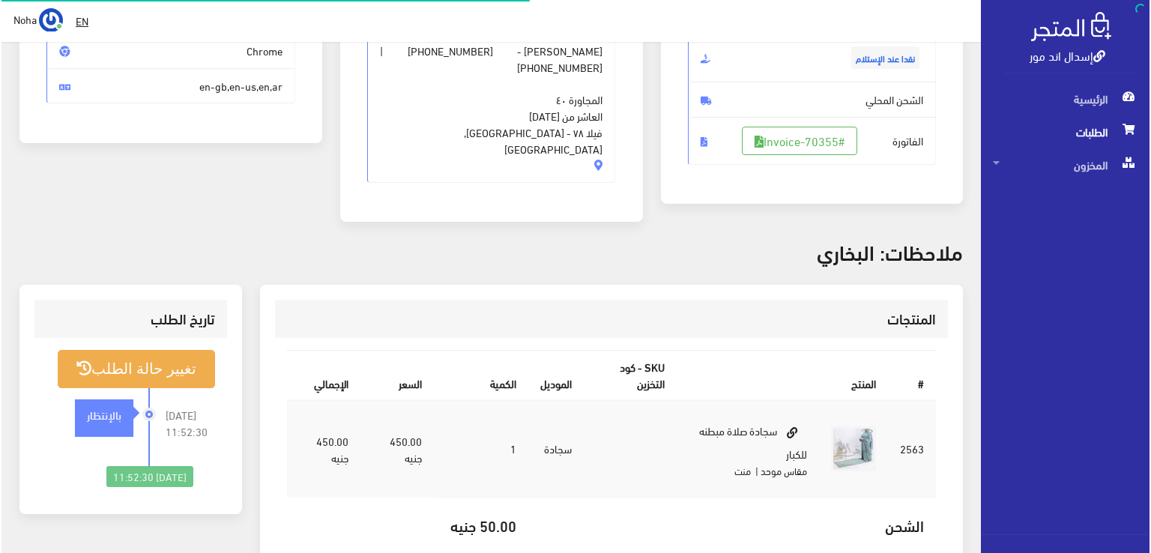
scroll to position [225, 0]
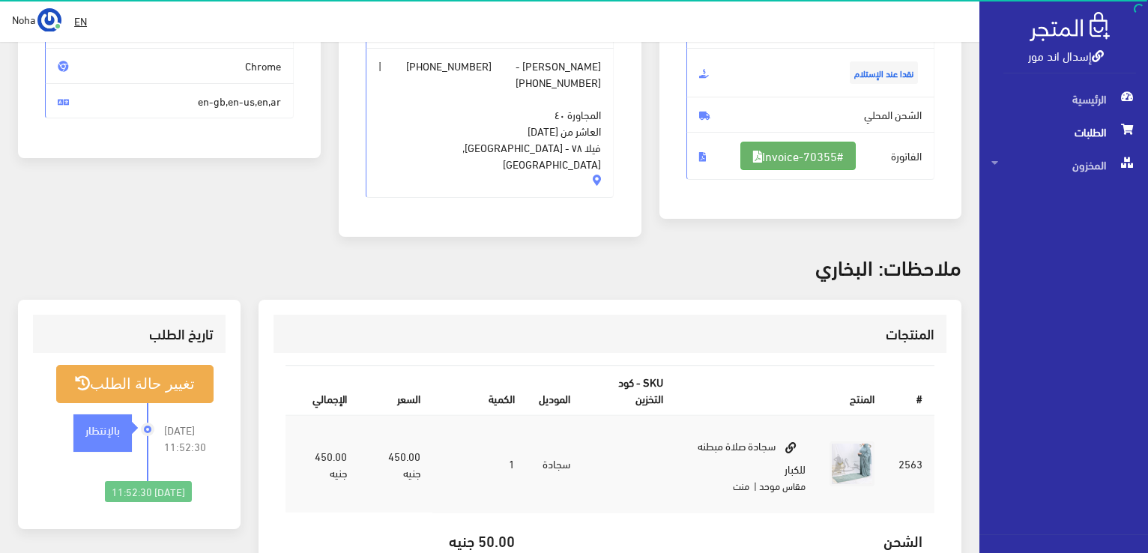
click at [800, 151] on link "#Invoice-70355" at bounding box center [797, 156] width 115 height 28
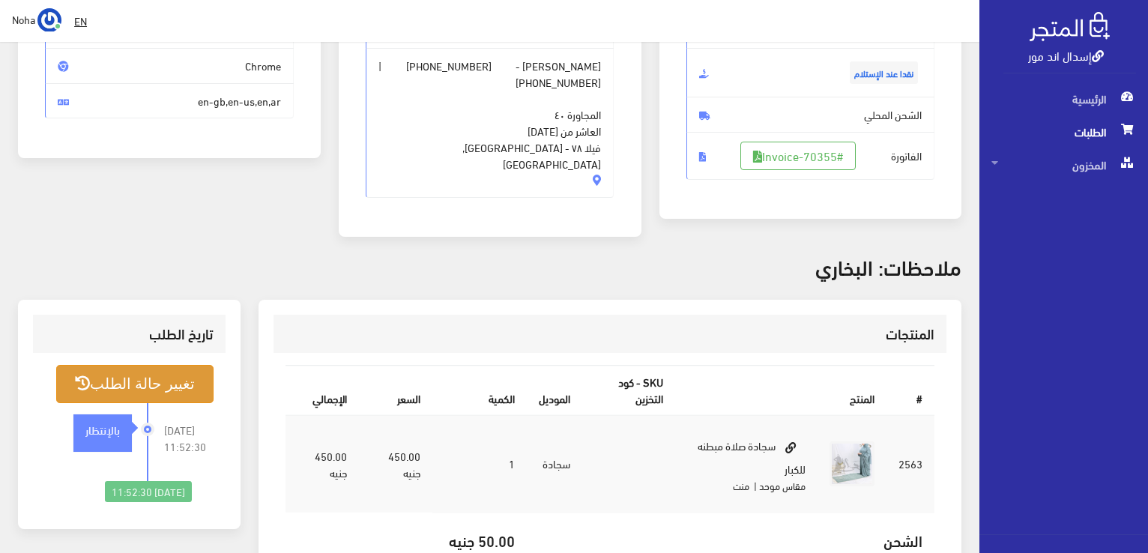
click at [117, 365] on button "تغيير حالة الطلب" at bounding box center [134, 384] width 157 height 38
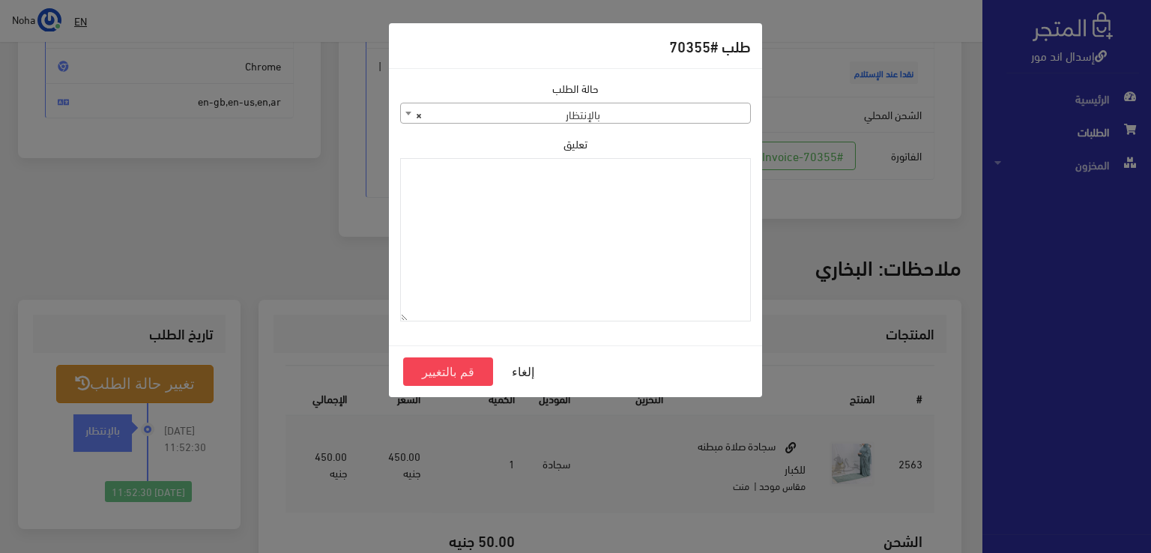
click at [676, 108] on span "× بالإنتظار" at bounding box center [575, 113] width 349 height 21
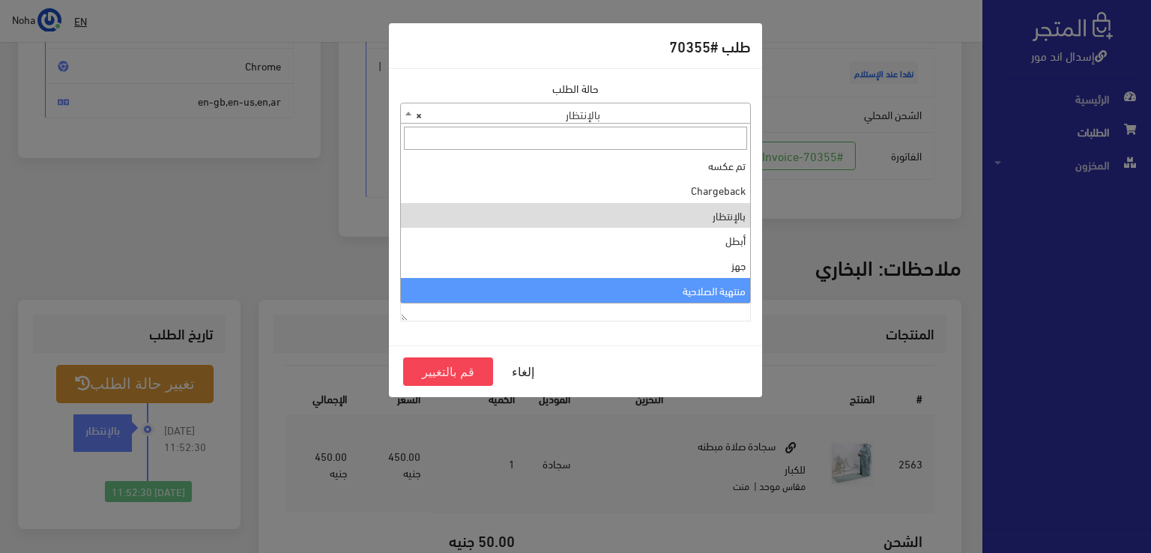
select select "14"
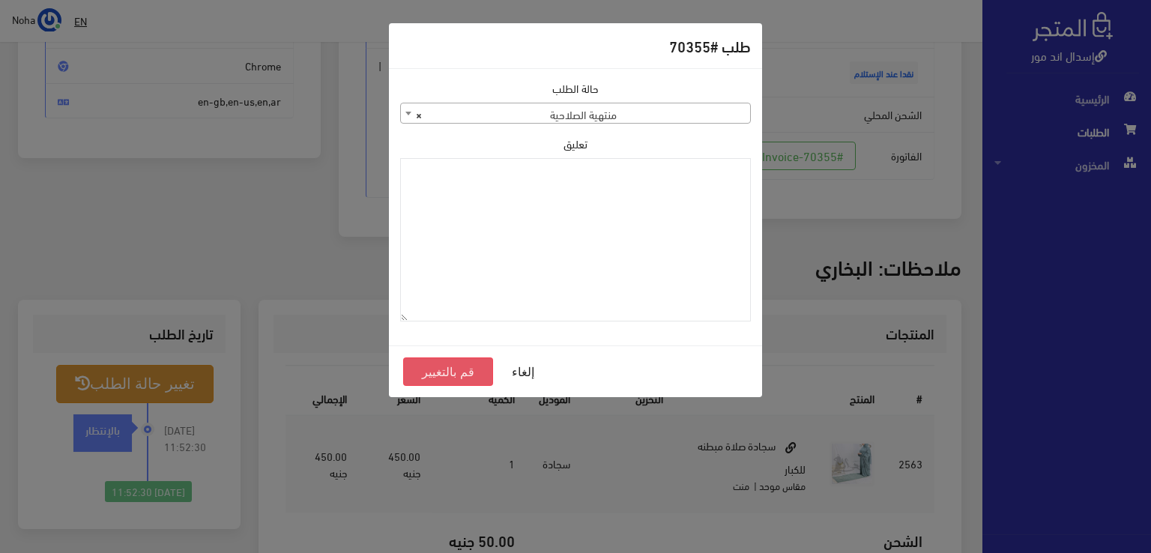
click at [474, 374] on button "قم بالتغيير" at bounding box center [448, 371] width 90 height 28
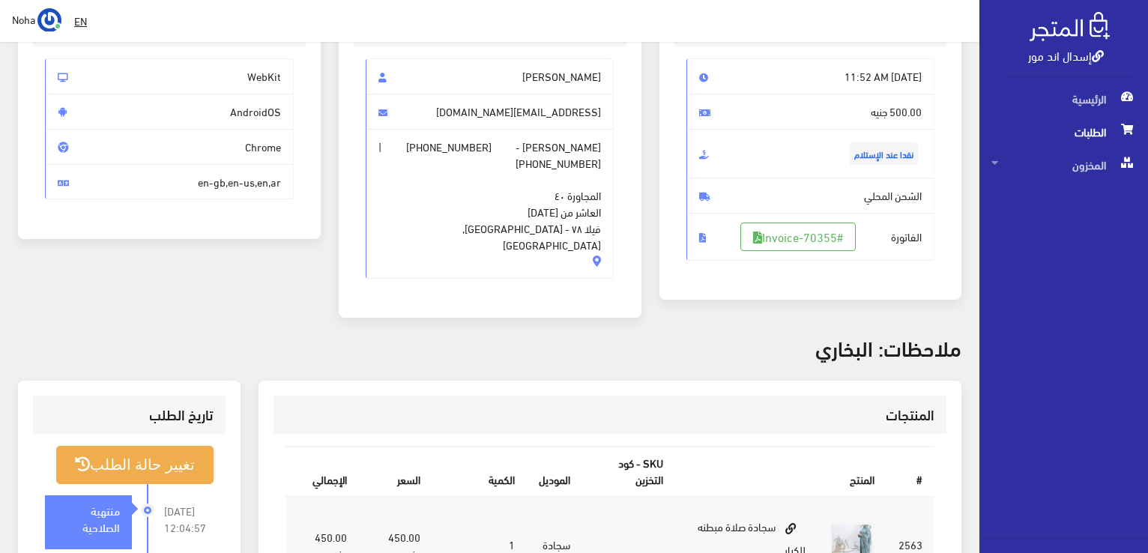
scroll to position [225, 0]
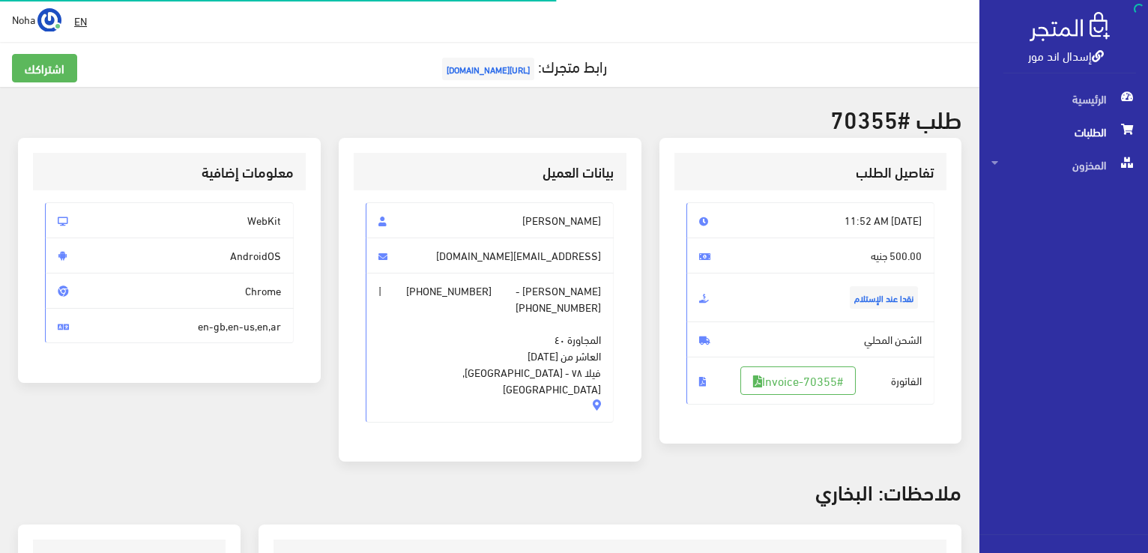
scroll to position [215, 0]
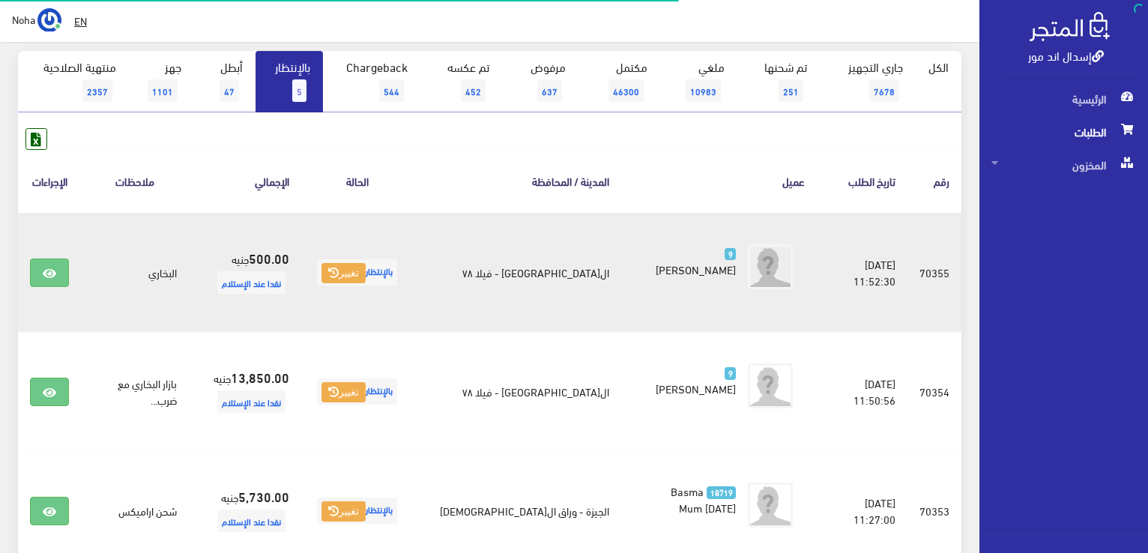
scroll to position [147, 0]
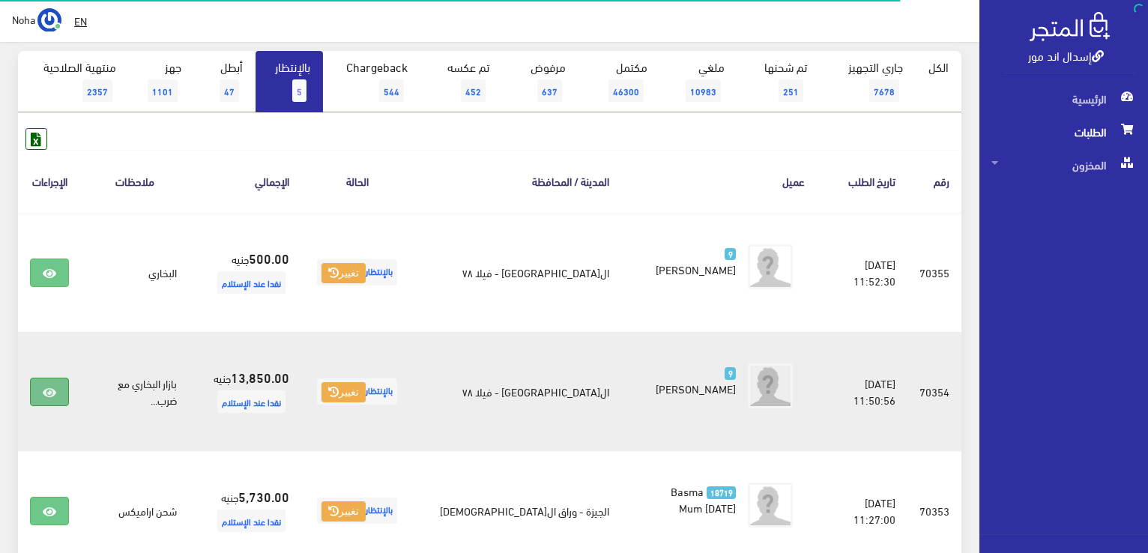
click at [48, 393] on icon at bounding box center [49, 393] width 13 height 12
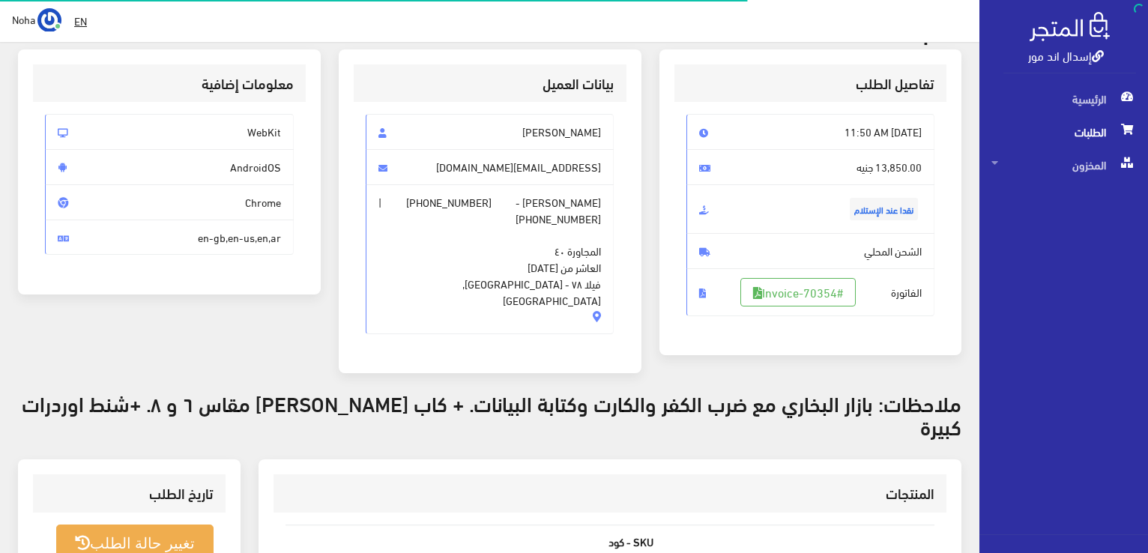
scroll to position [150, 0]
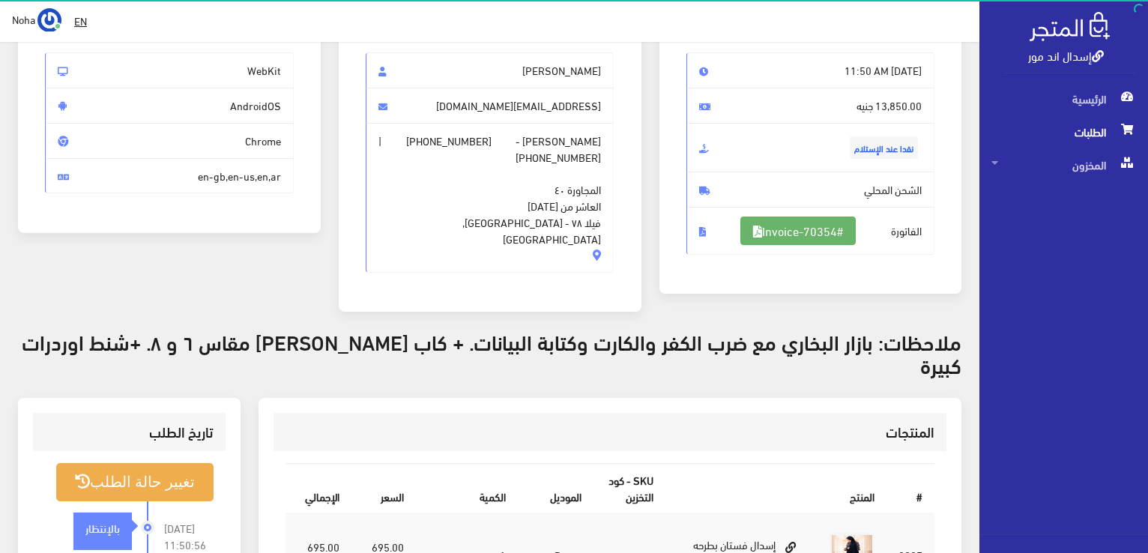
click at [777, 223] on link "#Invoice-70354" at bounding box center [797, 230] width 115 height 28
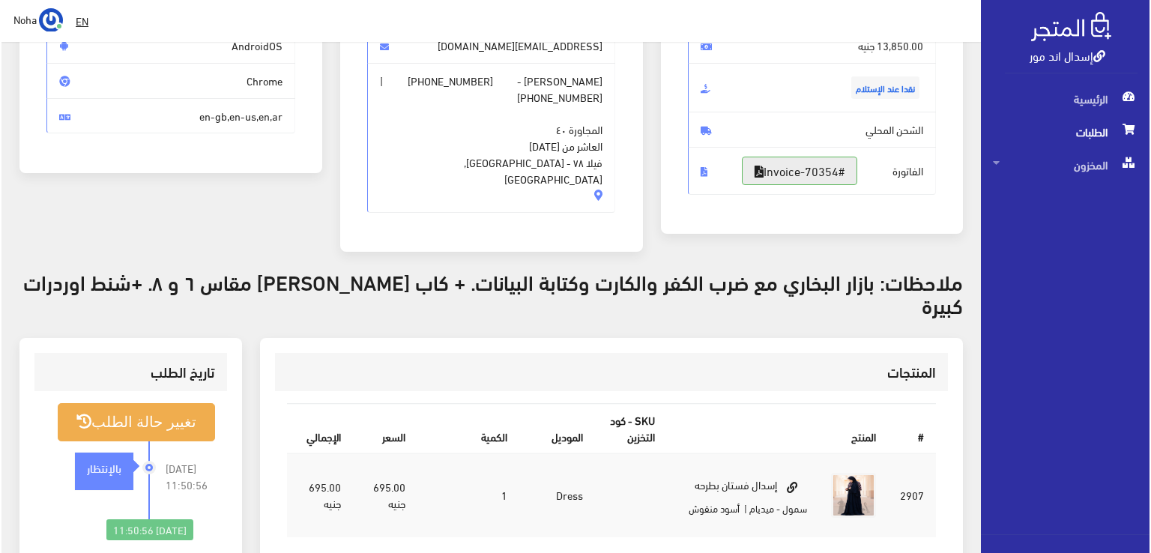
scroll to position [300, 0]
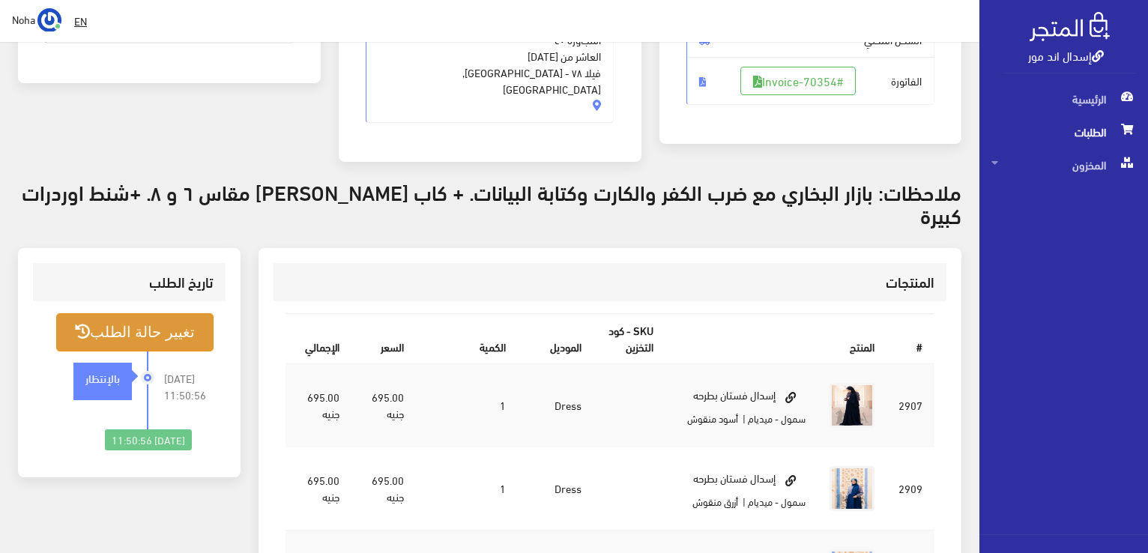
click at [139, 313] on button "تغيير حالة الطلب" at bounding box center [134, 332] width 157 height 38
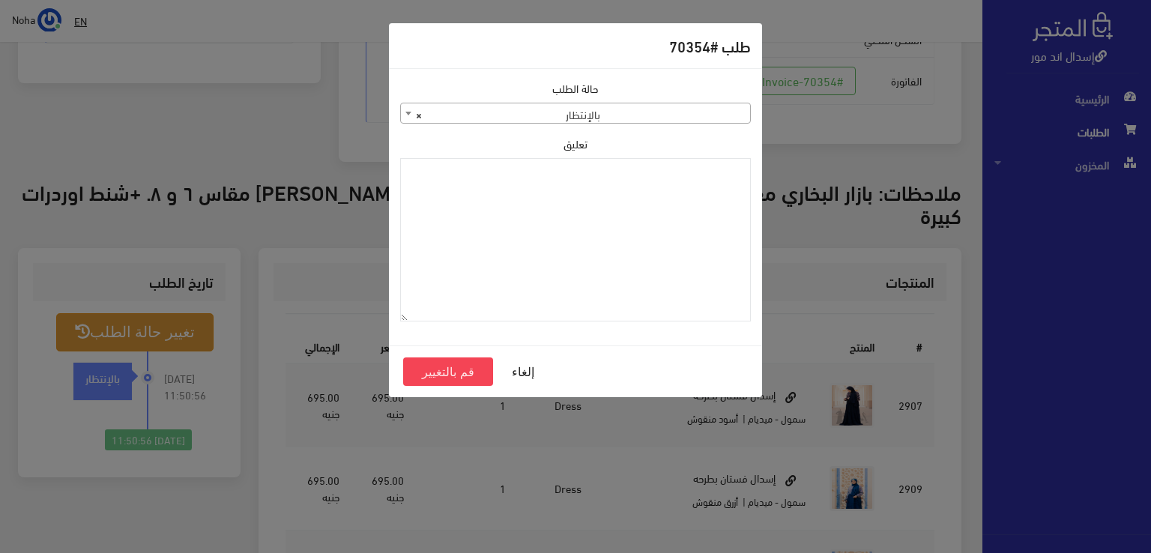
click at [566, 112] on span "× بالإنتظار" at bounding box center [575, 113] width 349 height 21
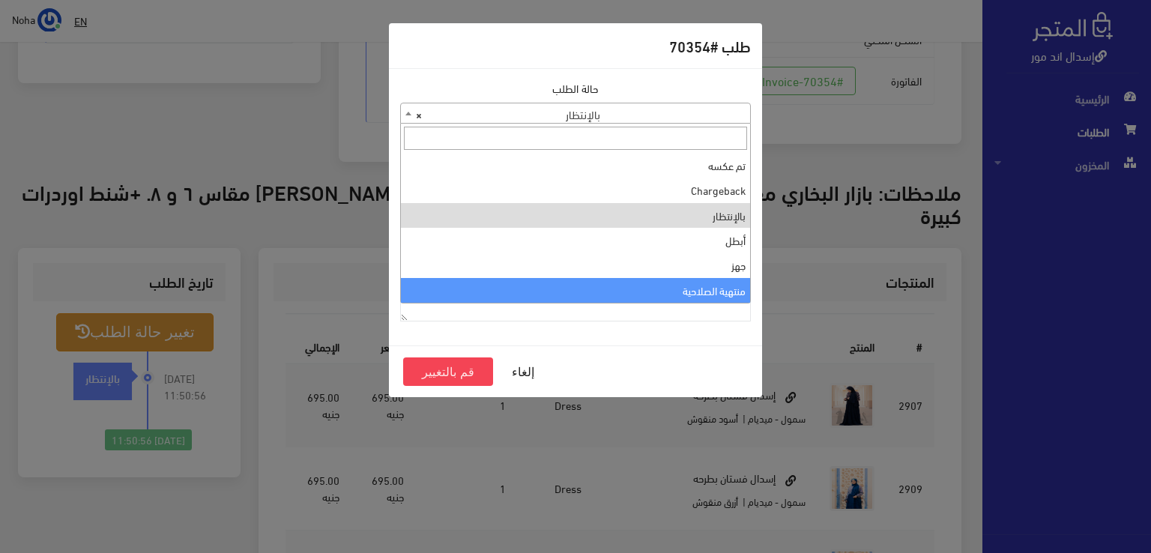
select select "14"
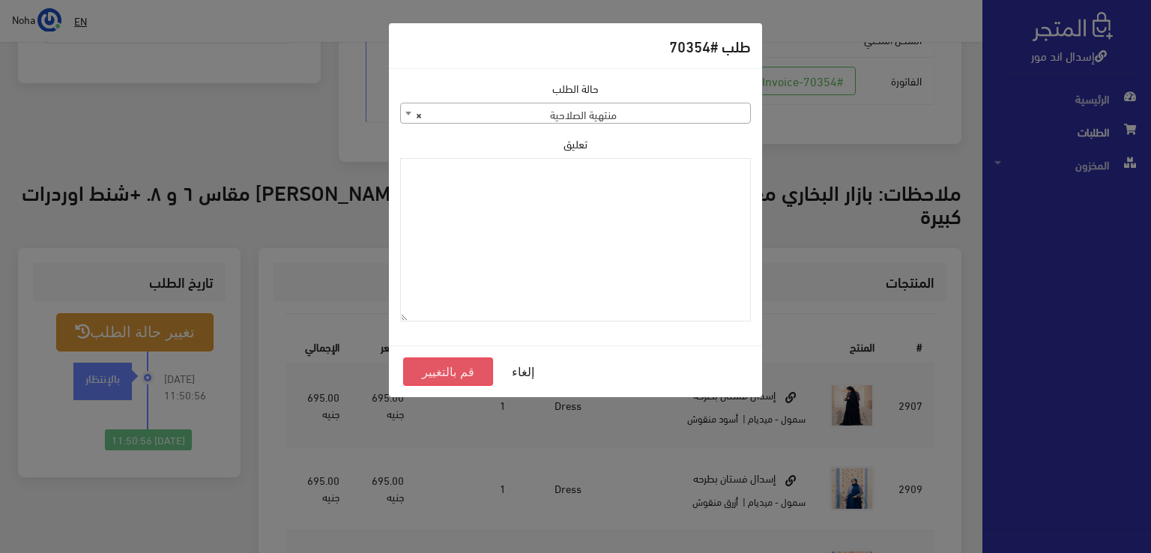
click at [465, 371] on button "قم بالتغيير" at bounding box center [448, 371] width 90 height 28
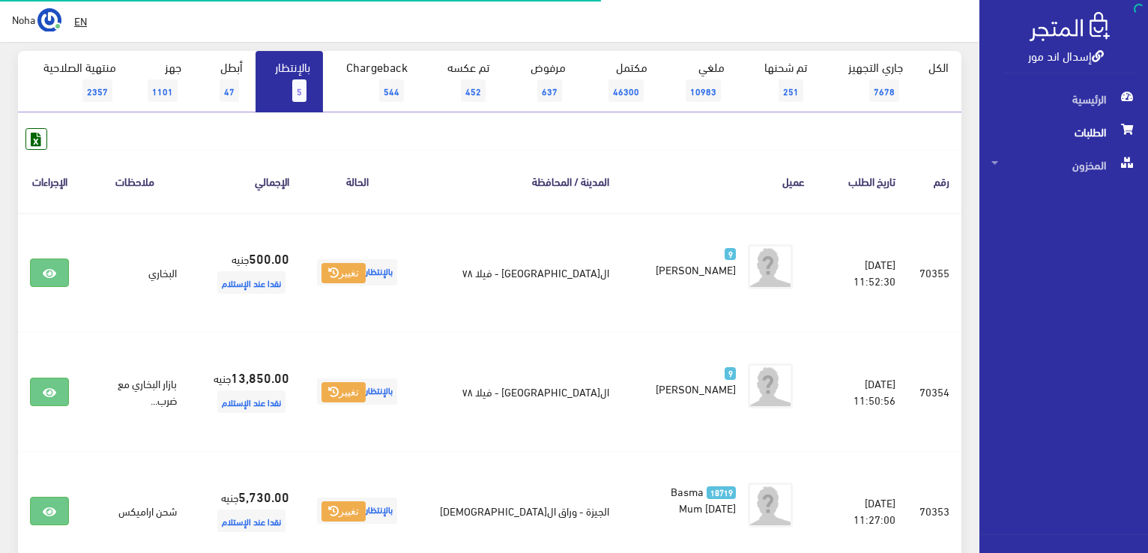
scroll to position [147, 0]
click at [306, 79] on span "5" at bounding box center [299, 90] width 14 height 22
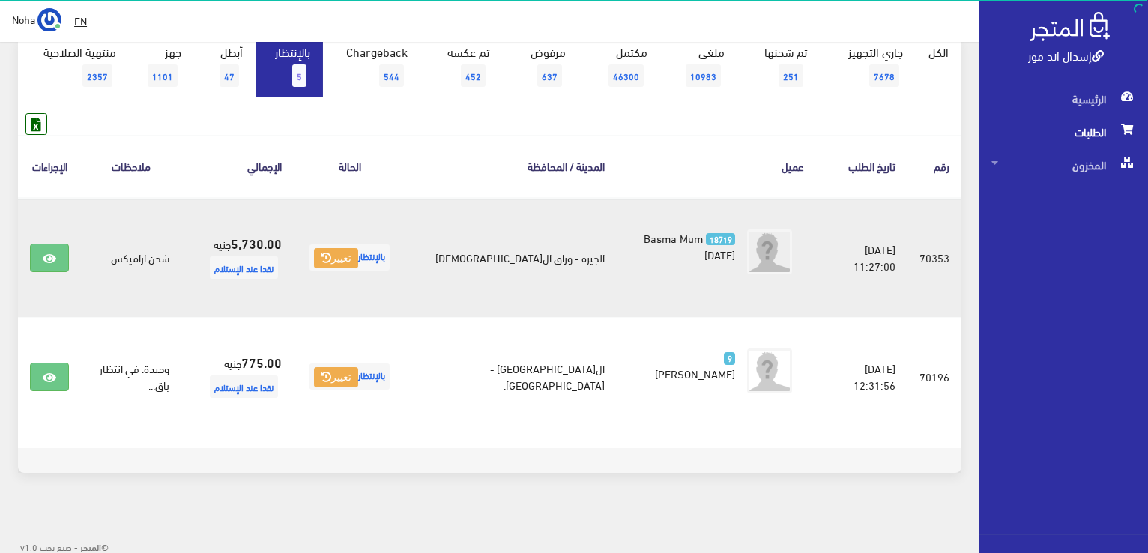
scroll to position [164, 0]
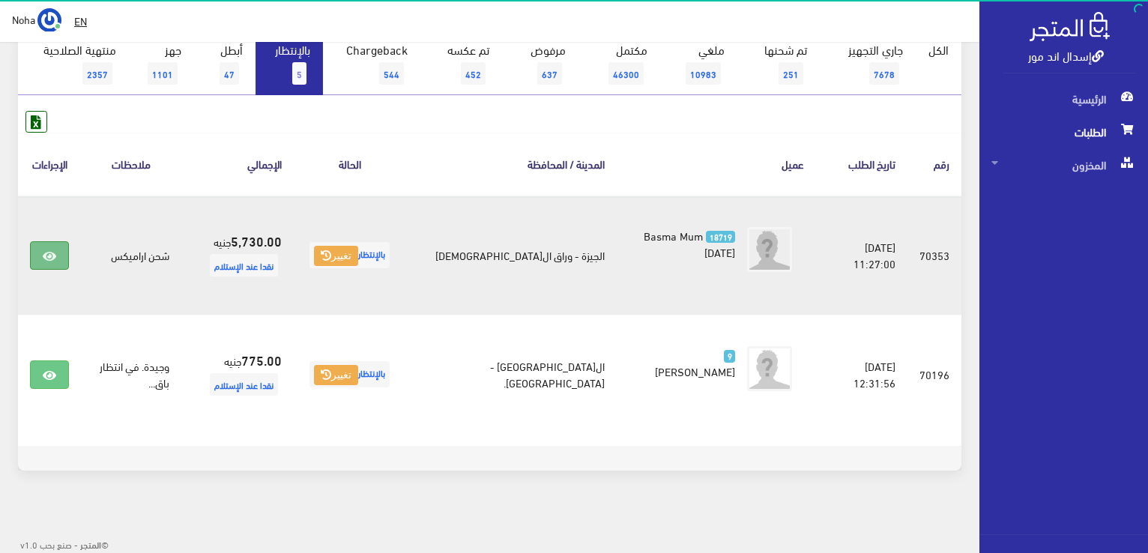
click at [51, 261] on link at bounding box center [49, 255] width 39 height 28
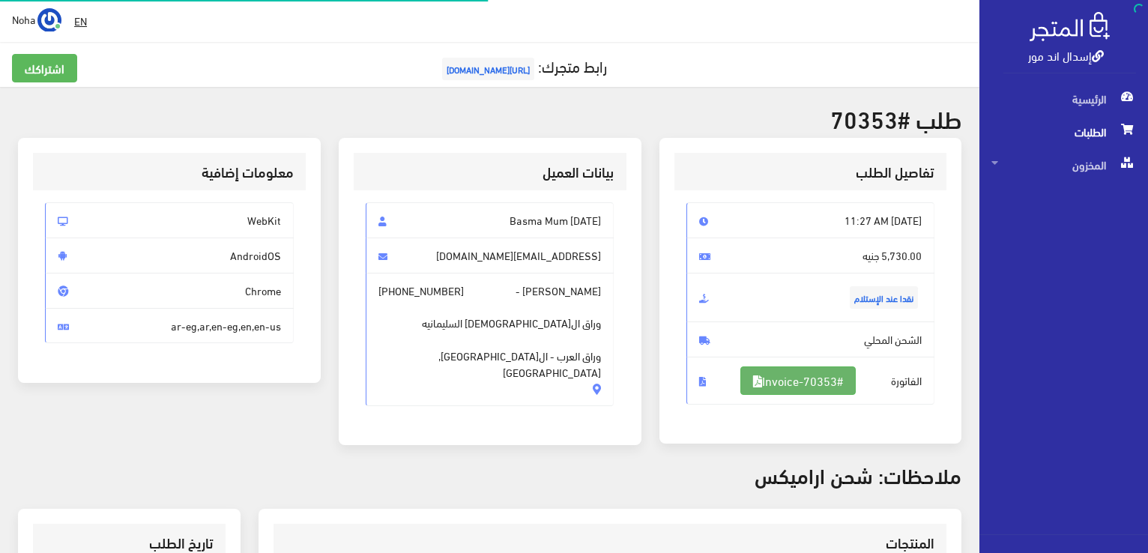
click at [770, 366] on link "#Invoice-70353" at bounding box center [797, 380] width 115 height 28
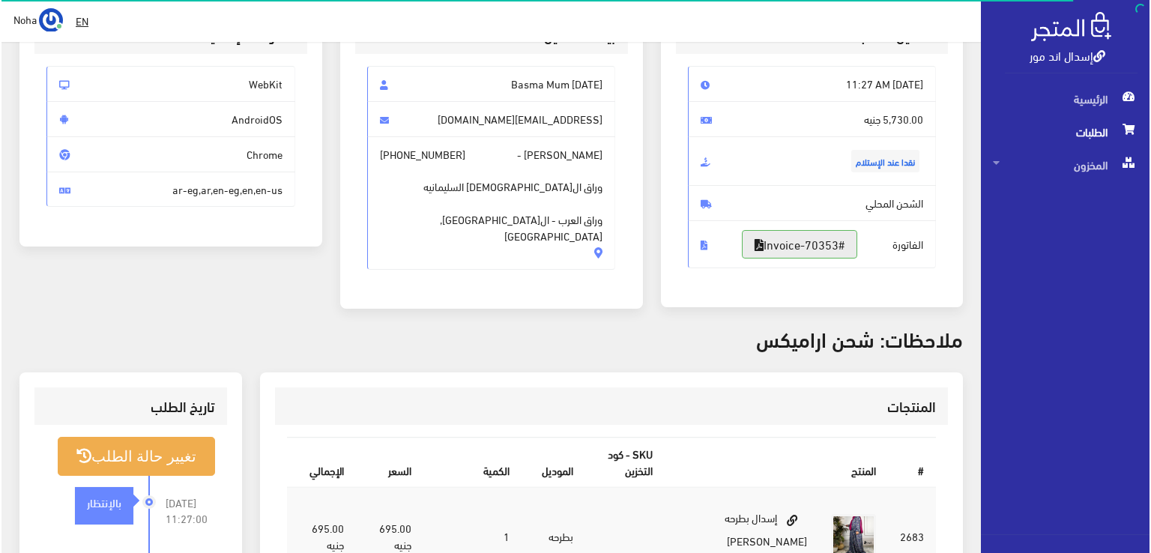
scroll to position [300, 0]
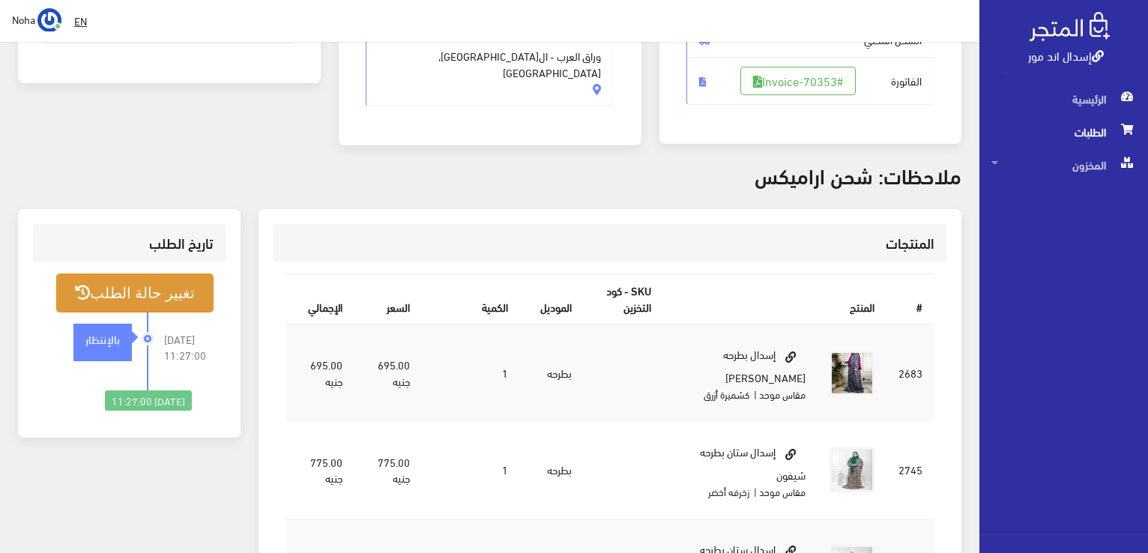
click at [120, 295] on button "تغيير حالة الطلب" at bounding box center [134, 292] width 157 height 38
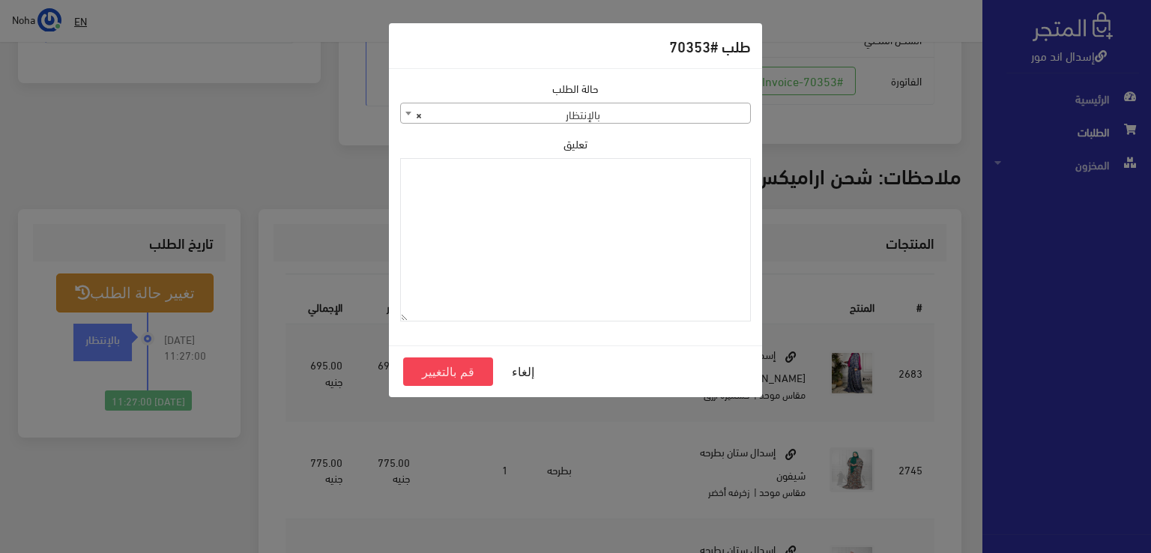
click at [539, 127] on div "حالة الطلب جاري التجهيز تم شحنها ملغي مكتمل مرفوض تم عكس الإلغاء فشل تم رد المب…" at bounding box center [575, 206] width 369 height 253
click at [539, 118] on span "× بالإنتظار" at bounding box center [575, 113] width 349 height 21
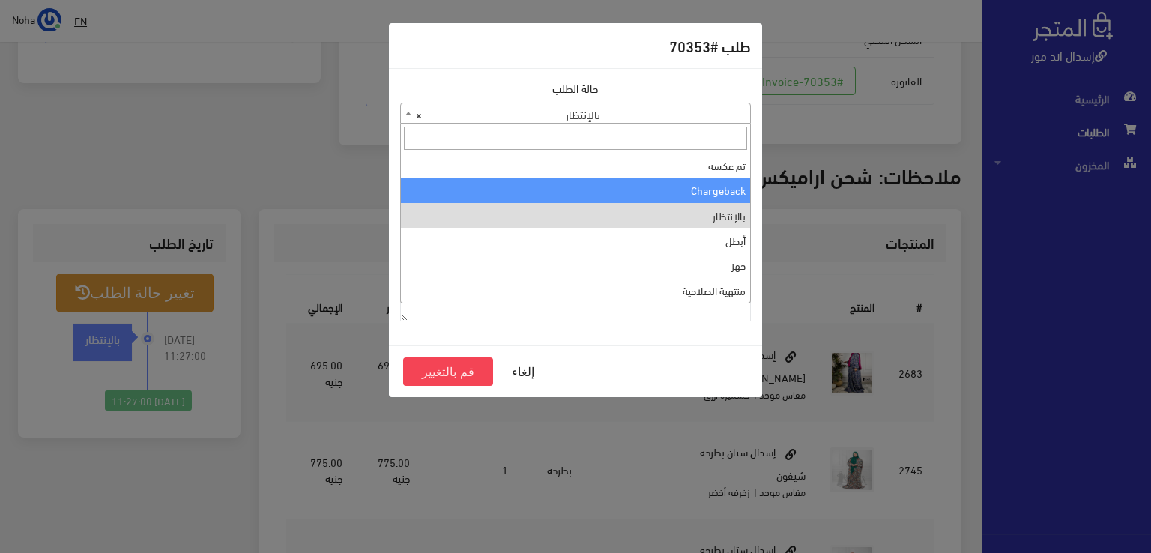
scroll to position [0, 0]
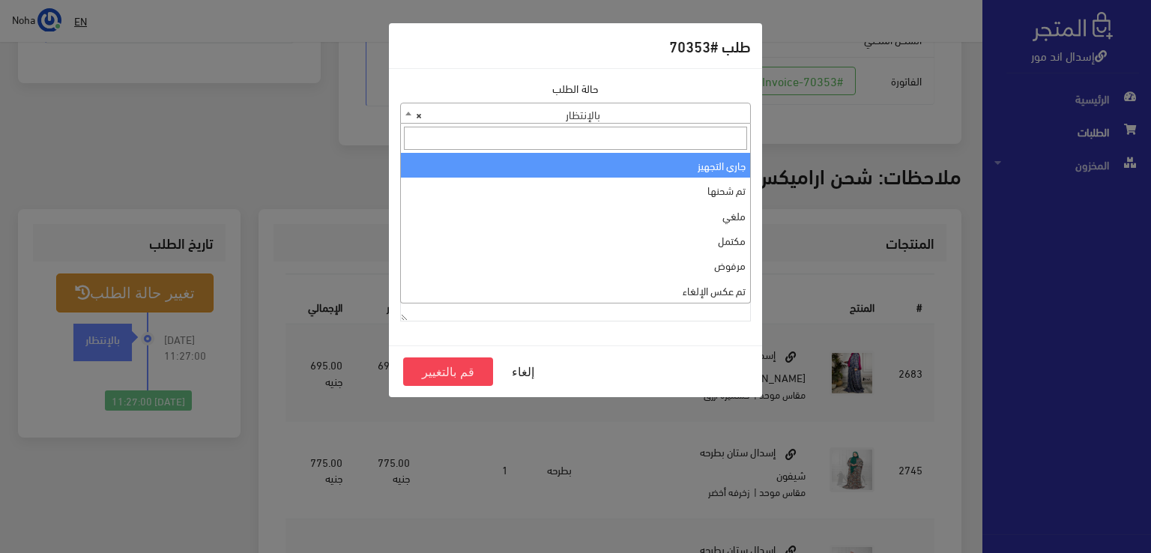
select select "1"
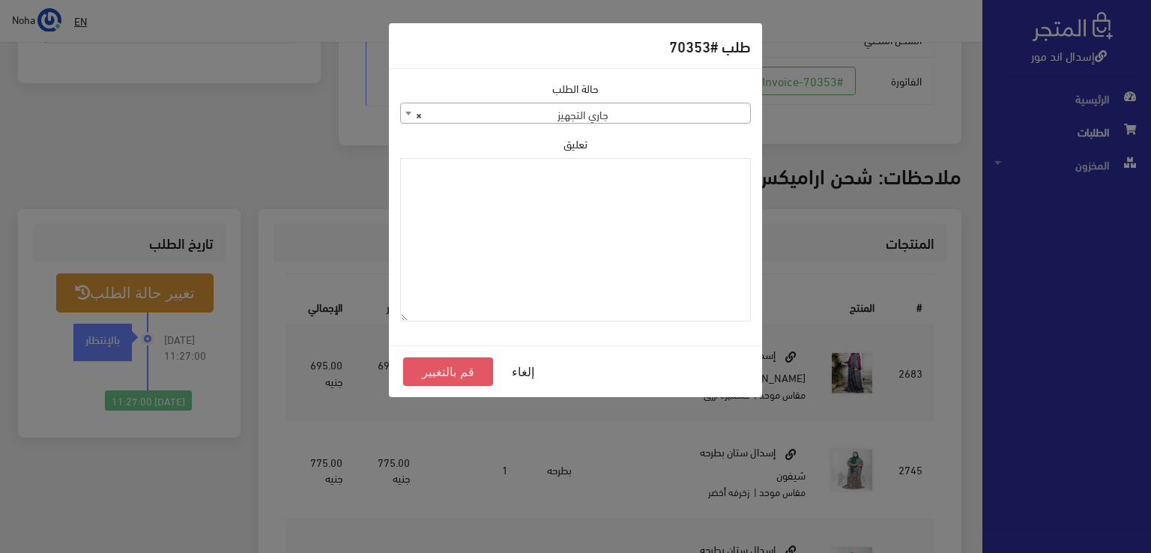
click at [466, 368] on button "قم بالتغيير" at bounding box center [448, 371] width 90 height 28
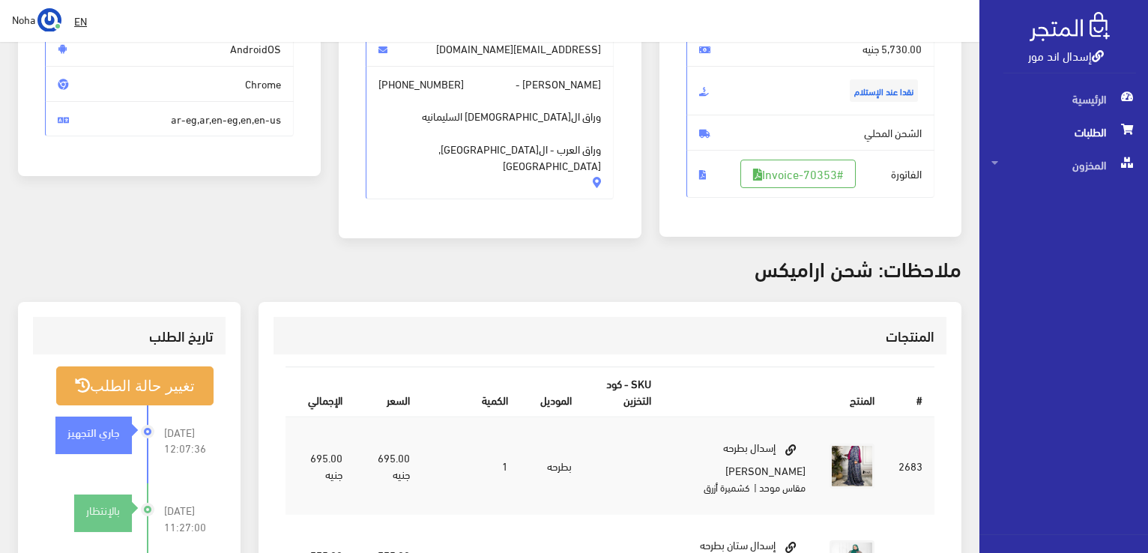
scroll to position [225, 0]
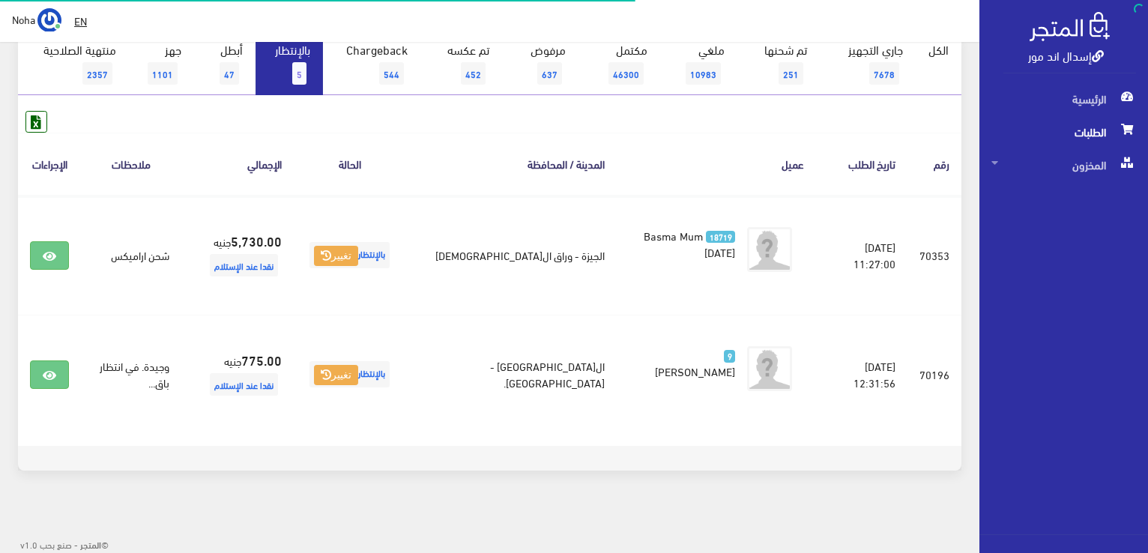
scroll to position [164, 0]
click at [304, 78] on span "5" at bounding box center [299, 73] width 14 height 22
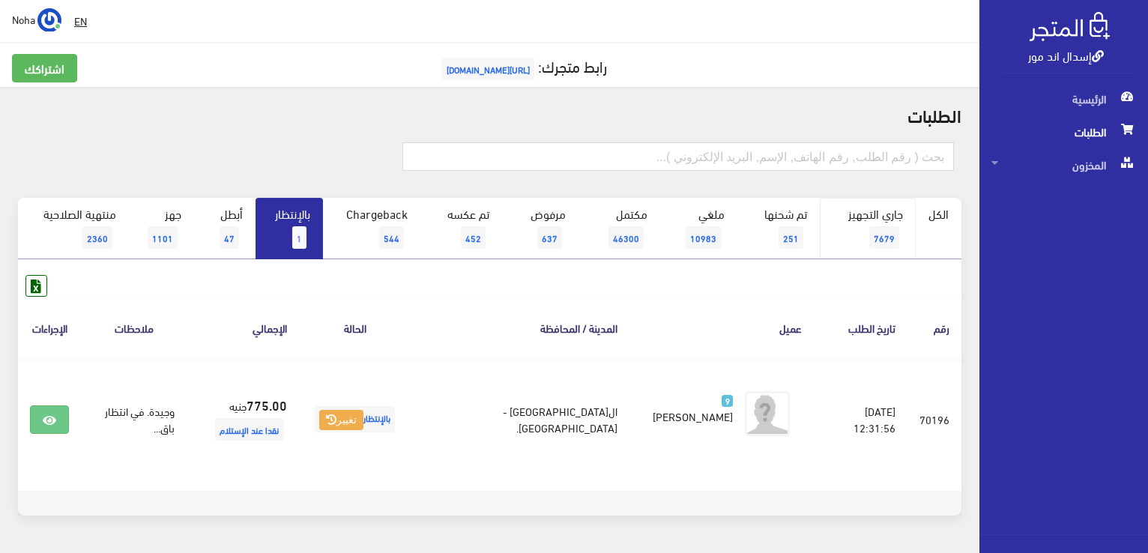
click at [870, 235] on span "7679" at bounding box center [884, 237] width 30 height 22
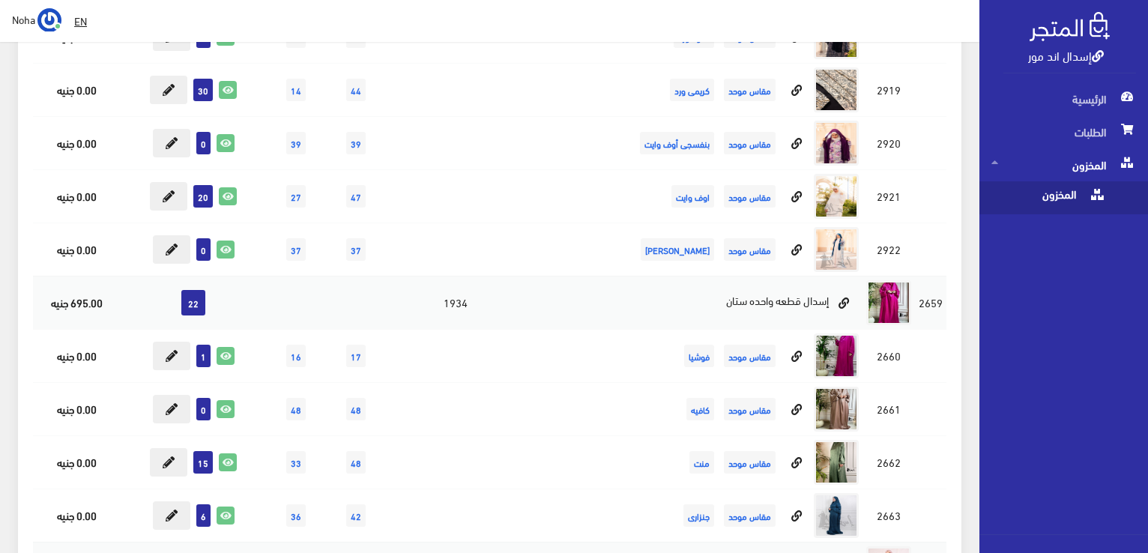
scroll to position [8090, 0]
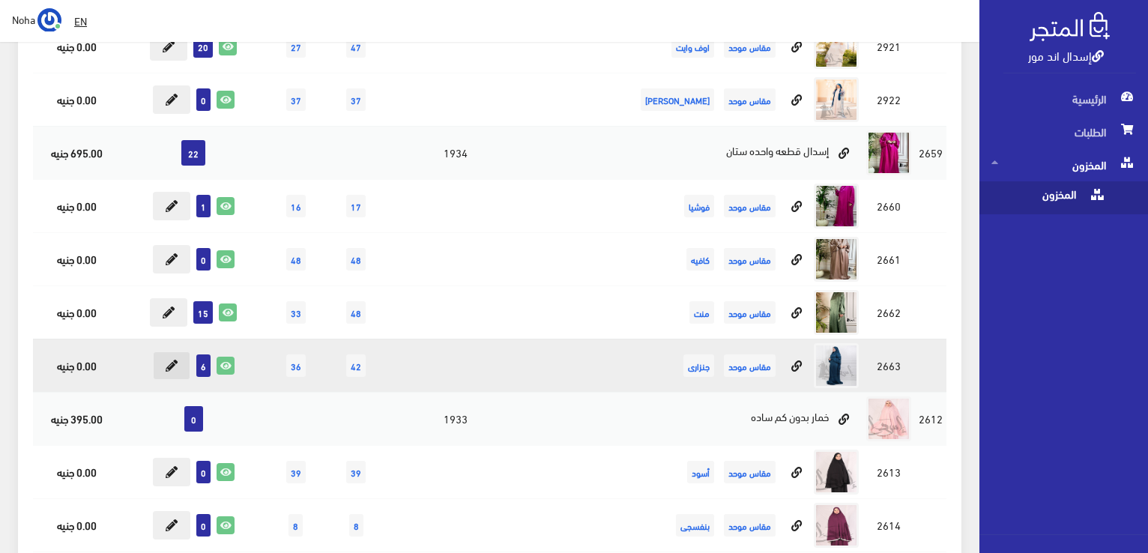
click at [169, 360] on icon at bounding box center [172, 366] width 12 height 12
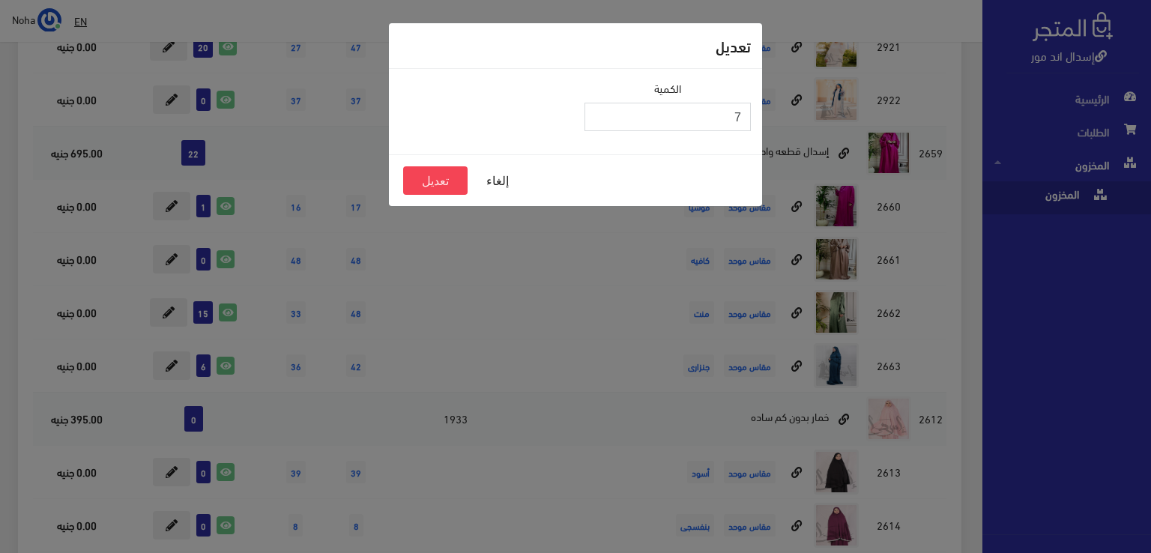
type input "7"
click at [599, 112] on input "7" at bounding box center [667, 117] width 166 height 28
click at [455, 181] on button "تعديل" at bounding box center [435, 180] width 64 height 28
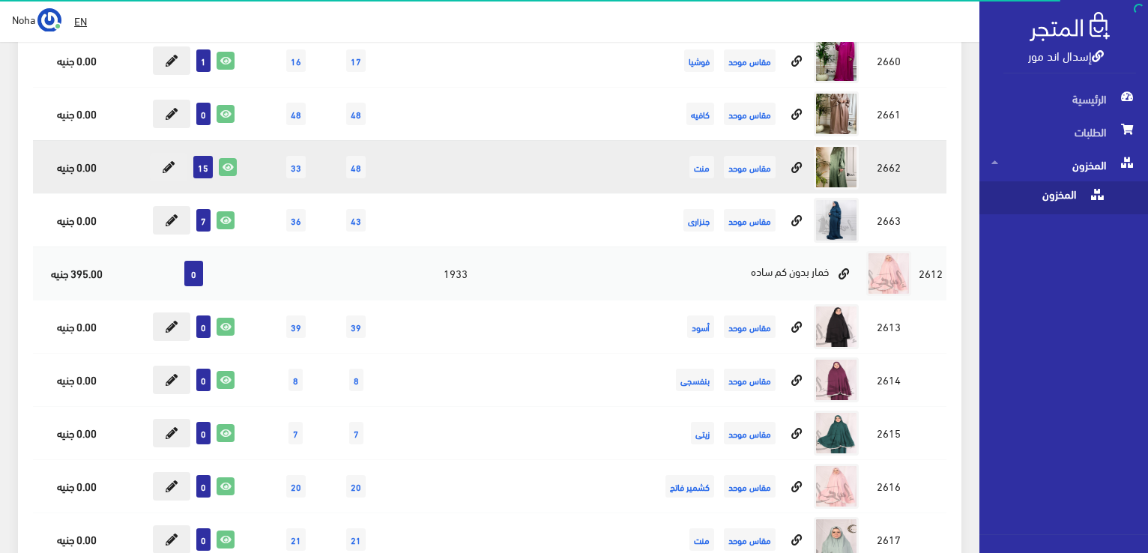
scroll to position [8240, 0]
